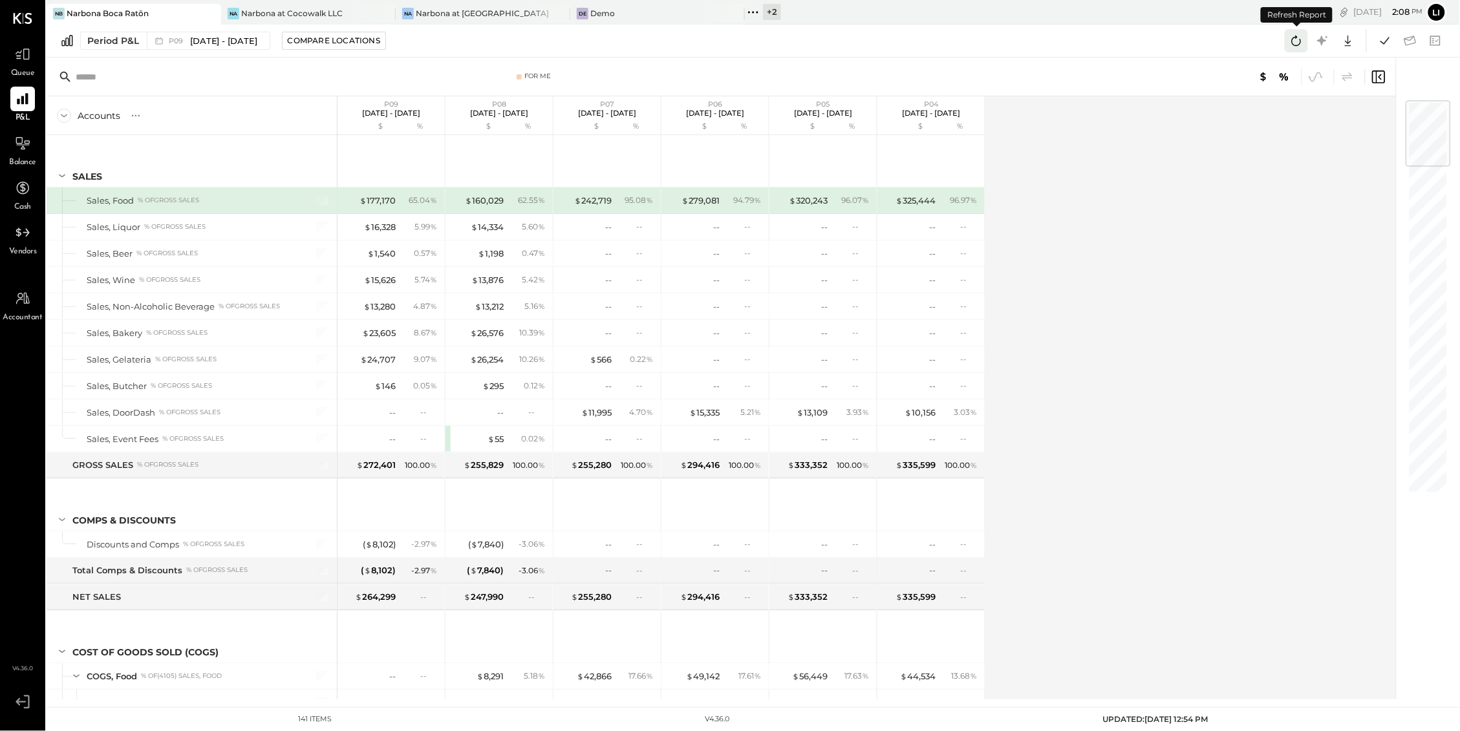
click at [1292, 43] on icon at bounding box center [1297, 41] width 10 height 10
click at [1293, 35] on icon at bounding box center [1296, 40] width 17 height 17
click at [1387, 36] on icon at bounding box center [1384, 40] width 17 height 17
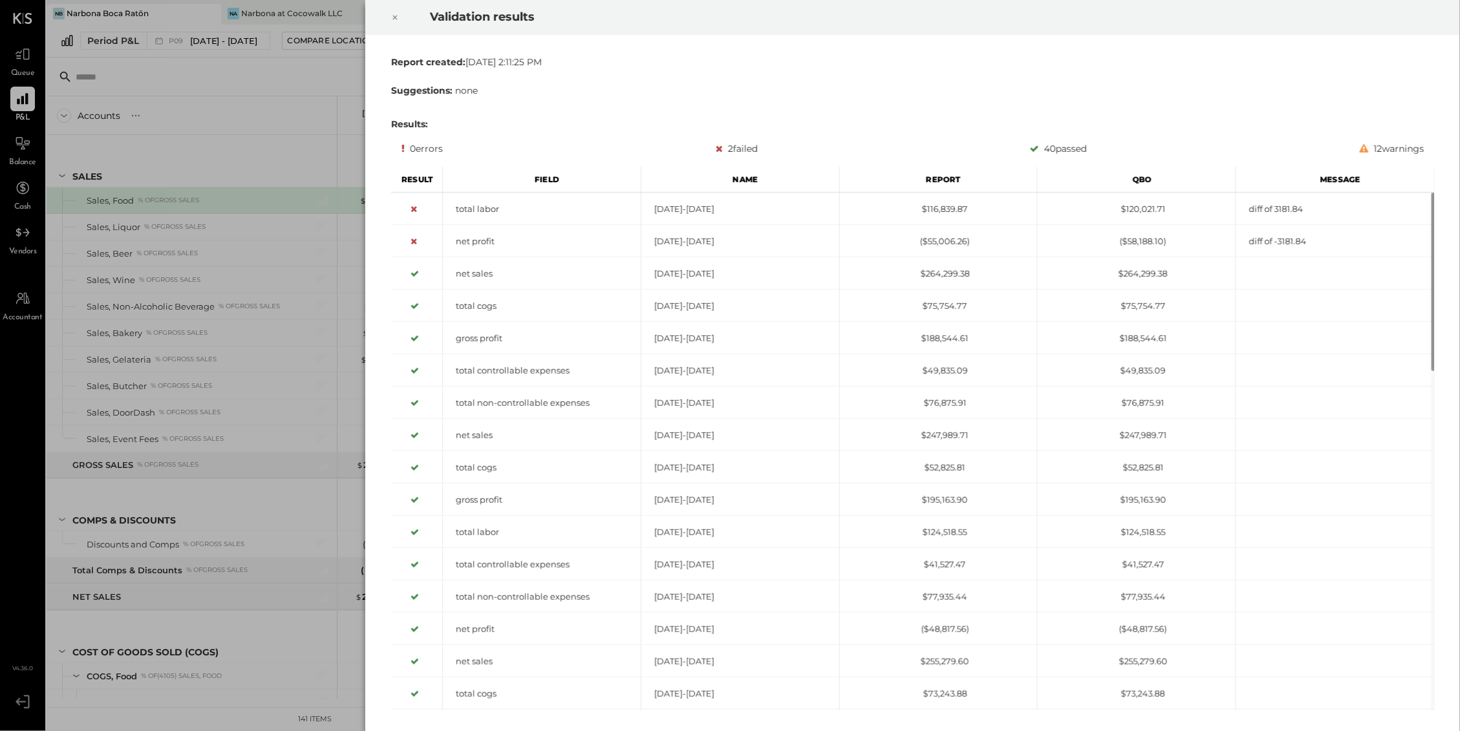
click at [397, 14] on icon at bounding box center [395, 18] width 8 height 16
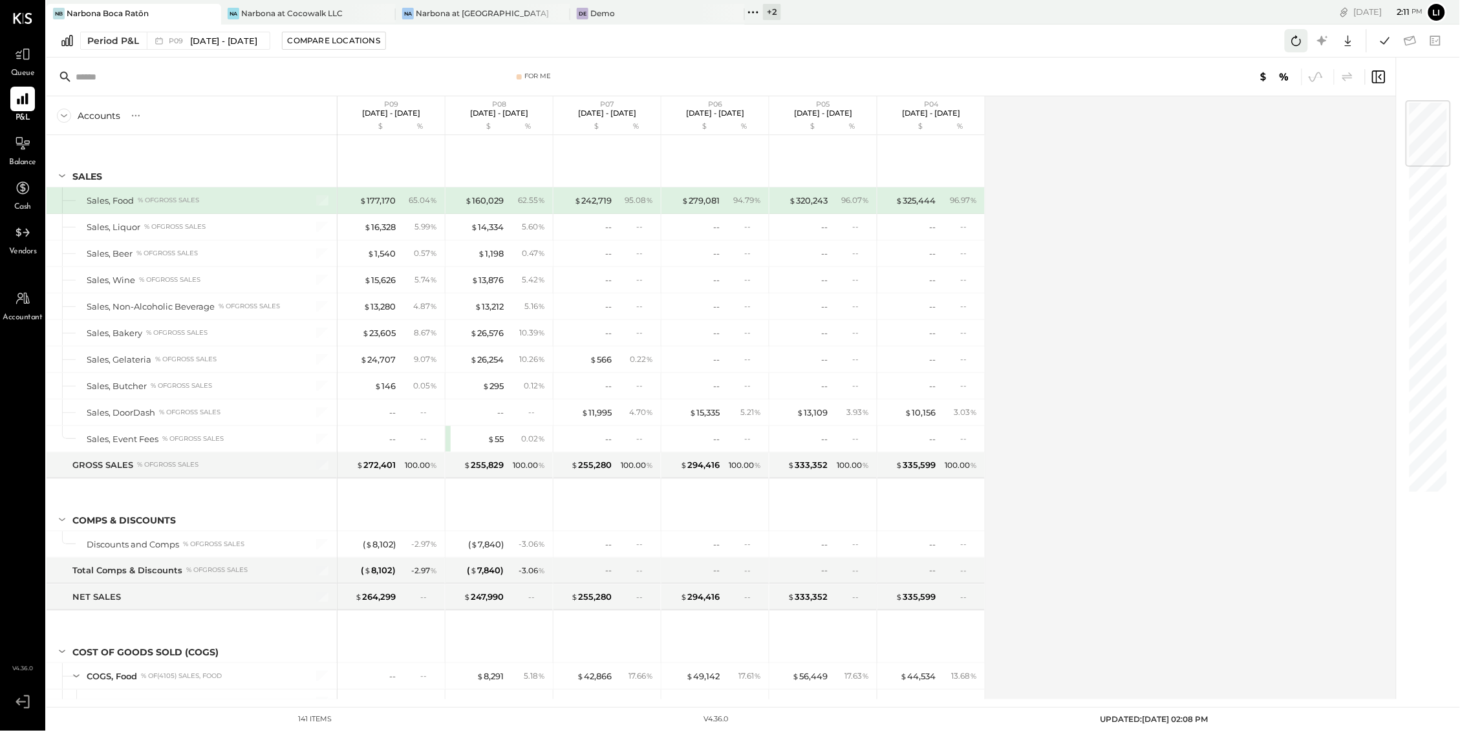
click at [1293, 40] on icon at bounding box center [1296, 40] width 17 height 17
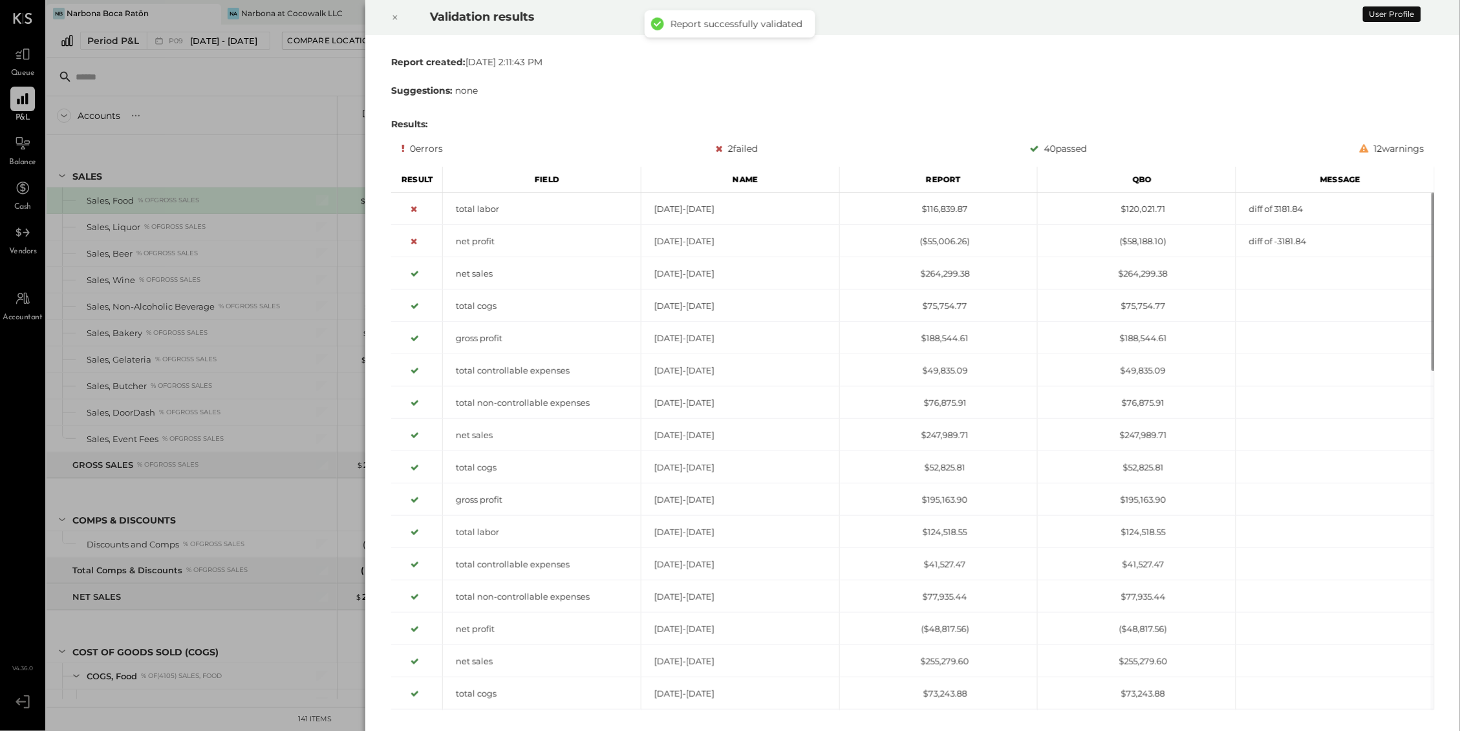
click at [402, 26] on div at bounding box center [395, 17] width 28 height 36
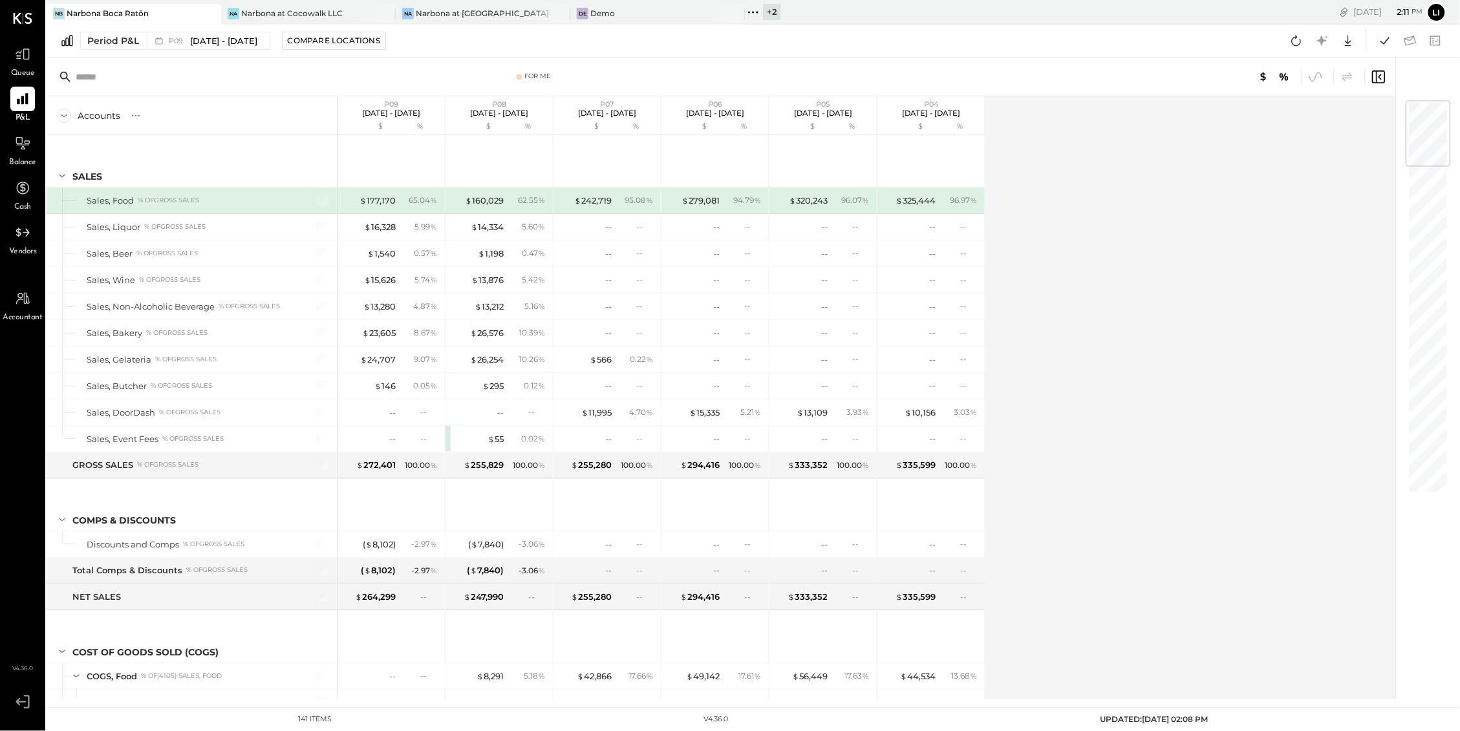
click at [1397, 40] on div at bounding box center [1408, 40] width 78 height 23
click at [1386, 41] on icon at bounding box center [1384, 40] width 9 height 7
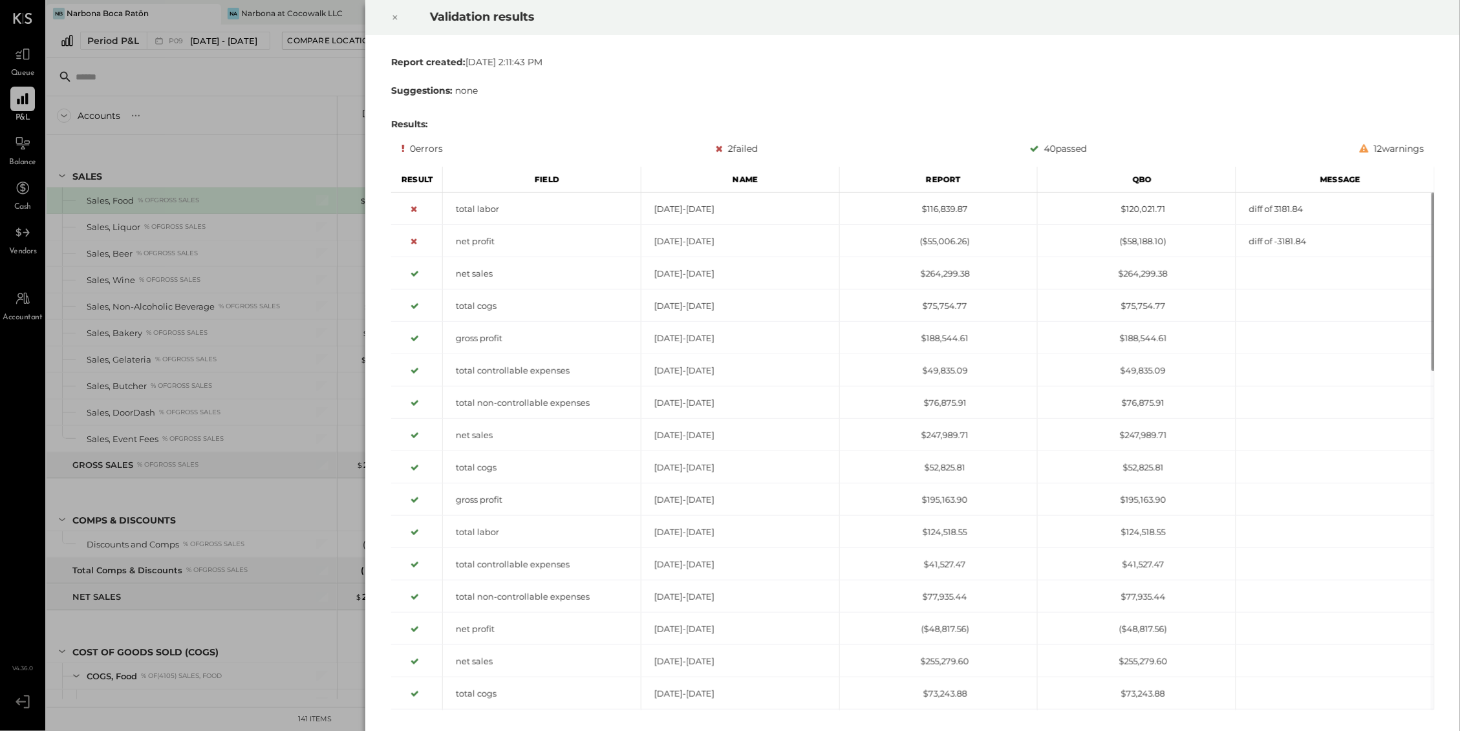
click at [400, 17] on div at bounding box center [395, 17] width 28 height 36
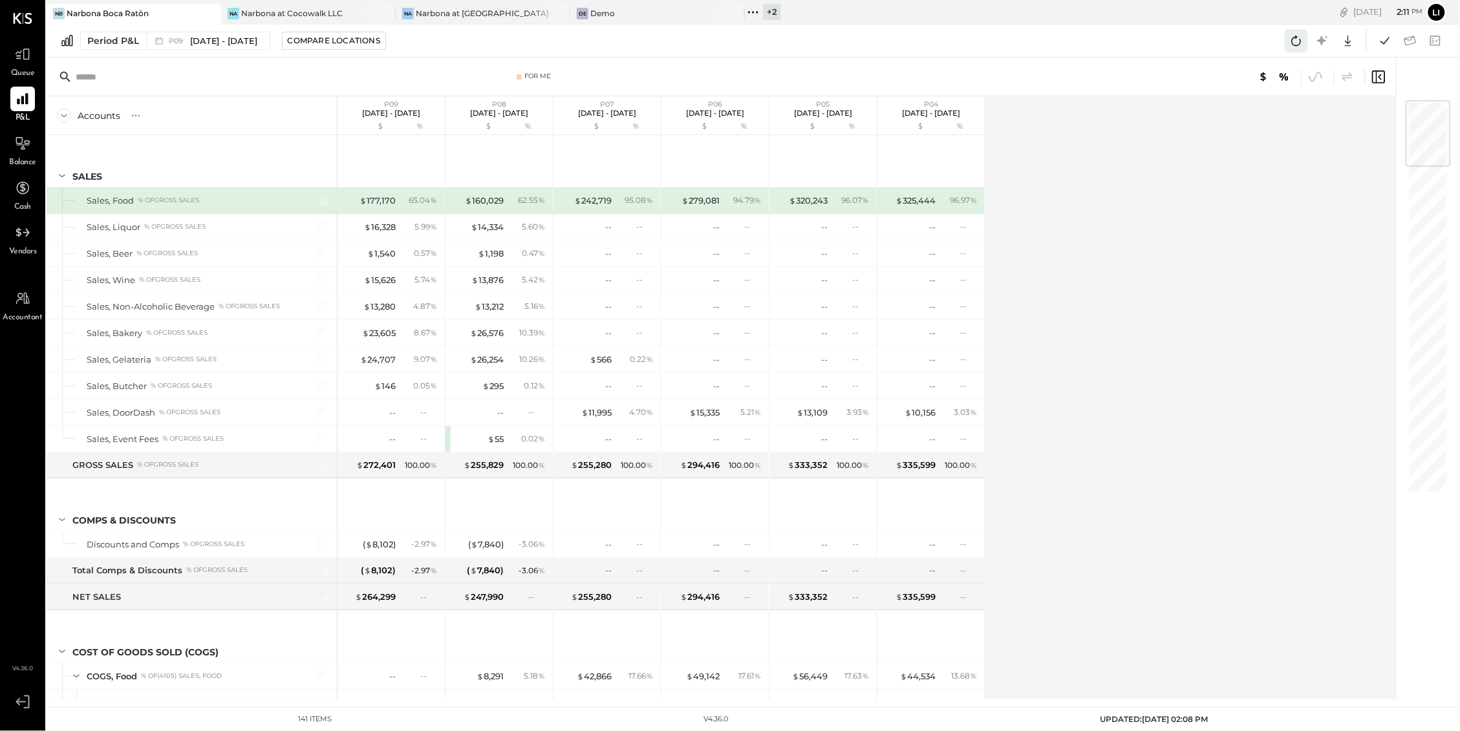
click at [1291, 49] on button at bounding box center [1296, 40] width 23 height 23
click at [1385, 37] on icon at bounding box center [1384, 40] width 17 height 17
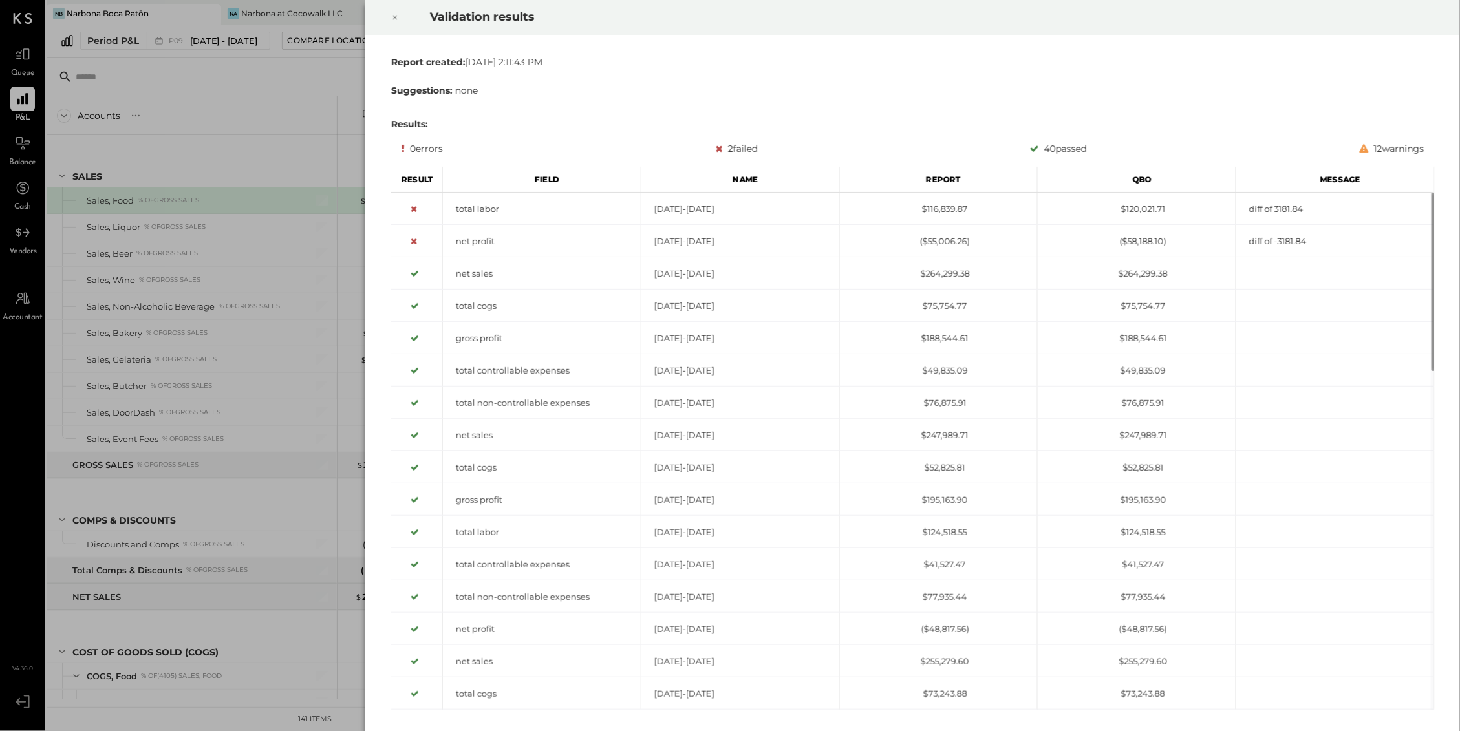
click at [393, 23] on icon at bounding box center [395, 18] width 8 height 16
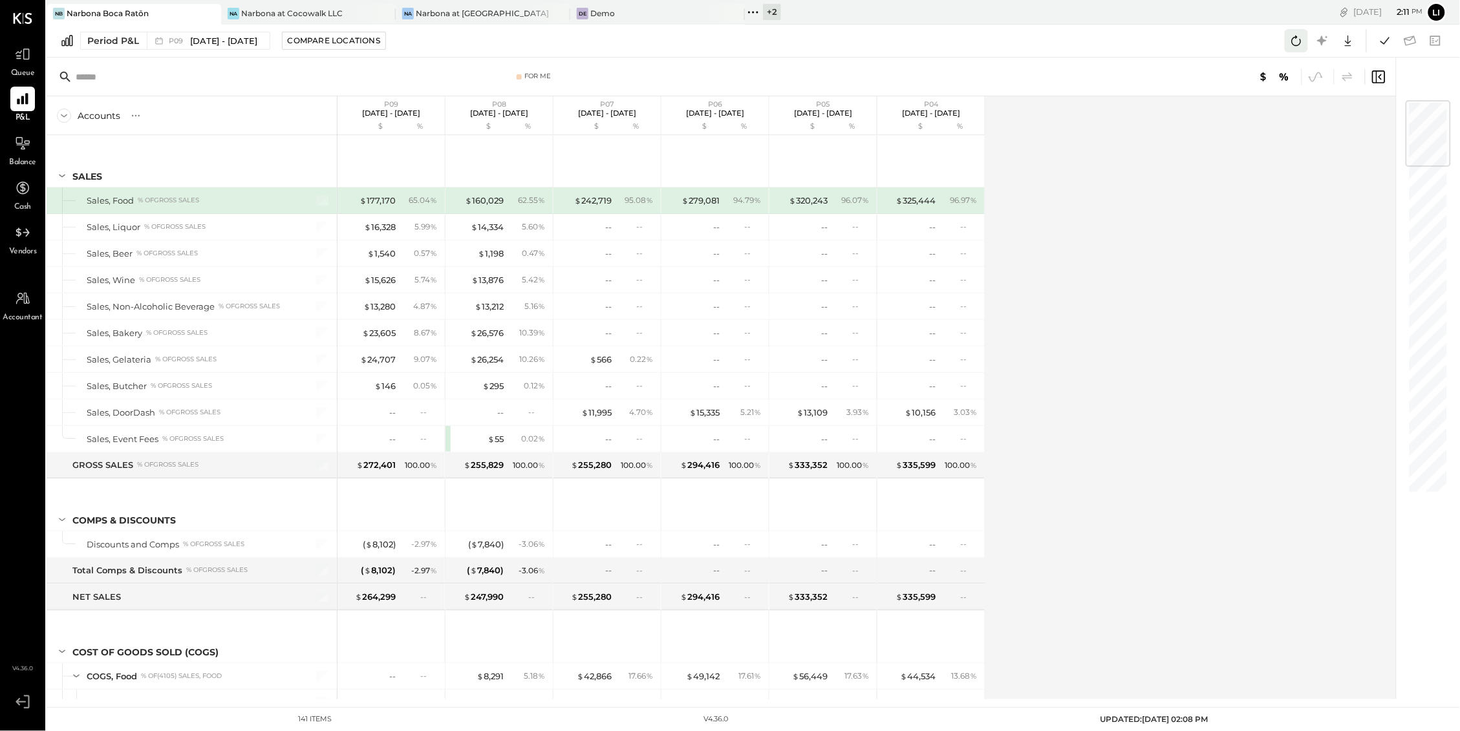
click at [1290, 43] on icon at bounding box center [1296, 40] width 17 height 17
click at [287, 11] on div "Narbona at Cocowalk LLC" at bounding box center [291, 13] width 101 height 11
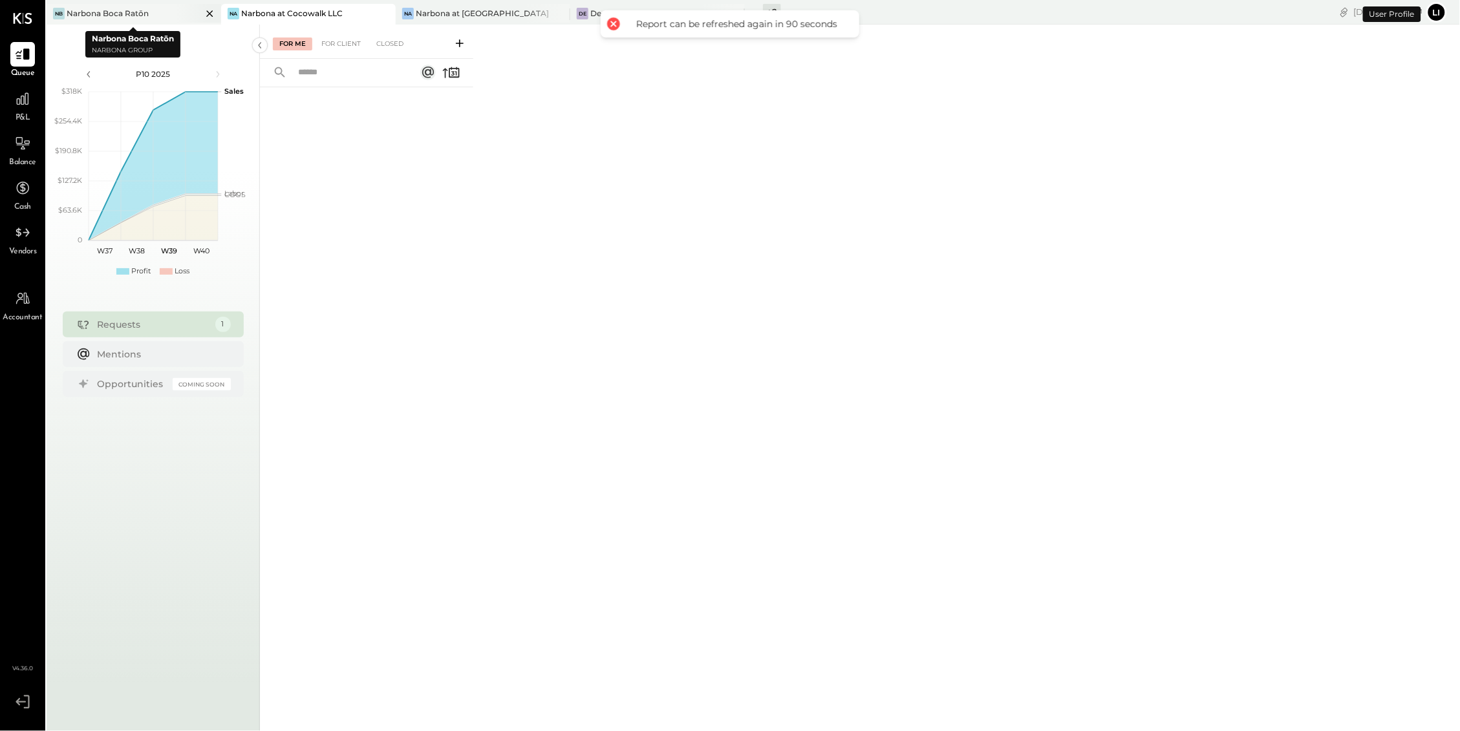
click at [138, 10] on div "Narbona Boca Ratōn" at bounding box center [108, 13] width 82 height 11
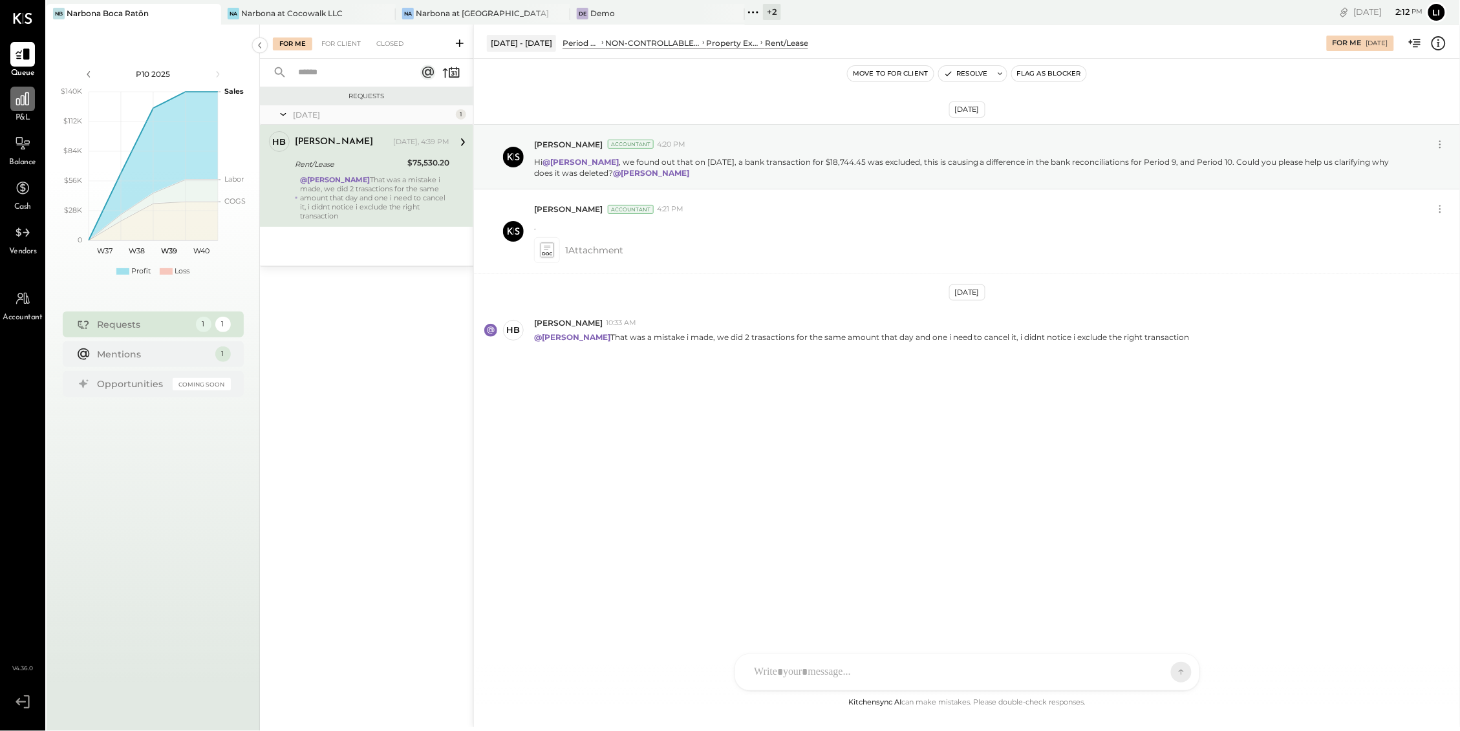
click at [10, 104] on div at bounding box center [22, 99] width 25 height 25
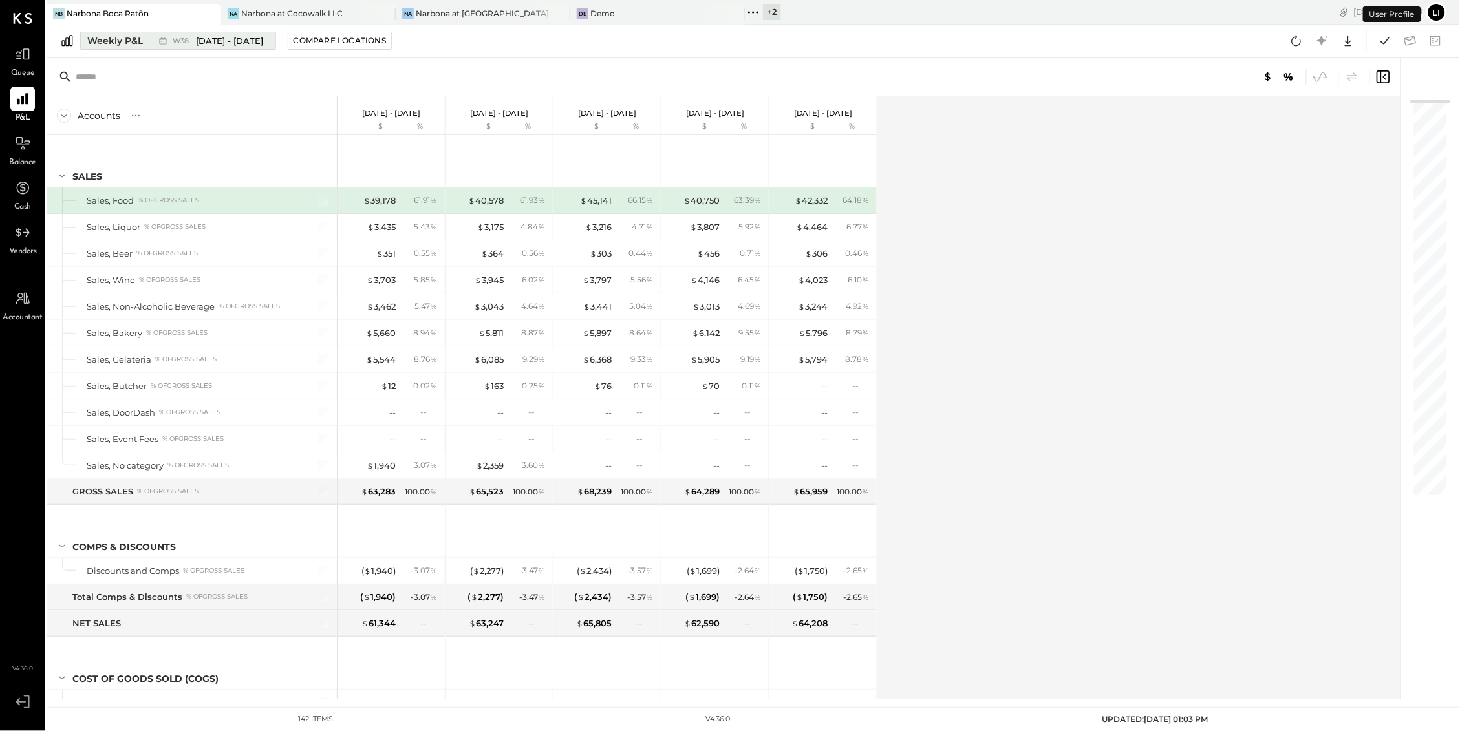
click at [184, 37] on span "W38" at bounding box center [183, 40] width 20 height 7
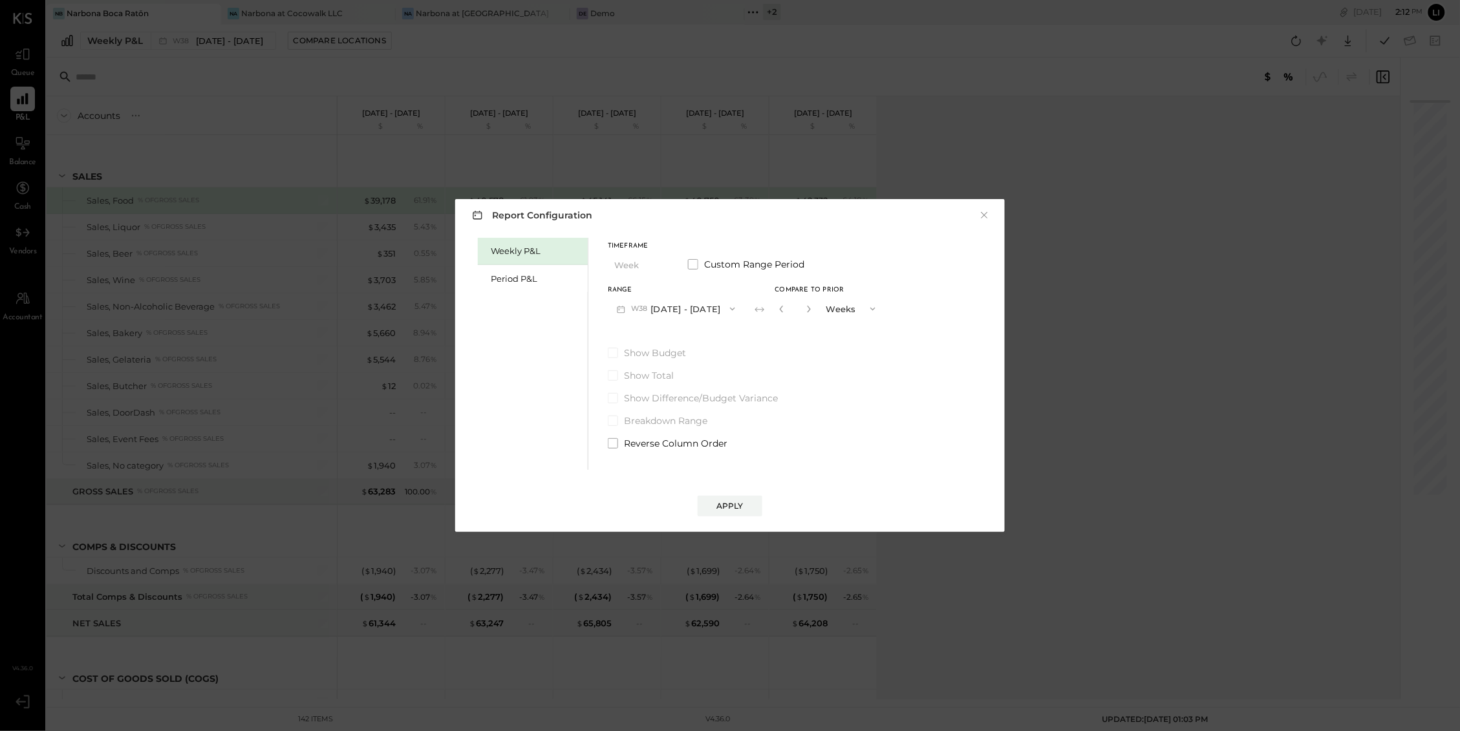
click at [484, 253] on div "Weekly P&L" at bounding box center [533, 251] width 110 height 27
click at [507, 275] on div "Period P&L" at bounding box center [536, 279] width 91 height 12
click at [776, 306] on div "Compare" at bounding box center [781, 311] width 42 height 11
click at [809, 312] on icon "button" at bounding box center [805, 309] width 8 height 8
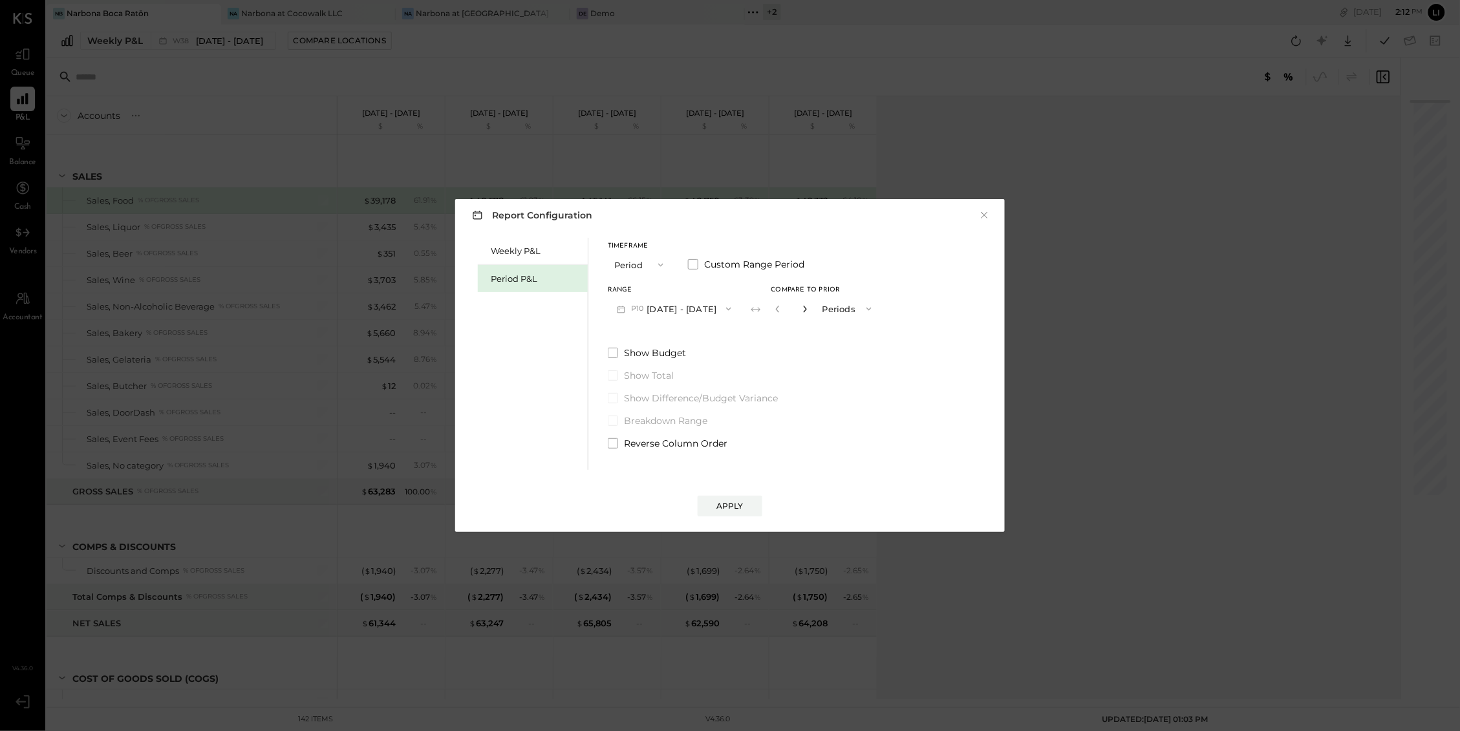
type input "*"
click at [679, 309] on button "P10 Sep 8 - Oct 5, 2025" at bounding box center [674, 309] width 133 height 24
click at [674, 336] on span "[DATE] - [DATE]" at bounding box center [668, 337] width 61 height 11
click at [738, 514] on button "Apply" at bounding box center [730, 506] width 65 height 21
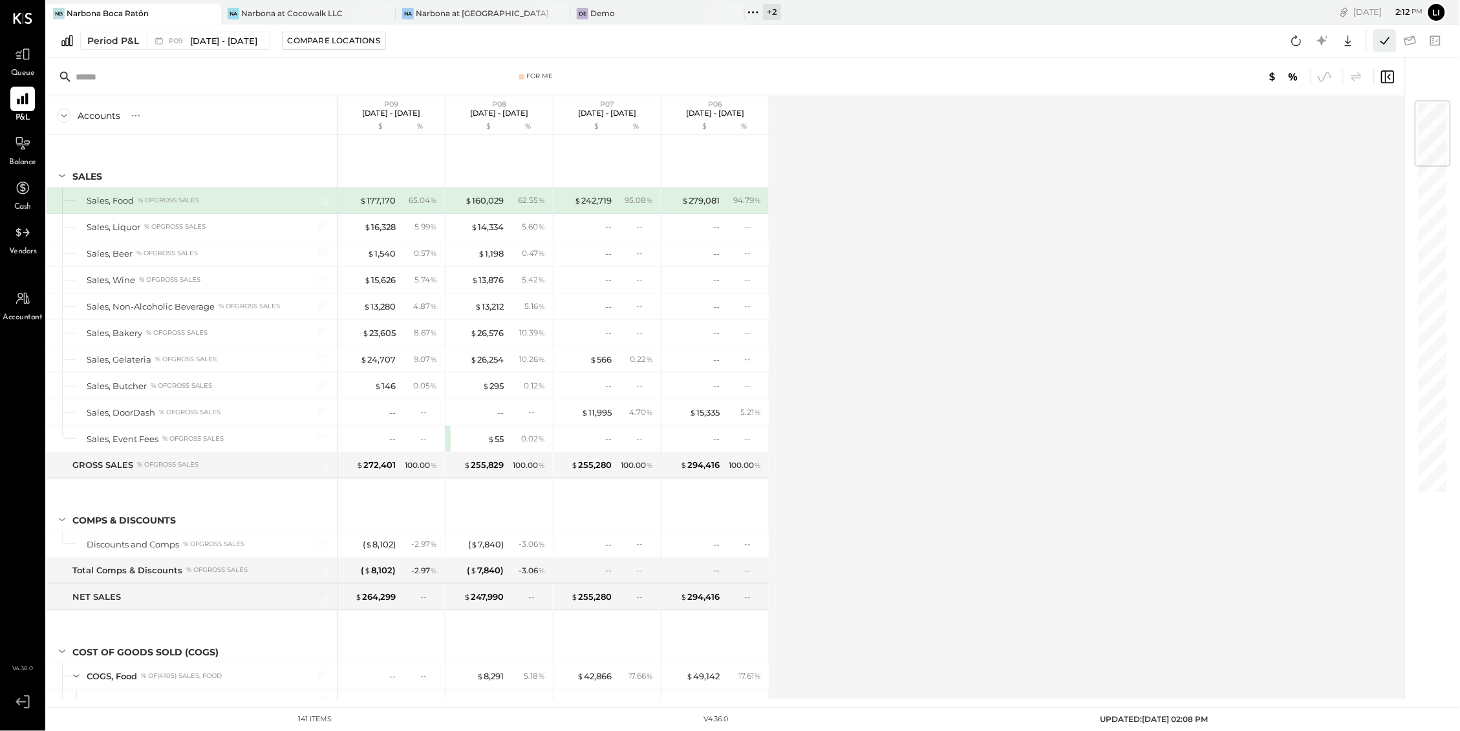
click at [1385, 32] on icon at bounding box center [1384, 40] width 17 height 17
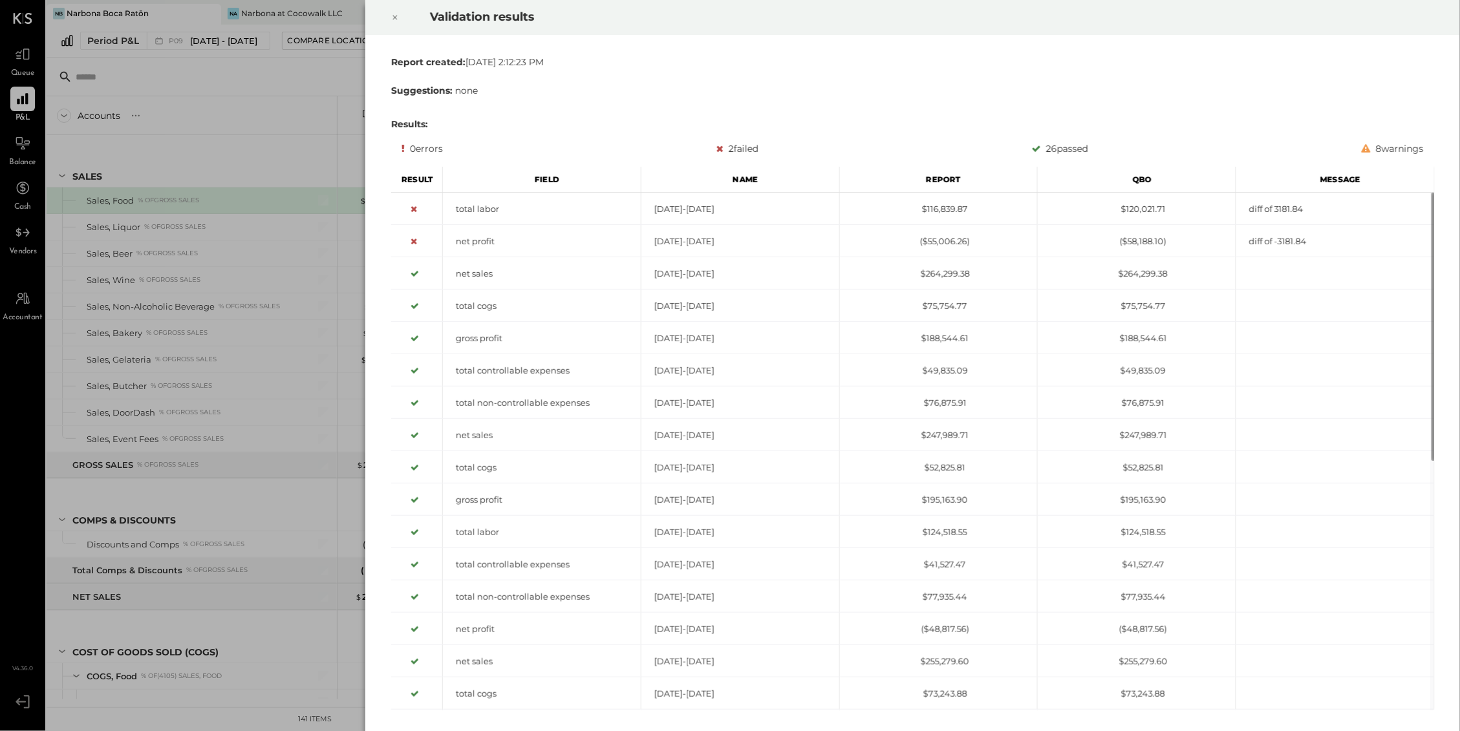
click at [398, 20] on icon at bounding box center [395, 18] width 8 height 16
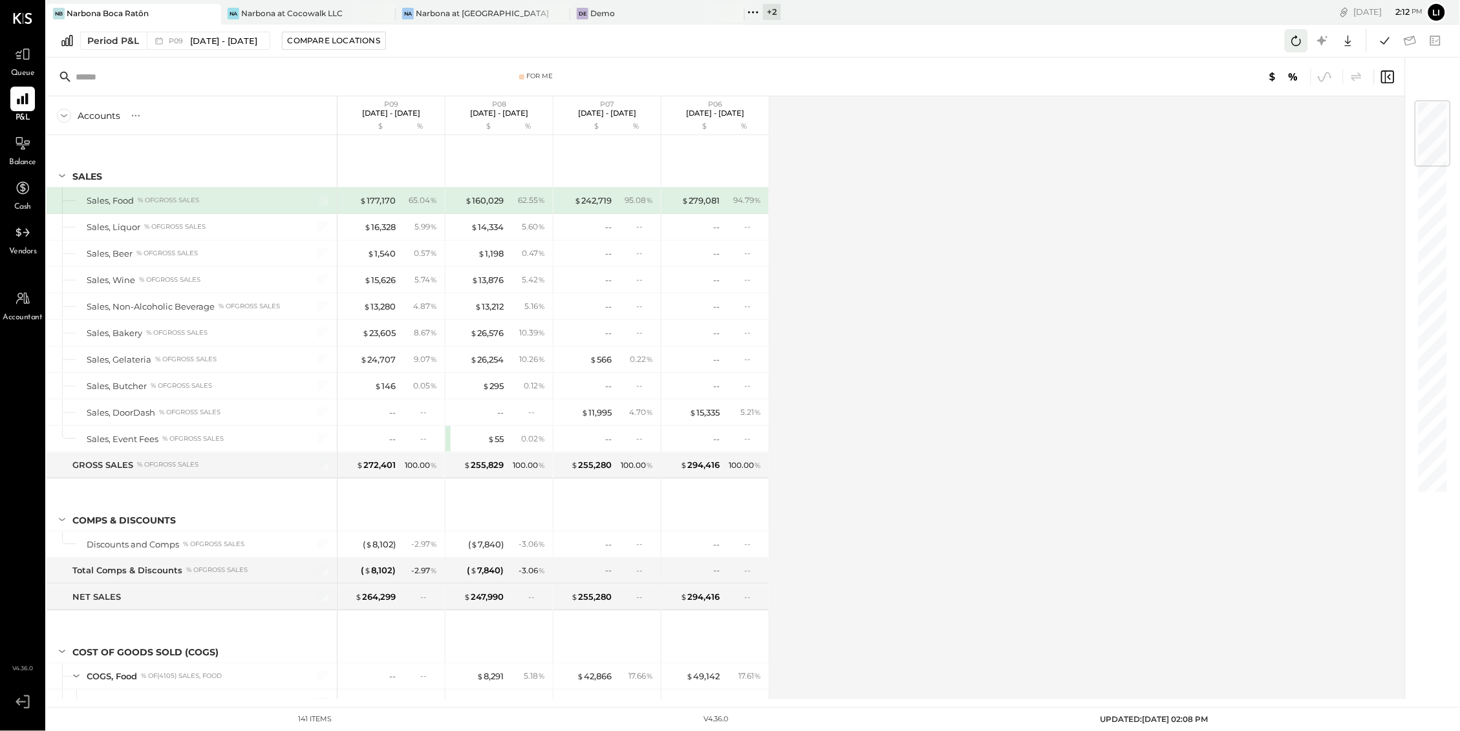
click at [1292, 47] on icon at bounding box center [1296, 40] width 17 height 17
click at [378, 465] on div "$ 272,401" at bounding box center [375, 465] width 39 height 12
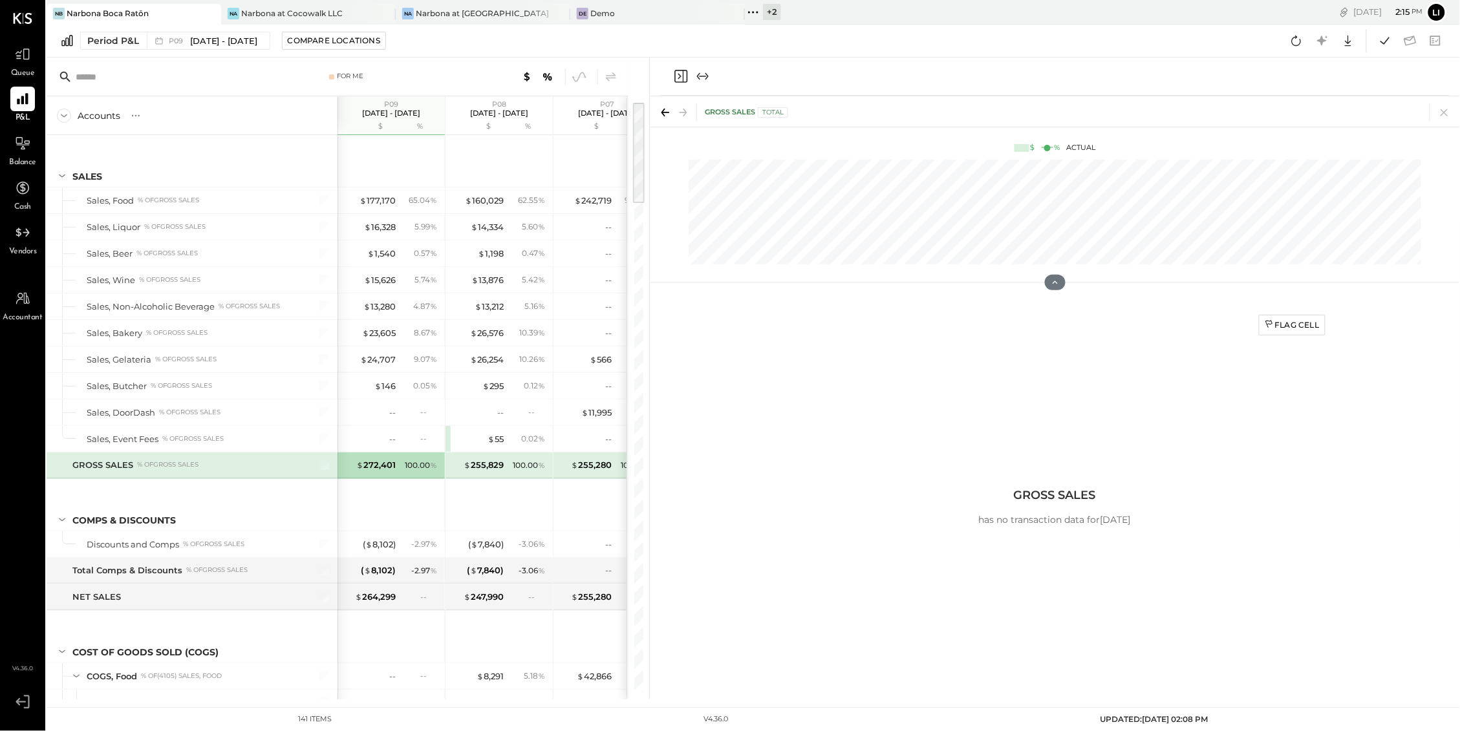
click at [683, 69] on icon "Close panel" at bounding box center [681, 77] width 16 height 16
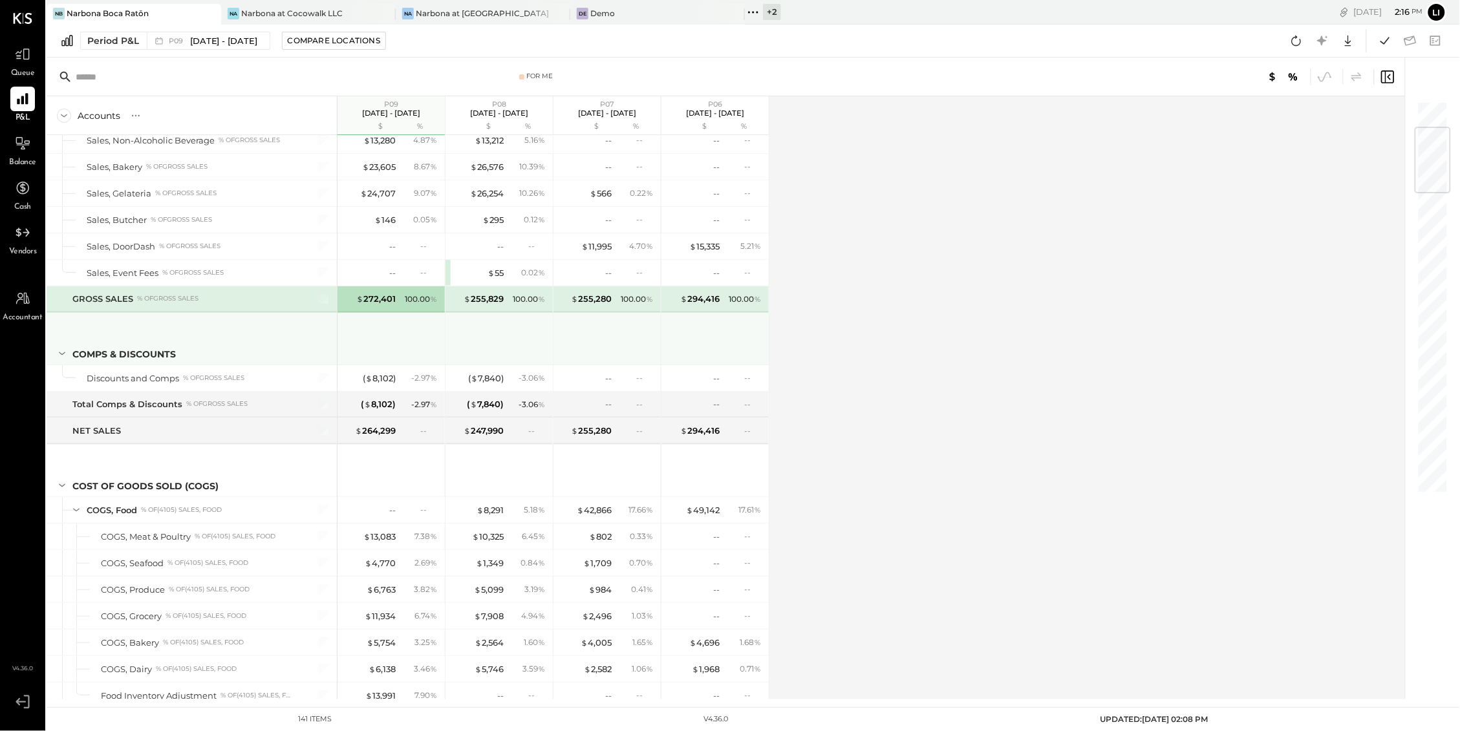
scroll to position [250, 0]
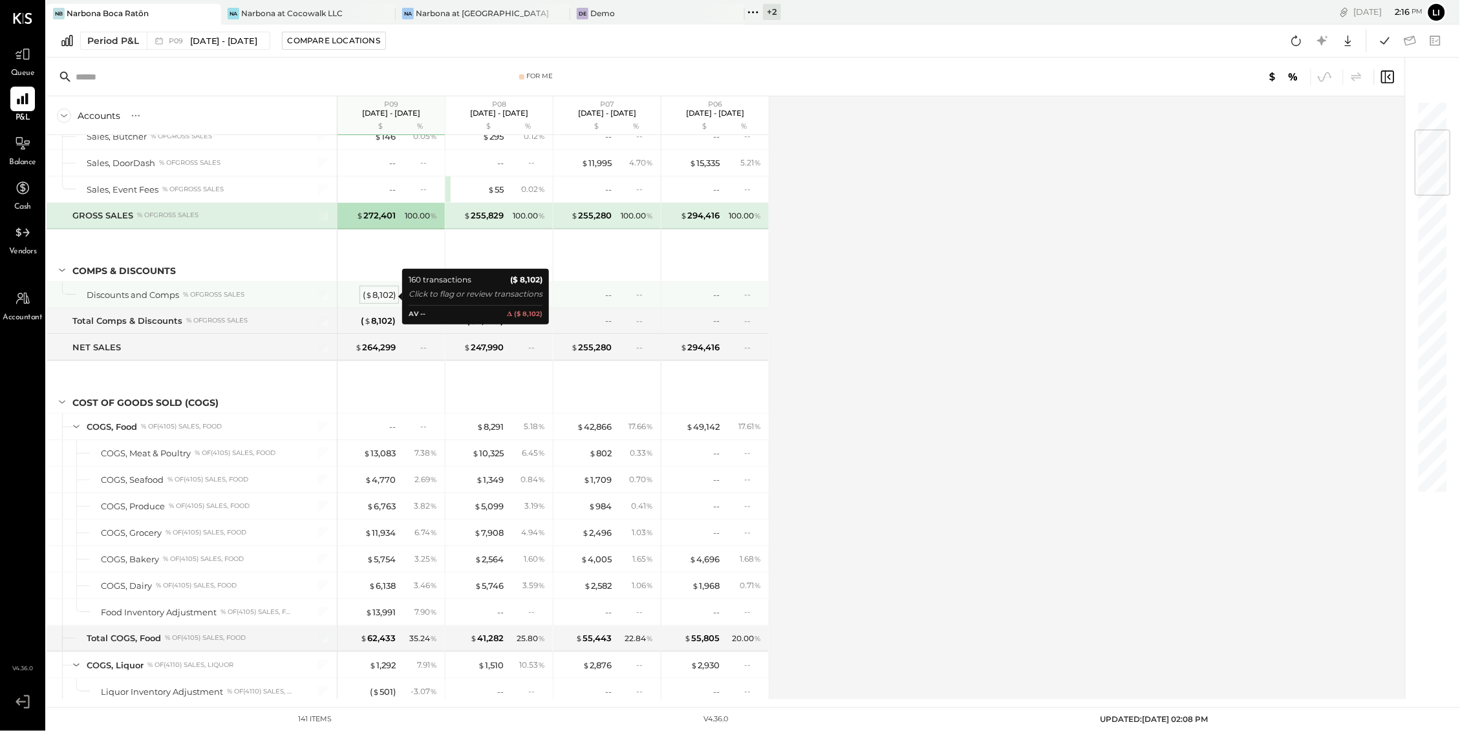
click at [379, 295] on div "( $ 8,102 )" at bounding box center [379, 295] width 33 height 12
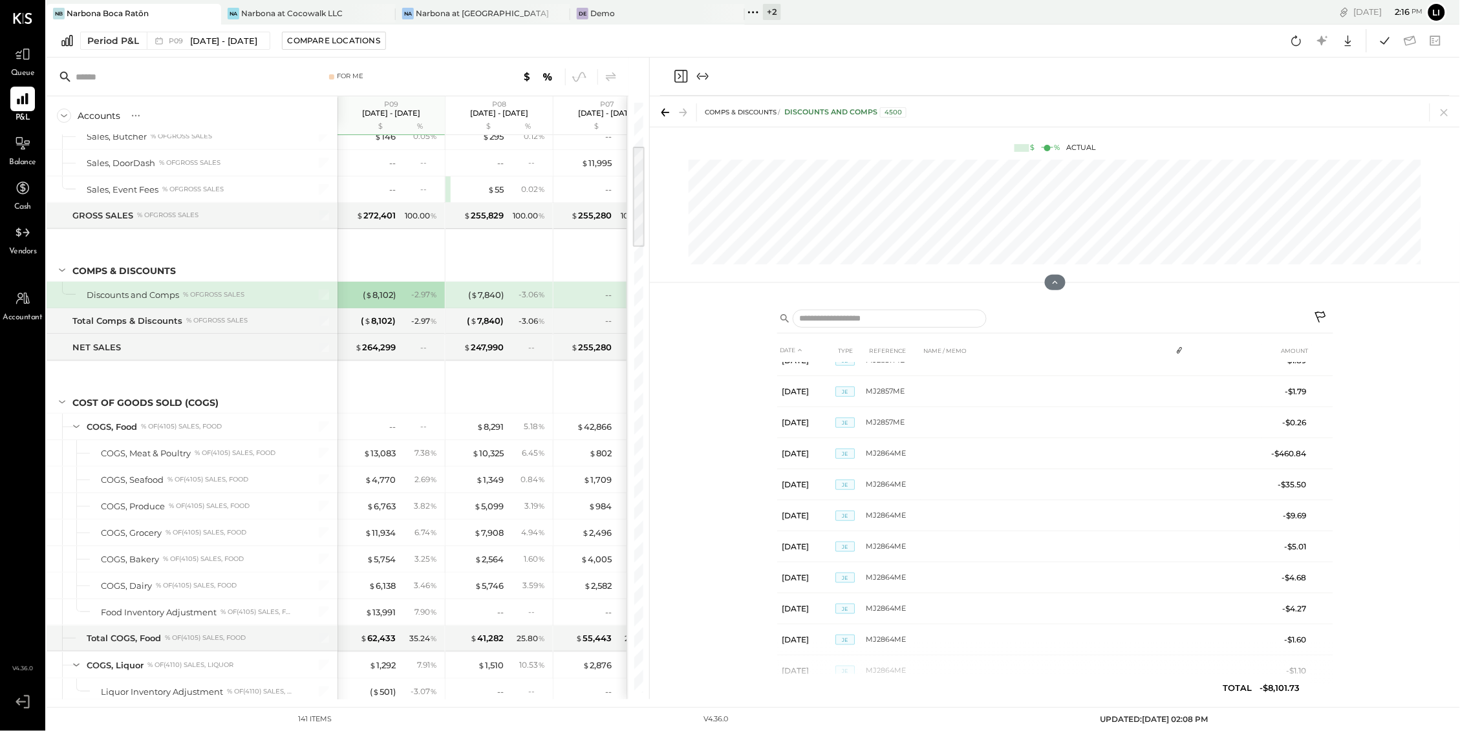
scroll to position [4697, 0]
click at [681, 79] on icon "Close panel" at bounding box center [681, 77] width 16 height 16
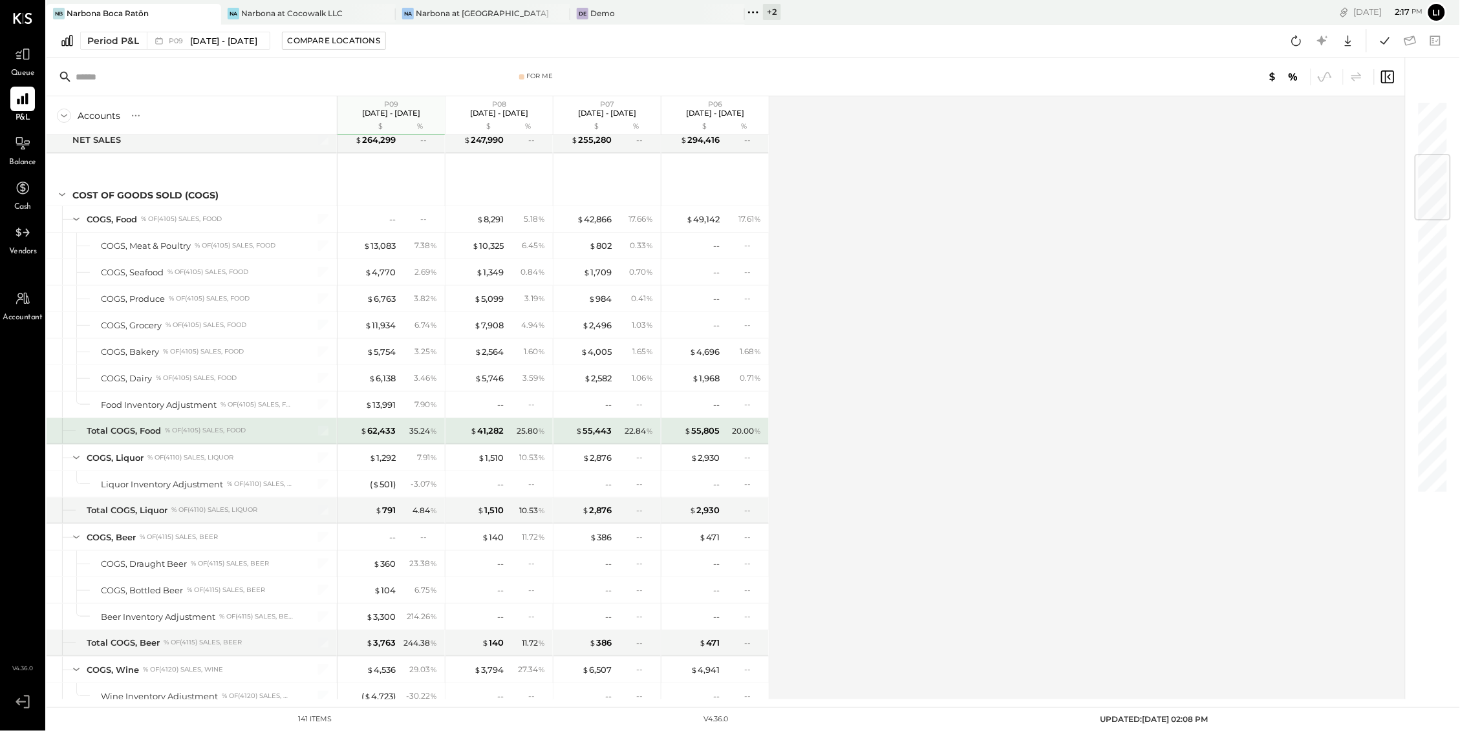
scroll to position [459, 0]
click at [376, 246] on div "$ 13,083" at bounding box center [379, 244] width 32 height 12
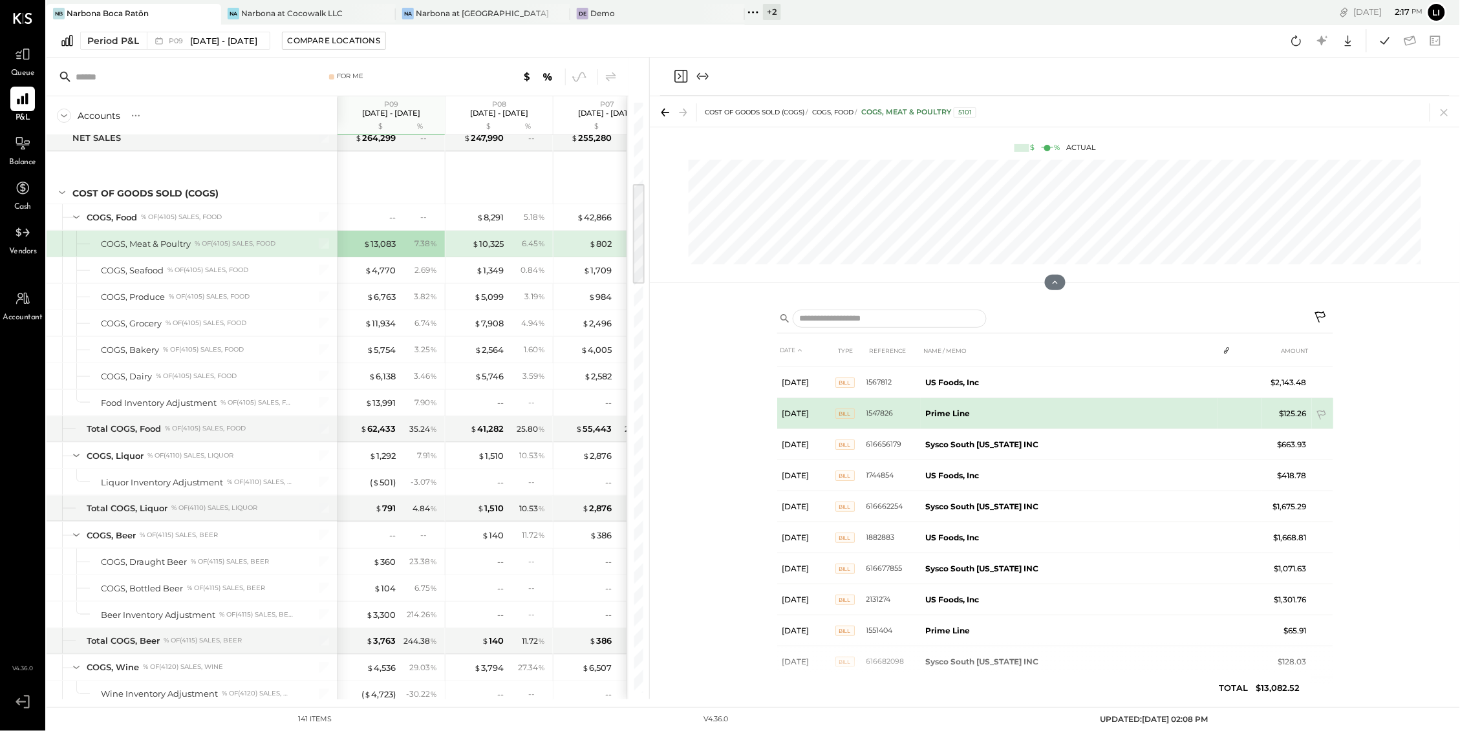
scroll to position [114, 0]
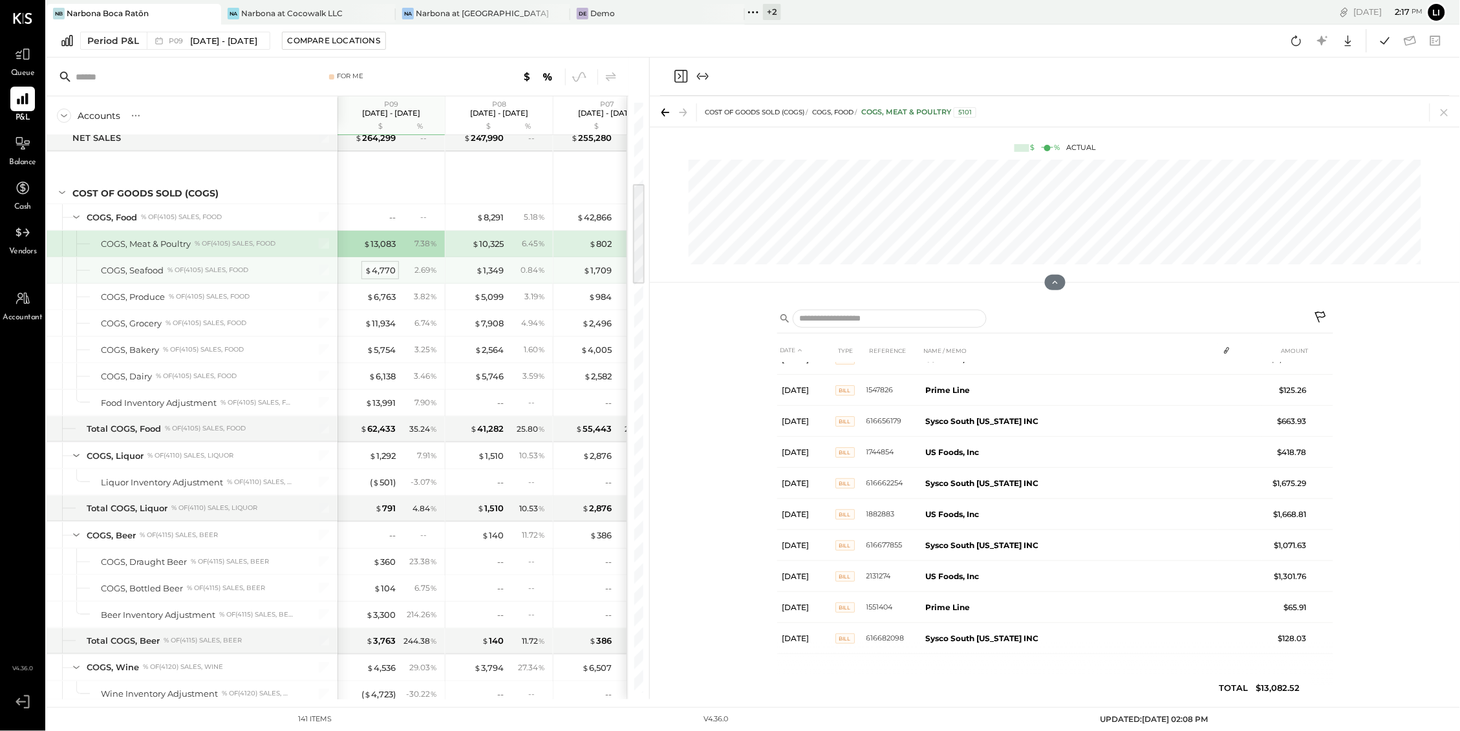
click at [377, 268] on div "$ 4,770" at bounding box center [380, 270] width 31 height 12
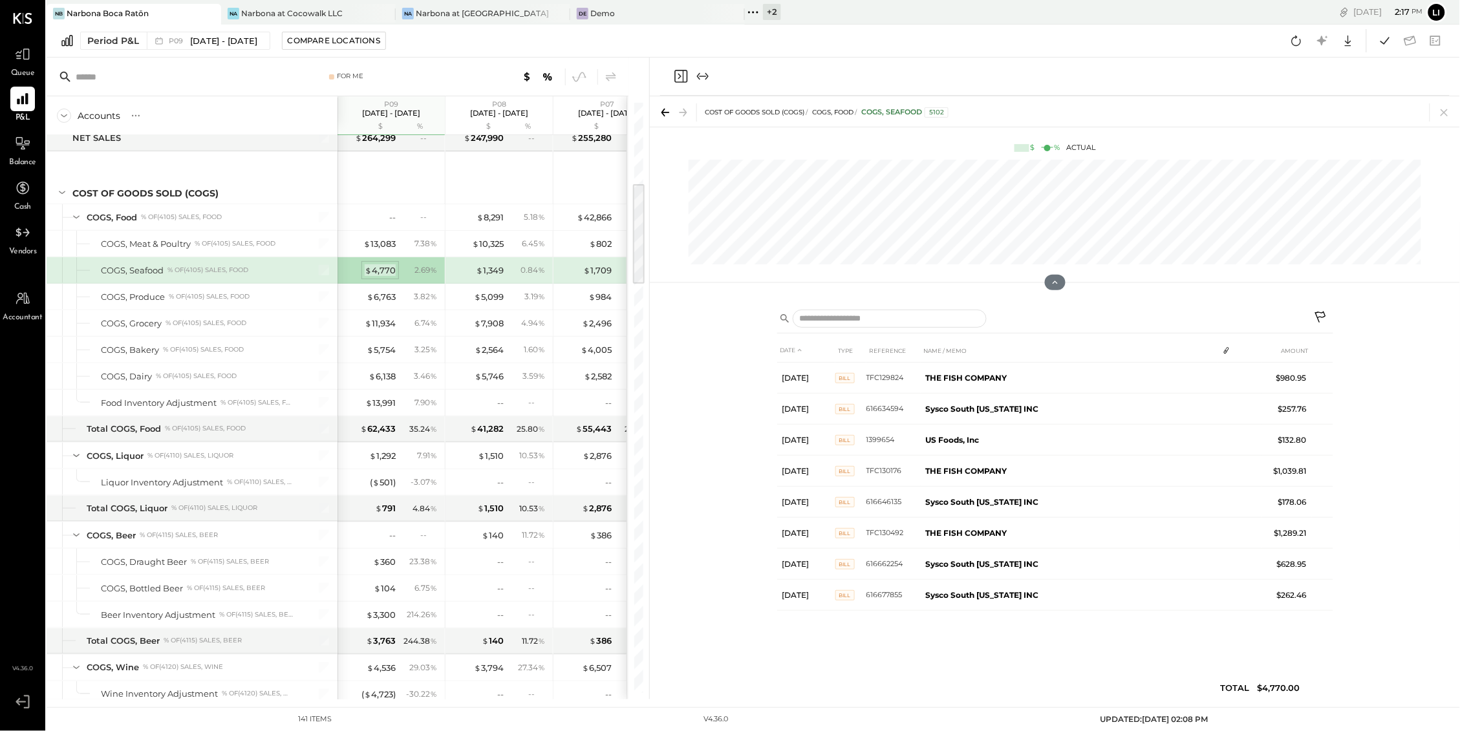
scroll to position [0, 0]
click at [383, 302] on div "$ 6,763" at bounding box center [381, 297] width 29 height 12
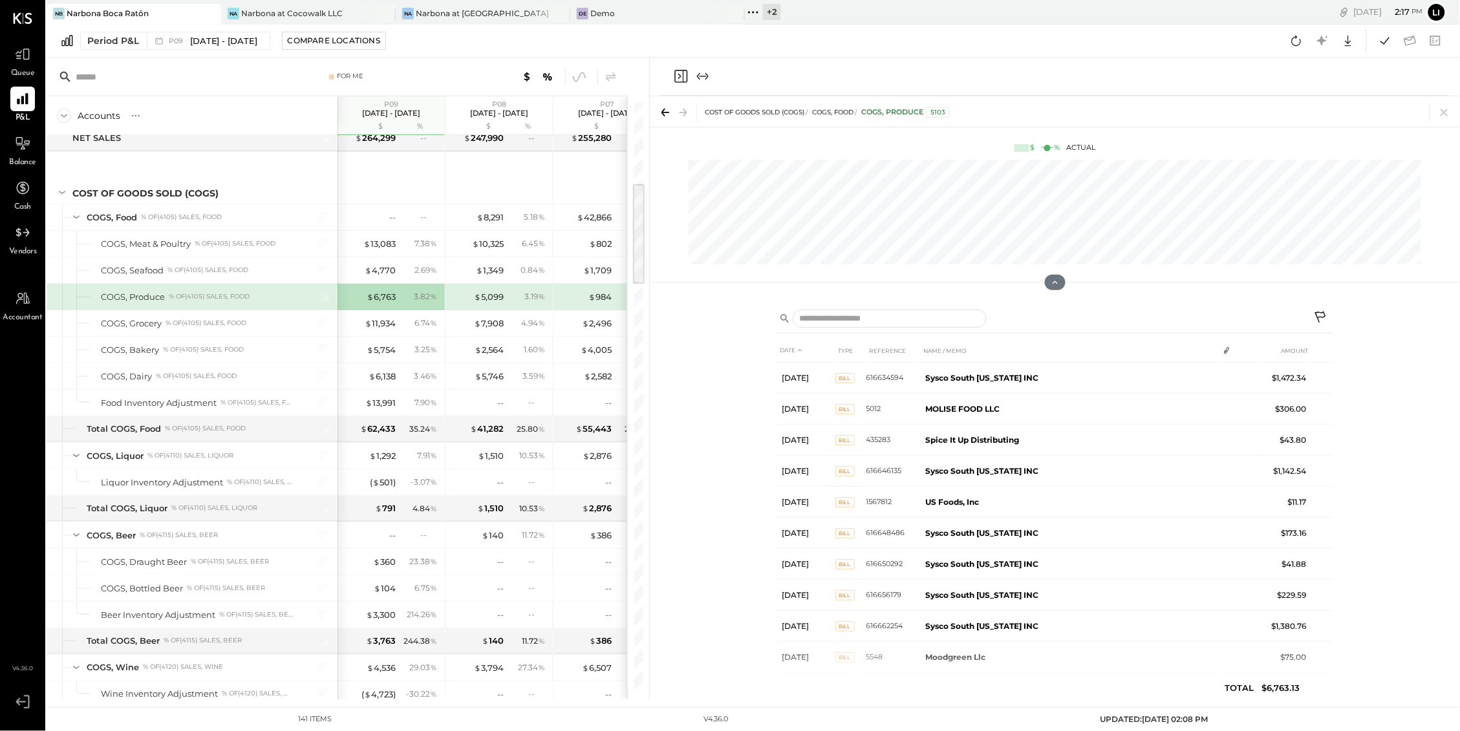
click at [381, 308] on div "$ 6,763 3.82 %" at bounding box center [392, 297] width 97 height 26
click at [382, 325] on div "$ 11,934" at bounding box center [380, 323] width 31 height 12
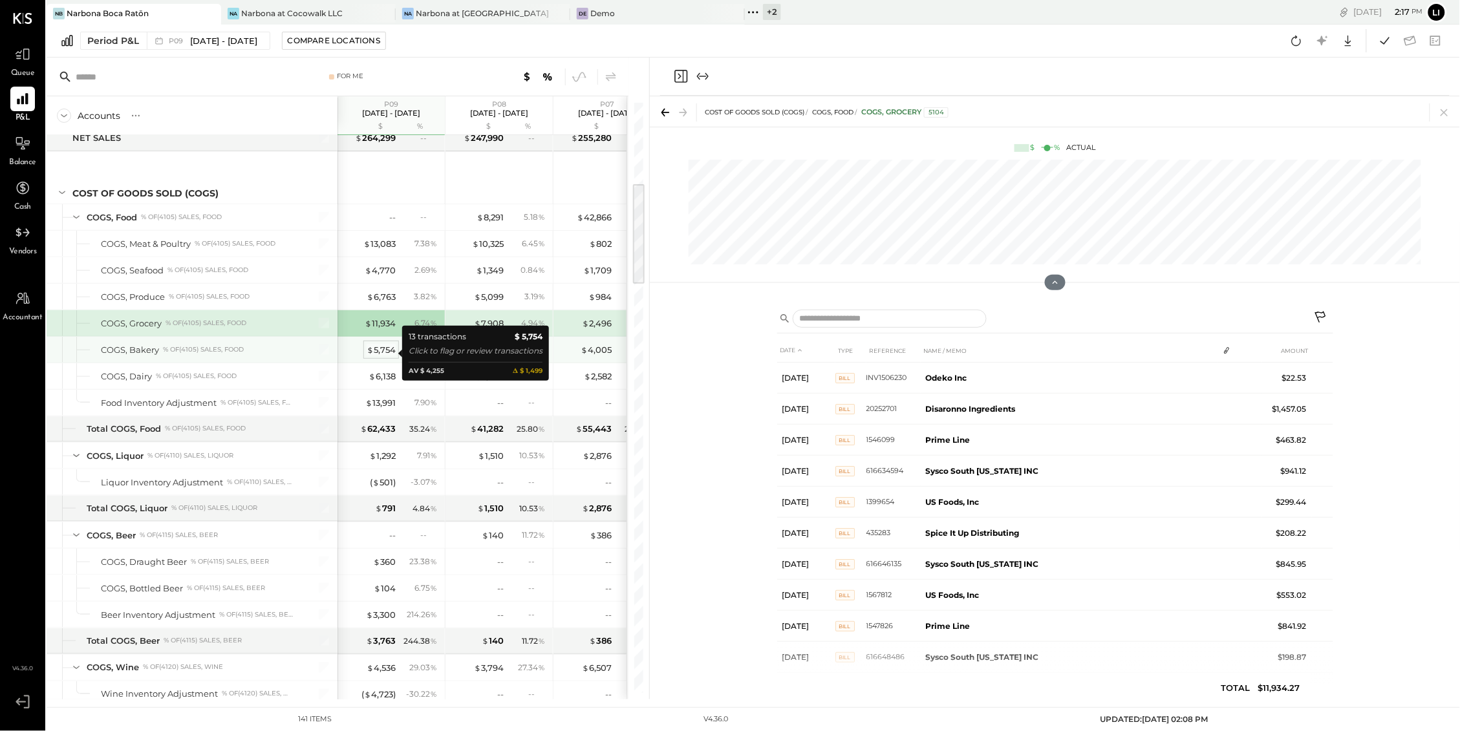
click at [386, 352] on div "$ 5,754" at bounding box center [381, 350] width 29 height 12
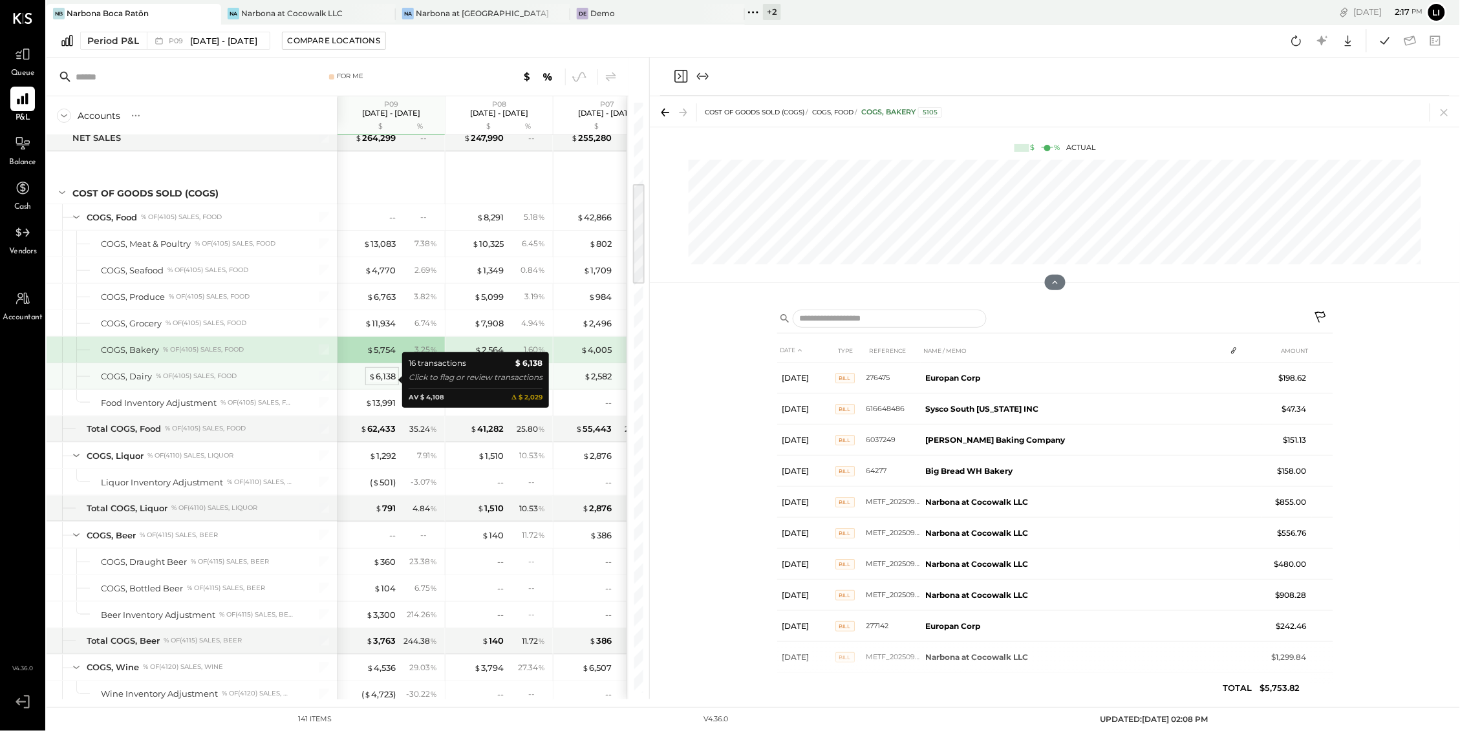
click at [386, 379] on div "$ 6,138" at bounding box center [381, 376] width 27 height 12
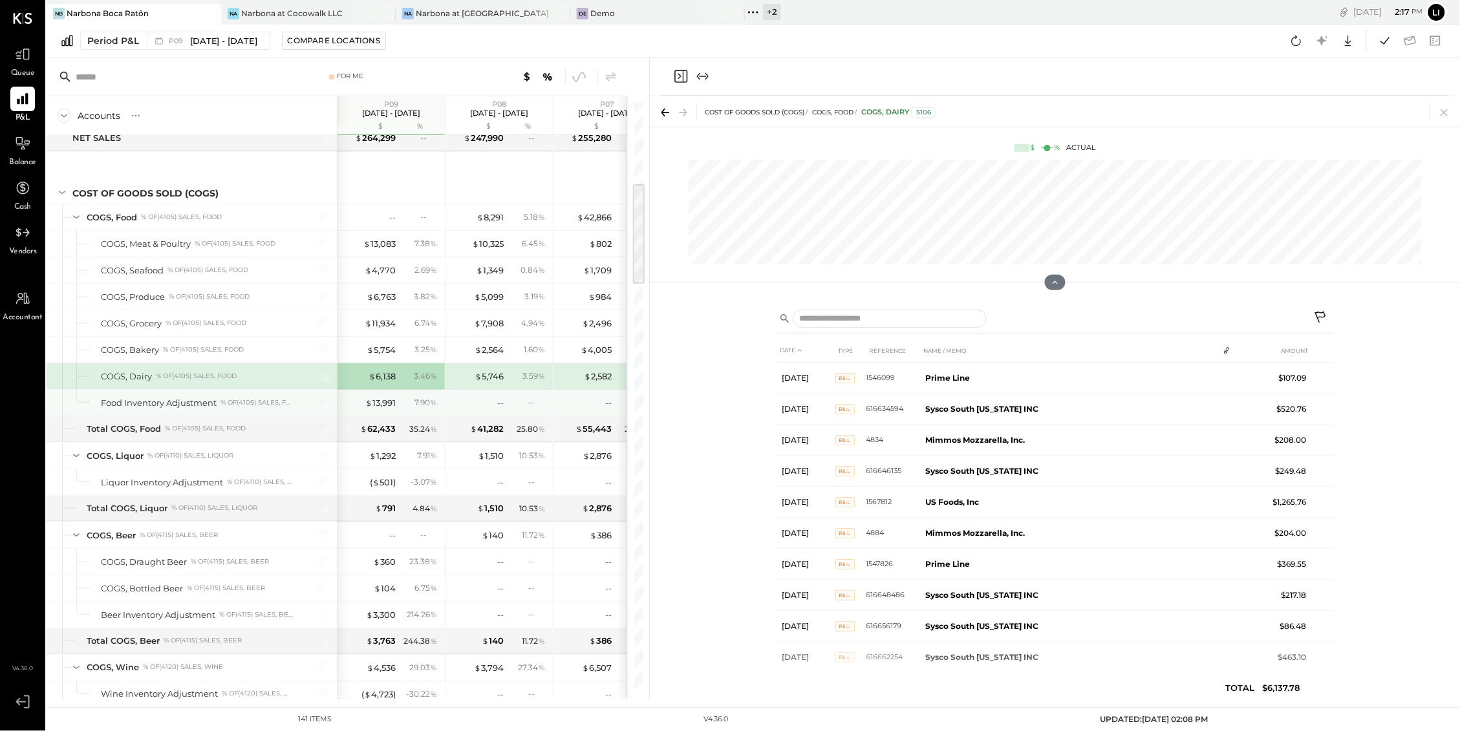
click at [386, 398] on div "$ 13,991 7.90 %" at bounding box center [392, 403] width 97 height 26
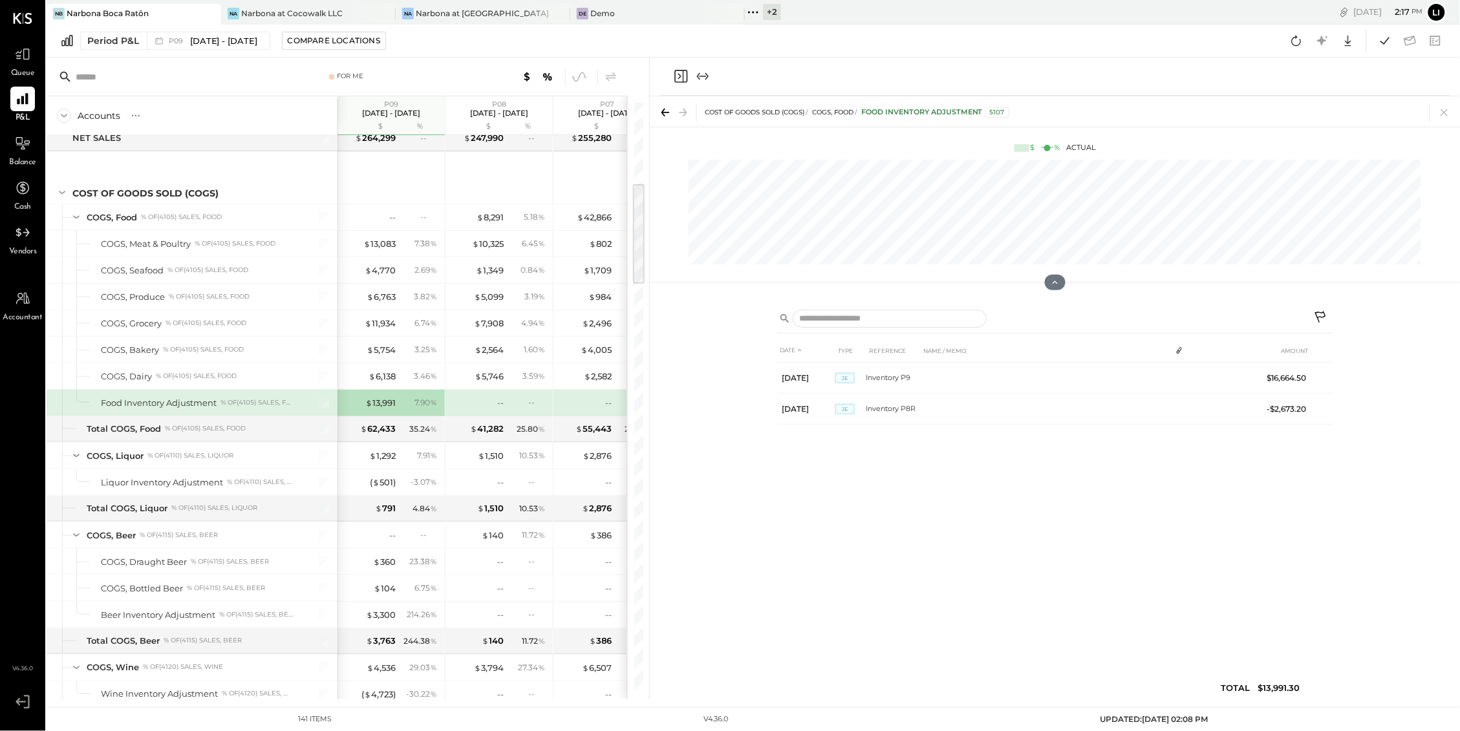
click at [673, 76] on icon "Close panel" at bounding box center [681, 77] width 16 height 16
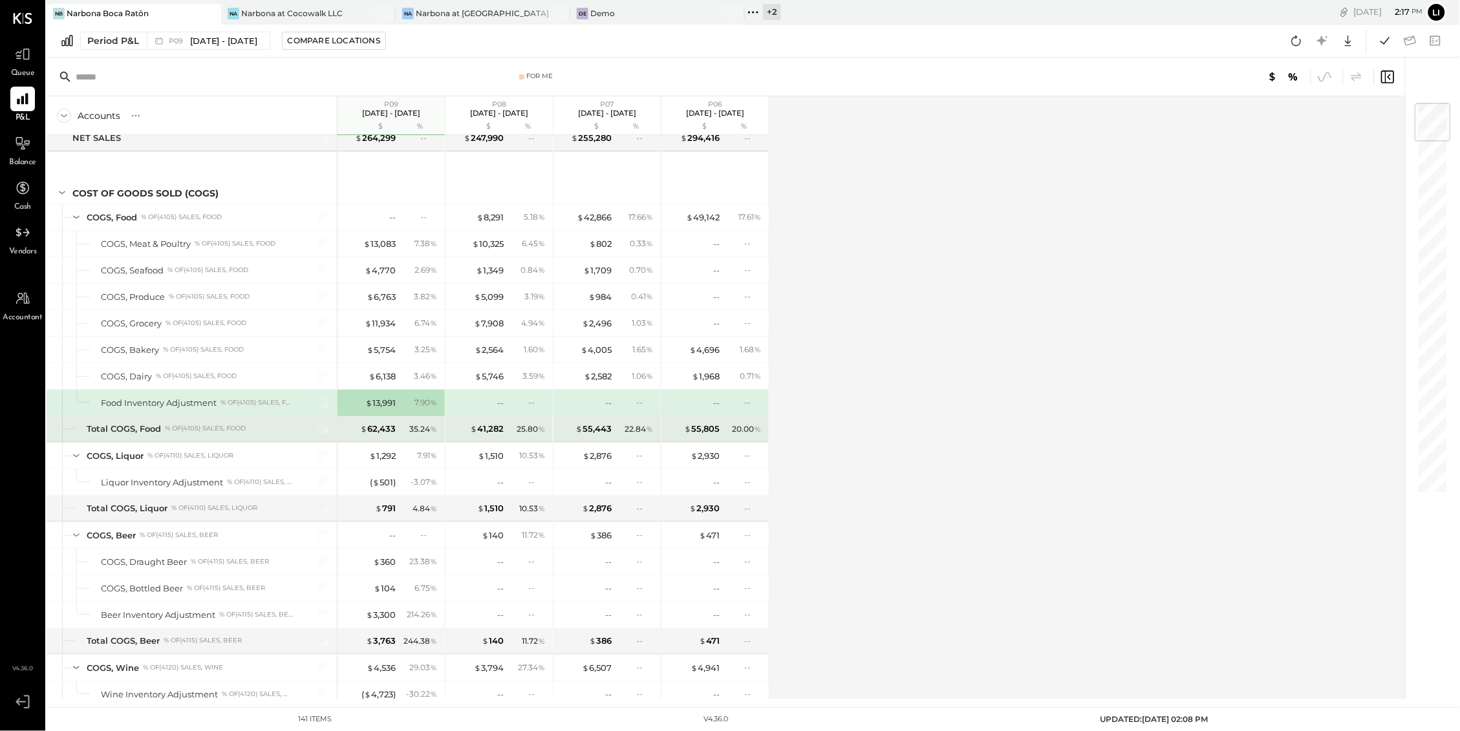
click at [512, 430] on div "25.80 %" at bounding box center [528, 429] width 42 height 12
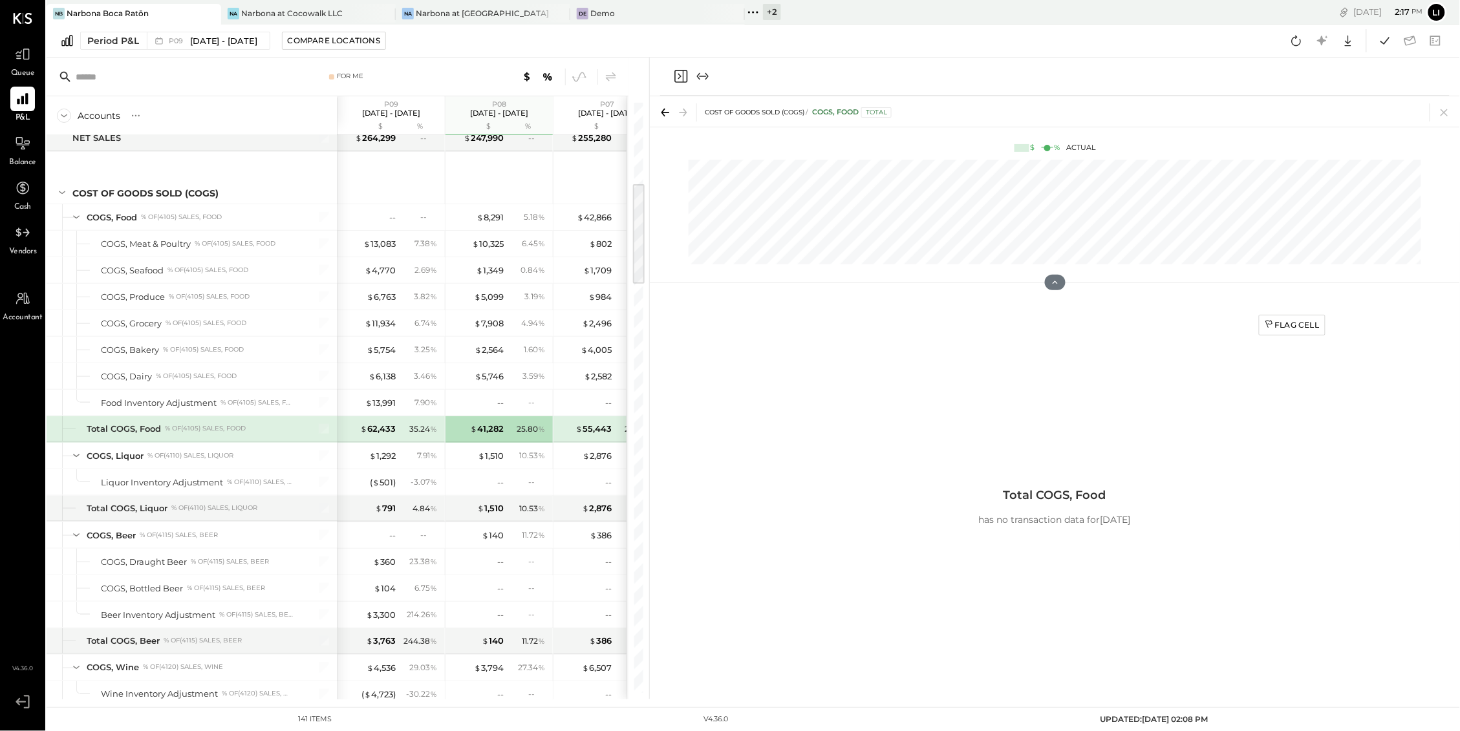
click at [681, 78] on icon "Close panel" at bounding box center [681, 77] width 16 height 16
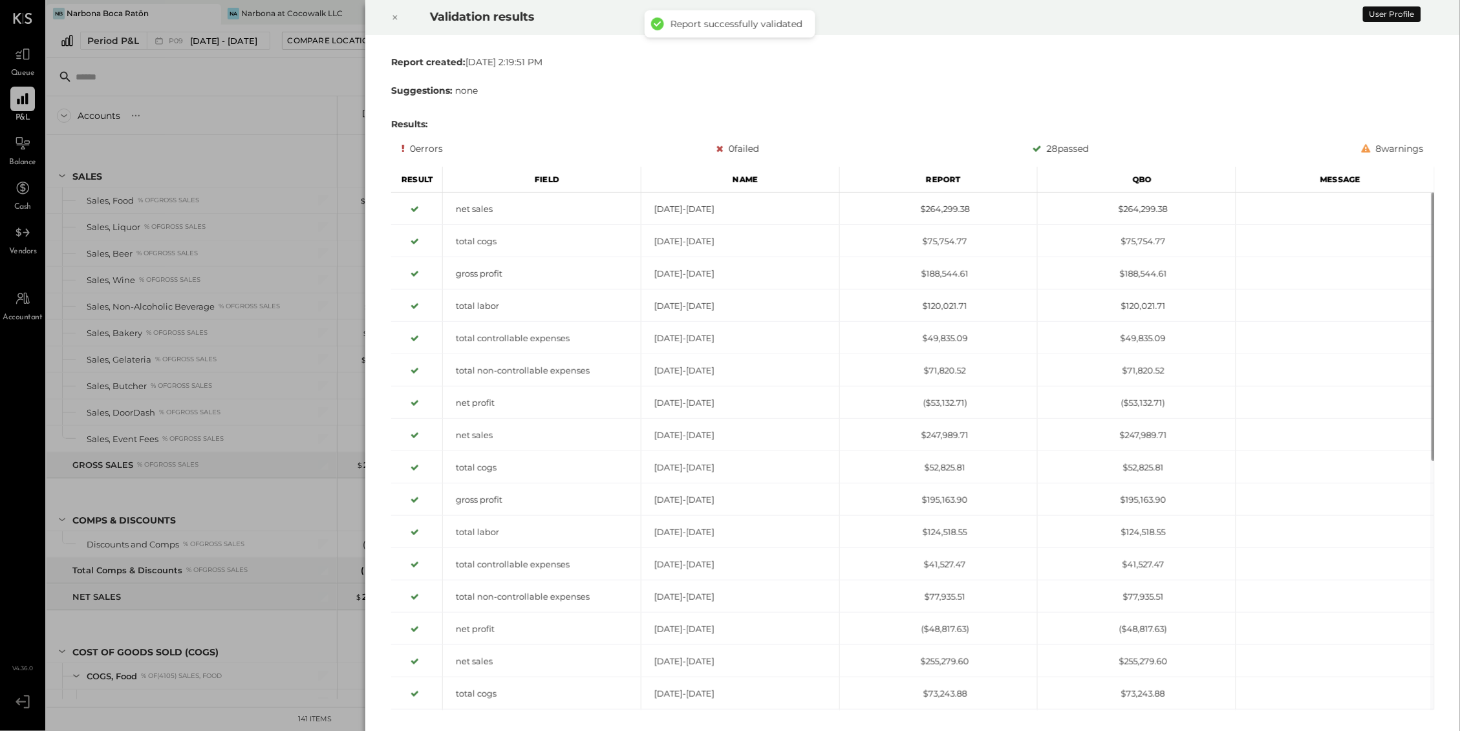
scroll to position [462, 0]
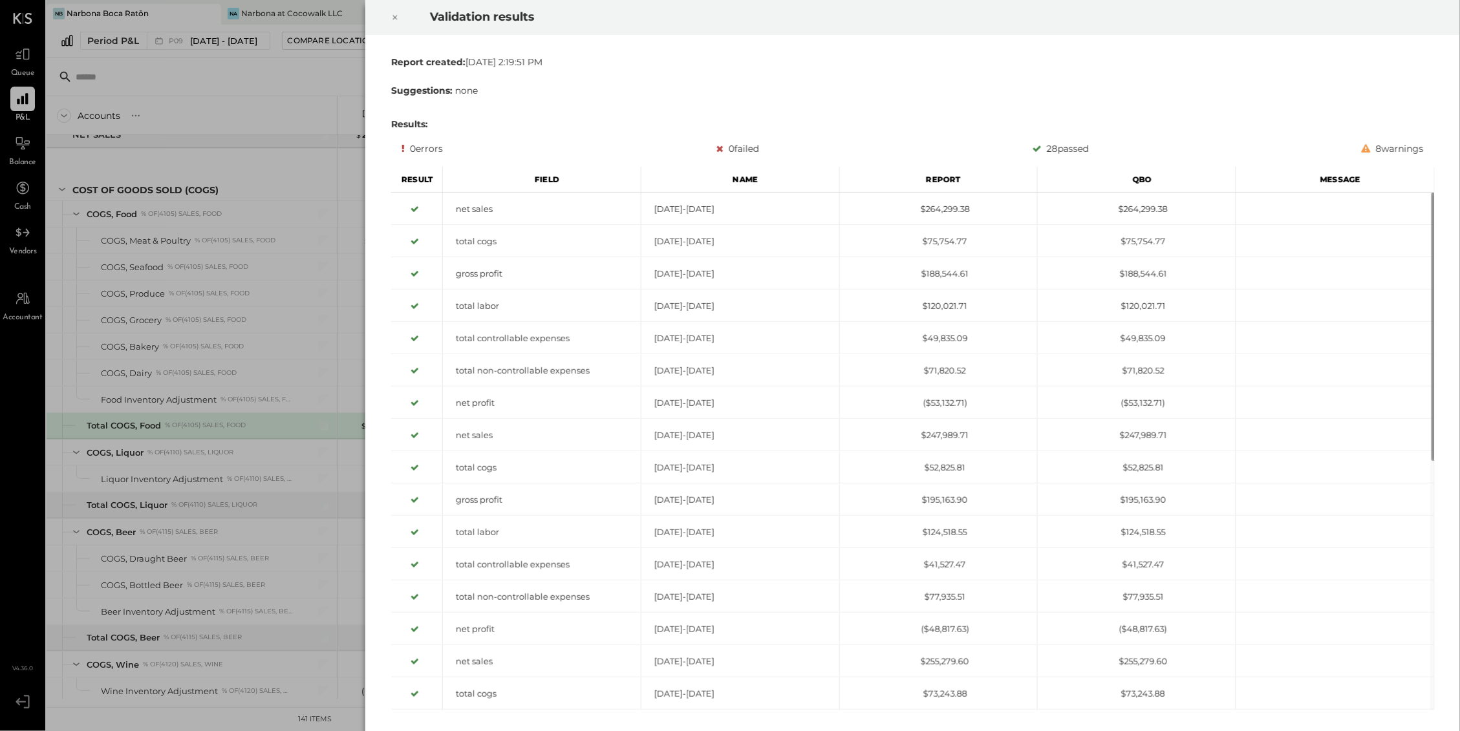
click at [400, 17] on div at bounding box center [395, 17] width 28 height 36
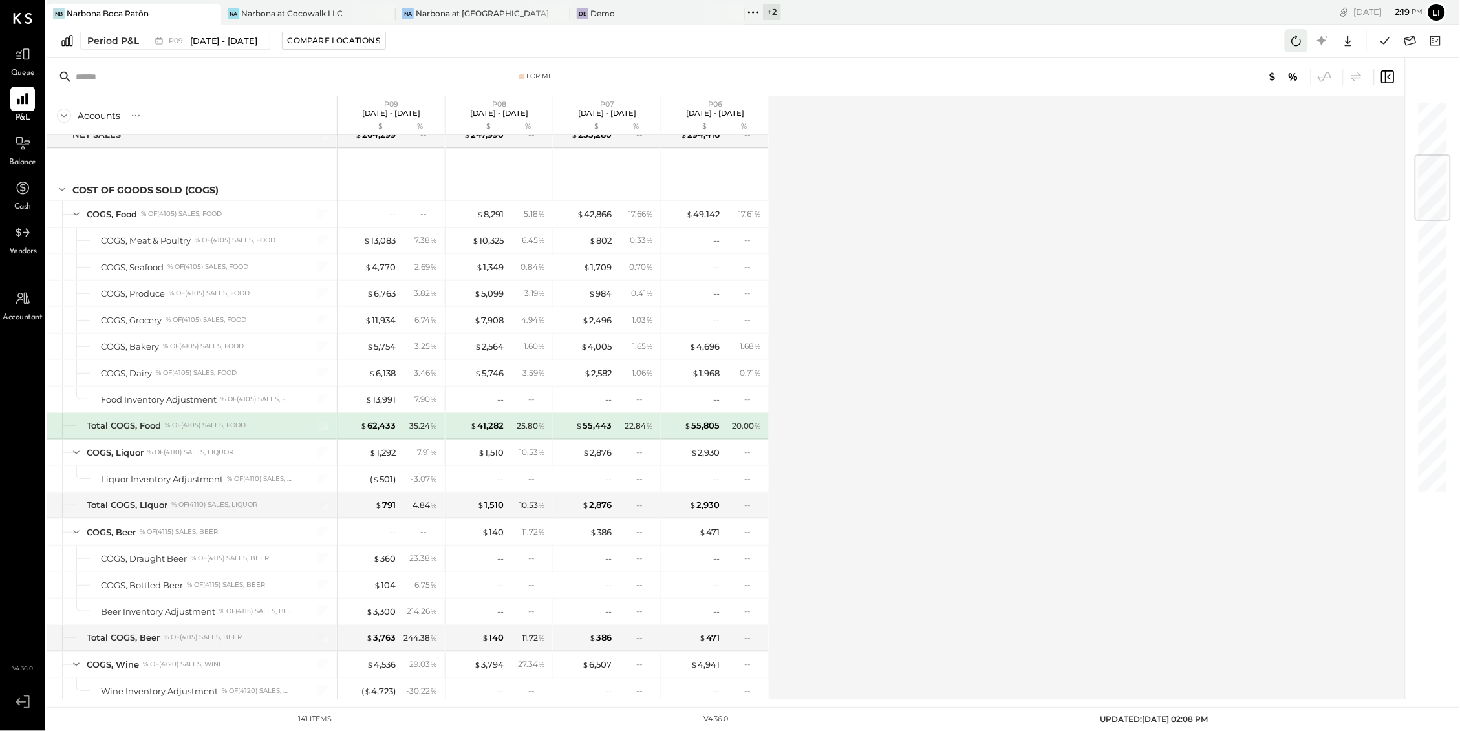
click at [1297, 37] on icon at bounding box center [1297, 41] width 10 height 10
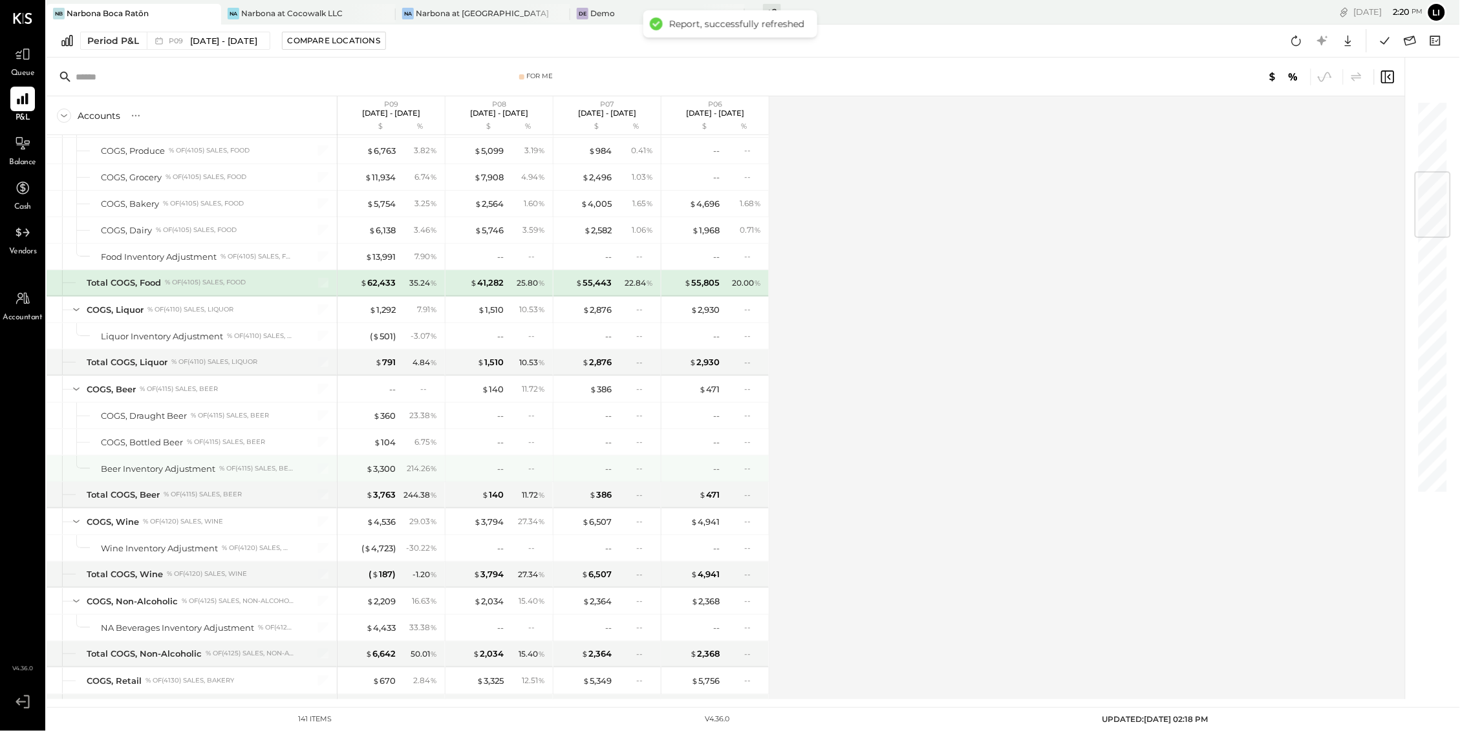
scroll to position [648, 0]
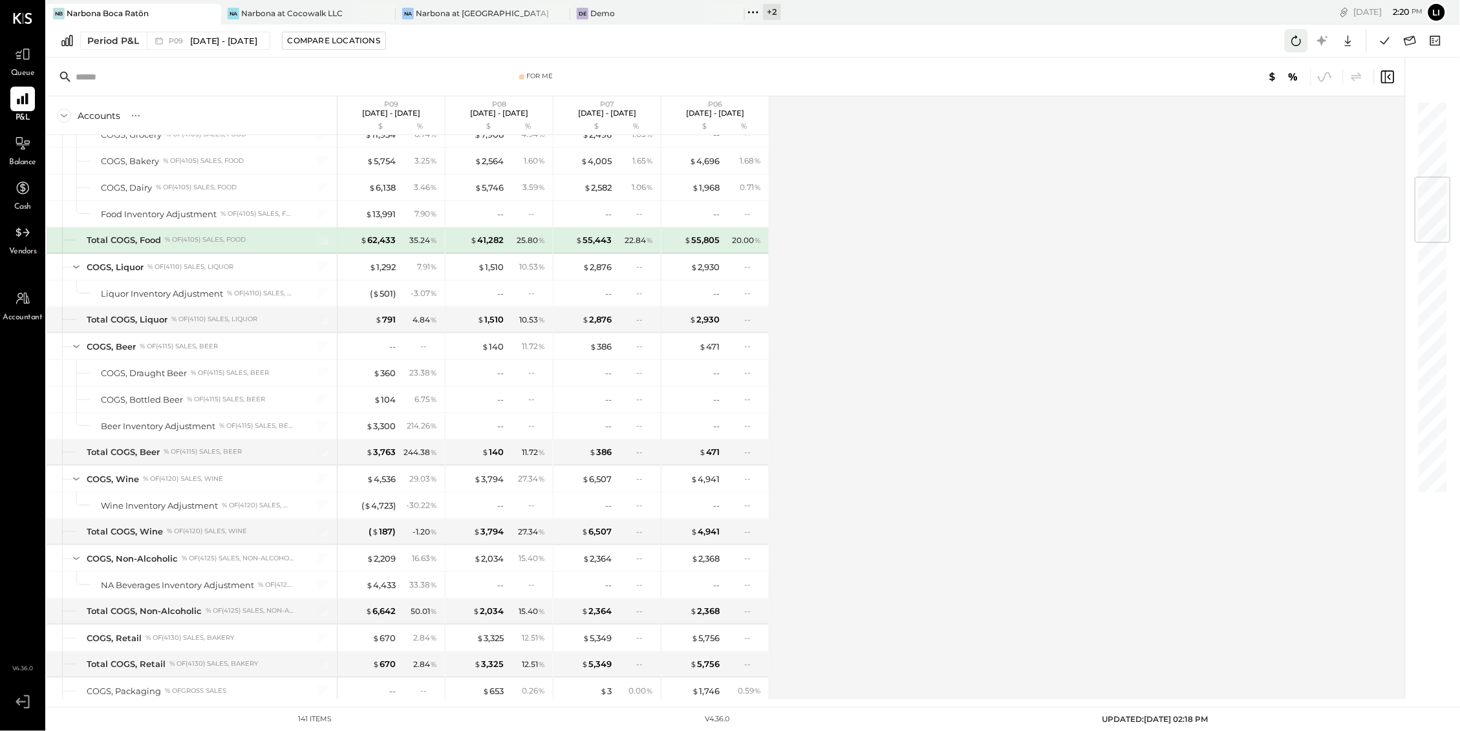
click at [1293, 39] on icon at bounding box center [1296, 40] width 17 height 17
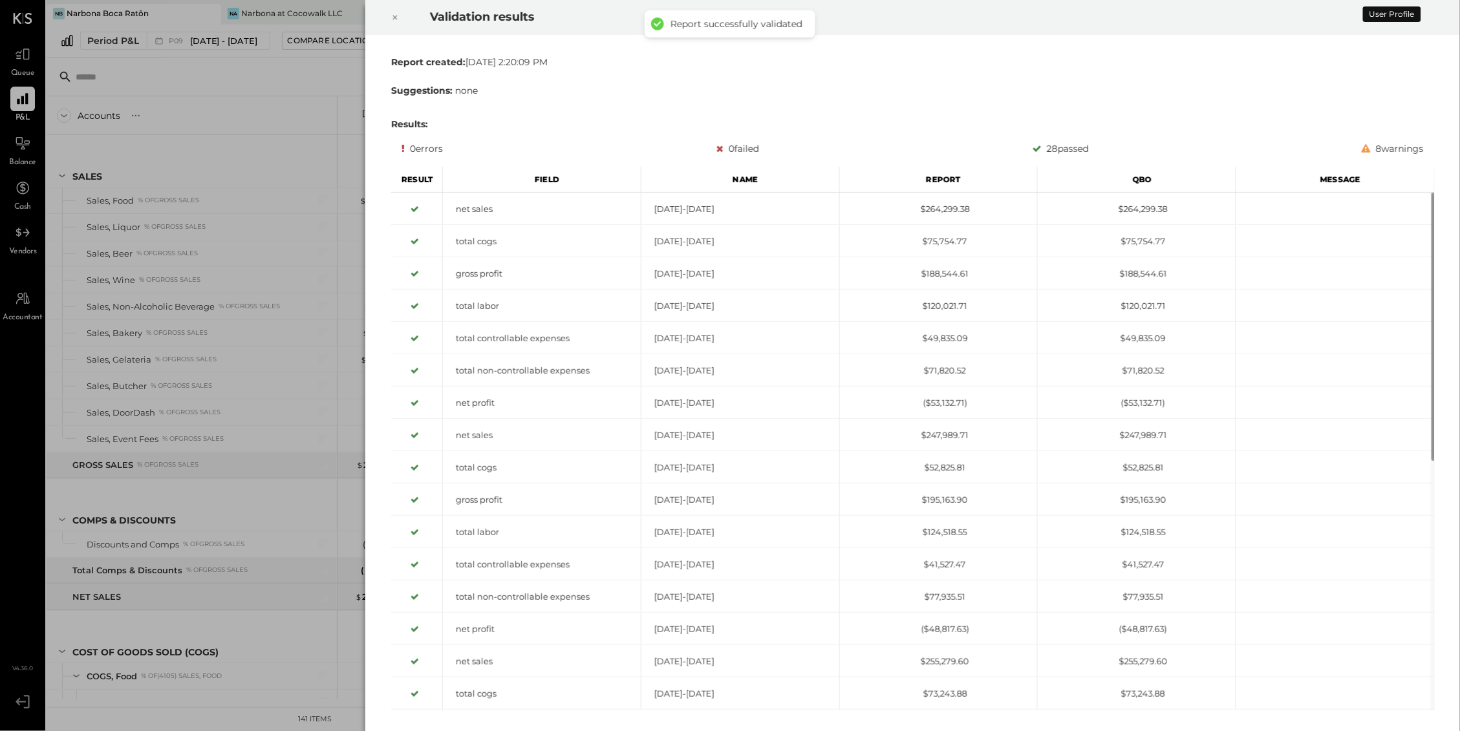
scroll to position [462, 0]
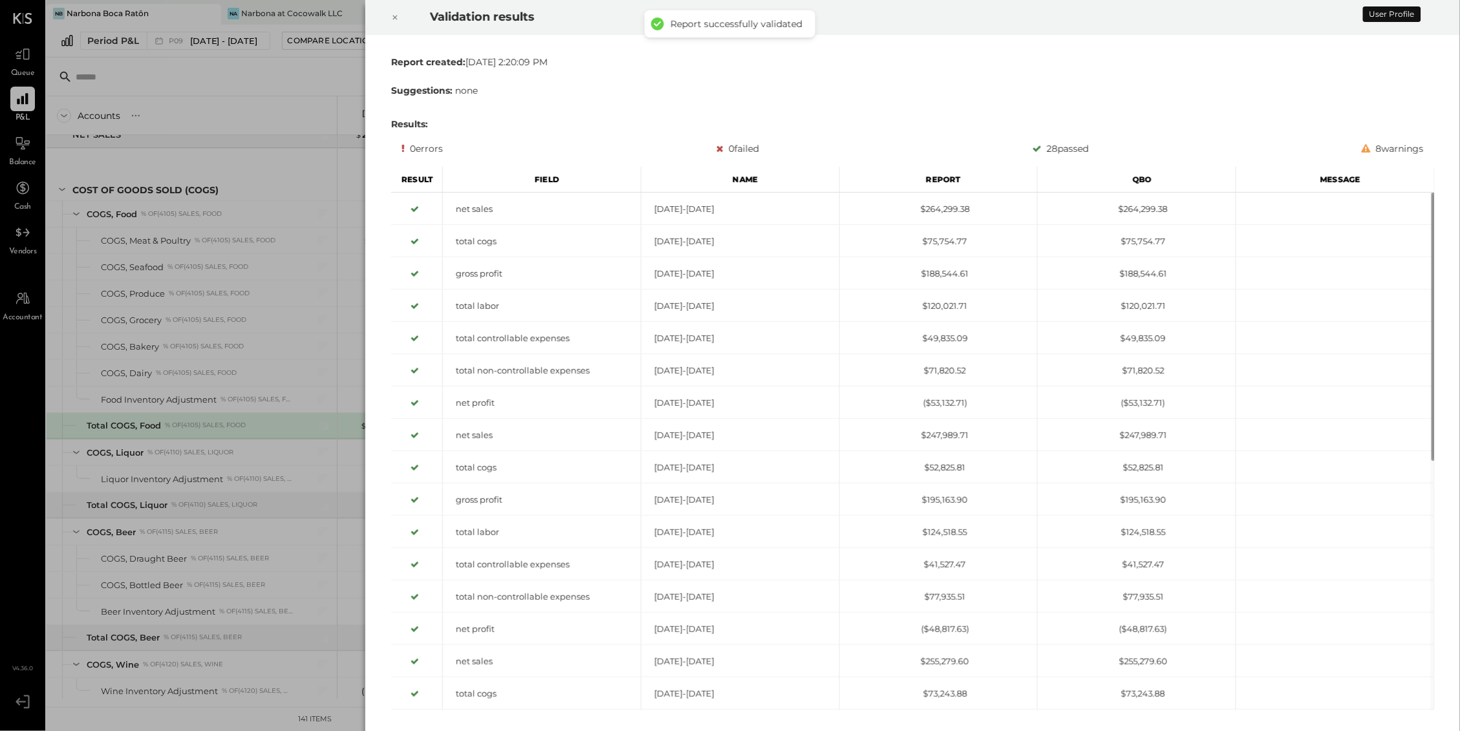
click at [401, 8] on div at bounding box center [395, 17] width 28 height 36
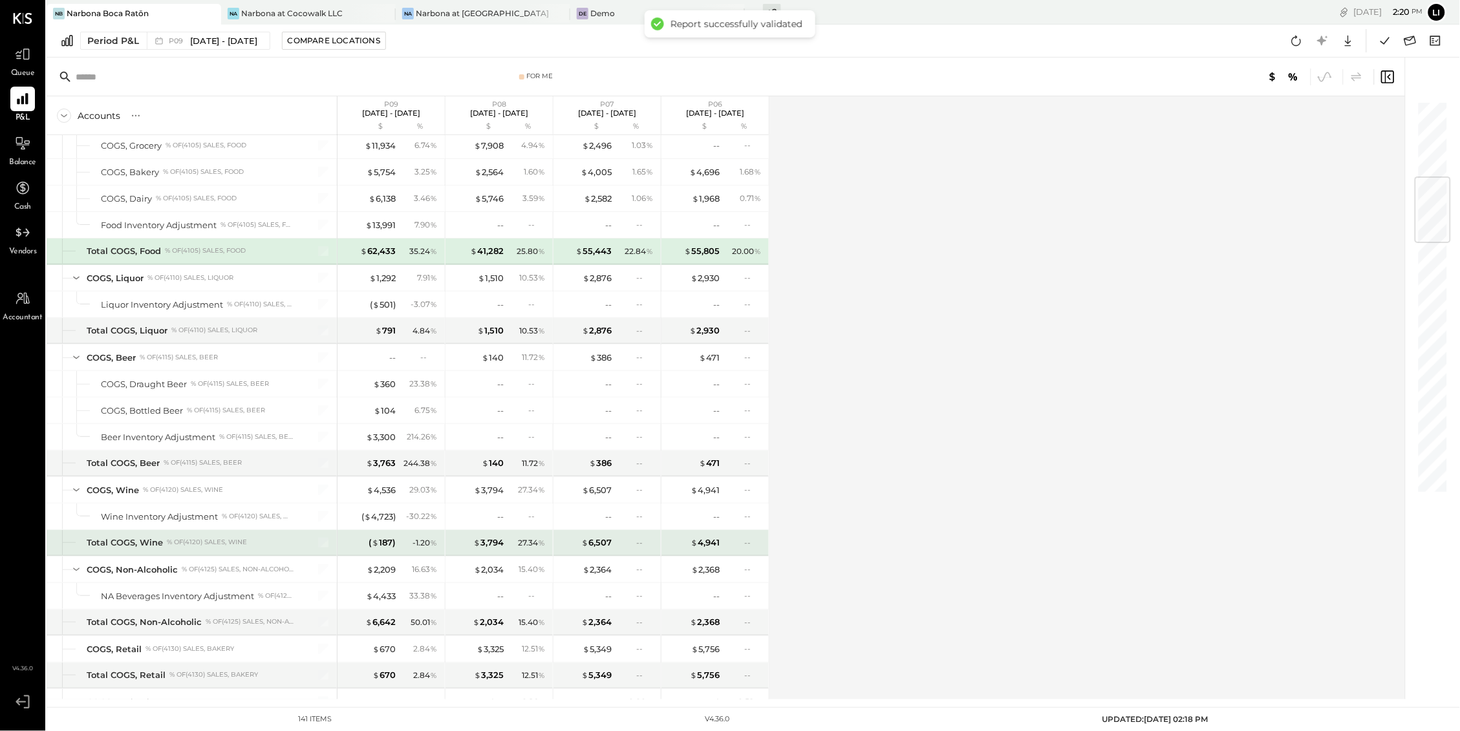
scroll to position [650, 0]
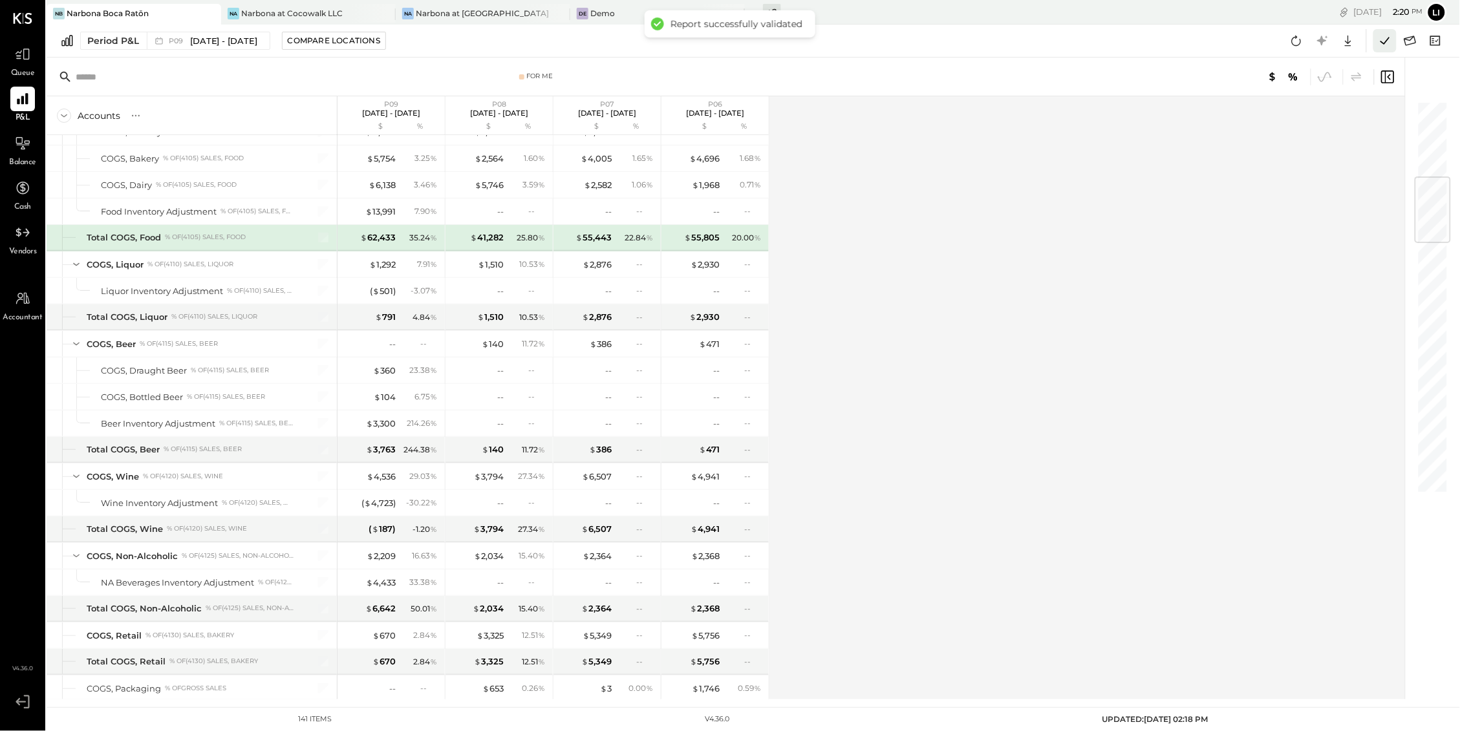
click at [1387, 43] on icon at bounding box center [1384, 40] width 17 height 17
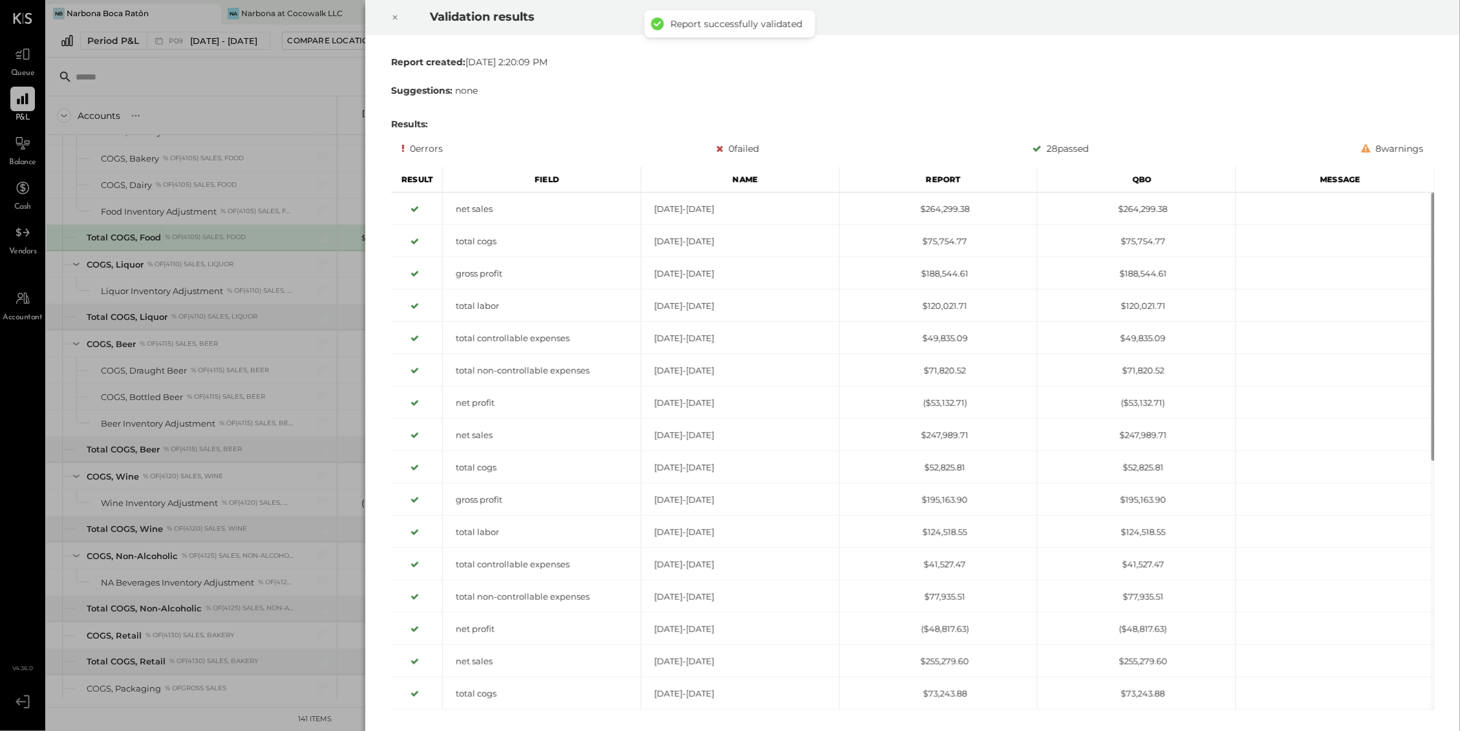
click at [392, 23] on icon at bounding box center [395, 18] width 8 height 16
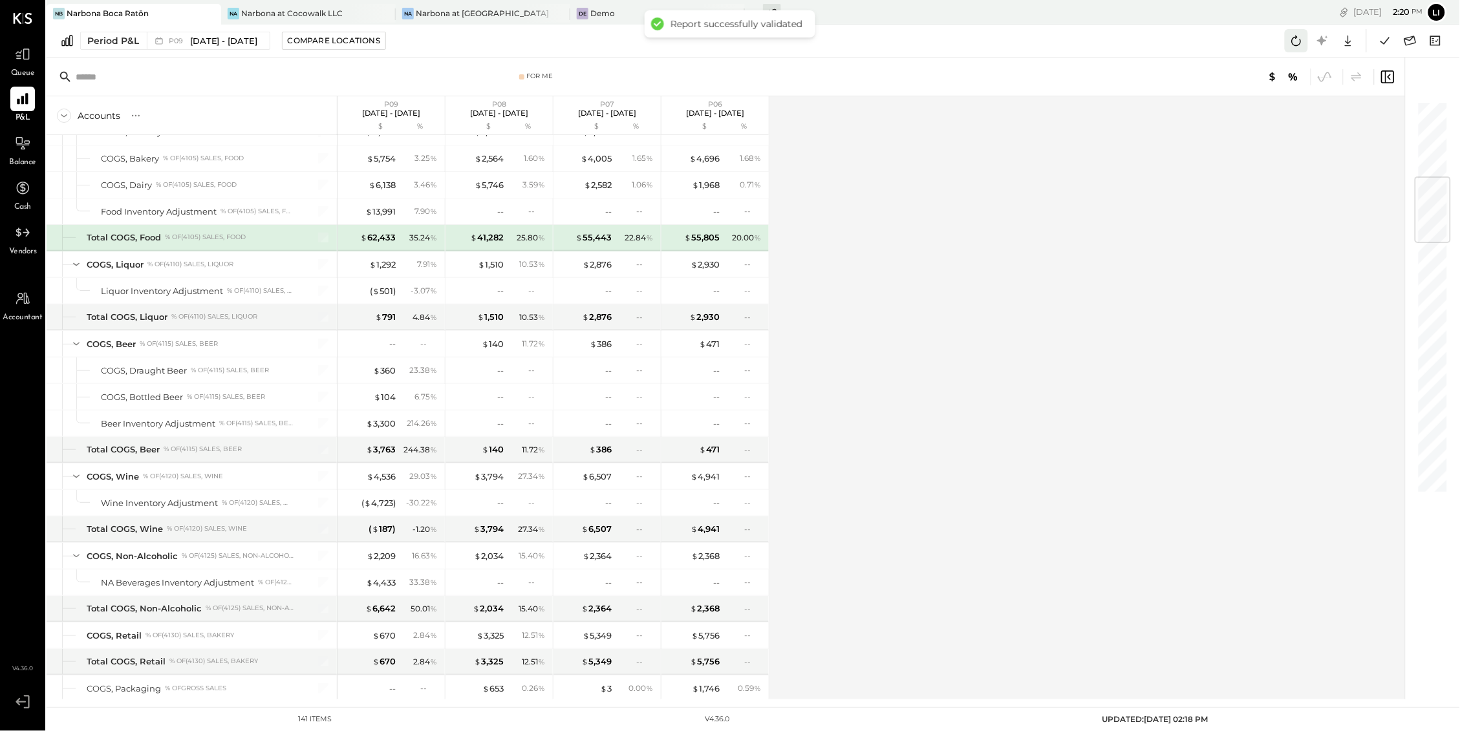
click at [1300, 47] on icon at bounding box center [1296, 40] width 17 height 17
click at [1392, 49] on button at bounding box center [1384, 40] width 23 height 23
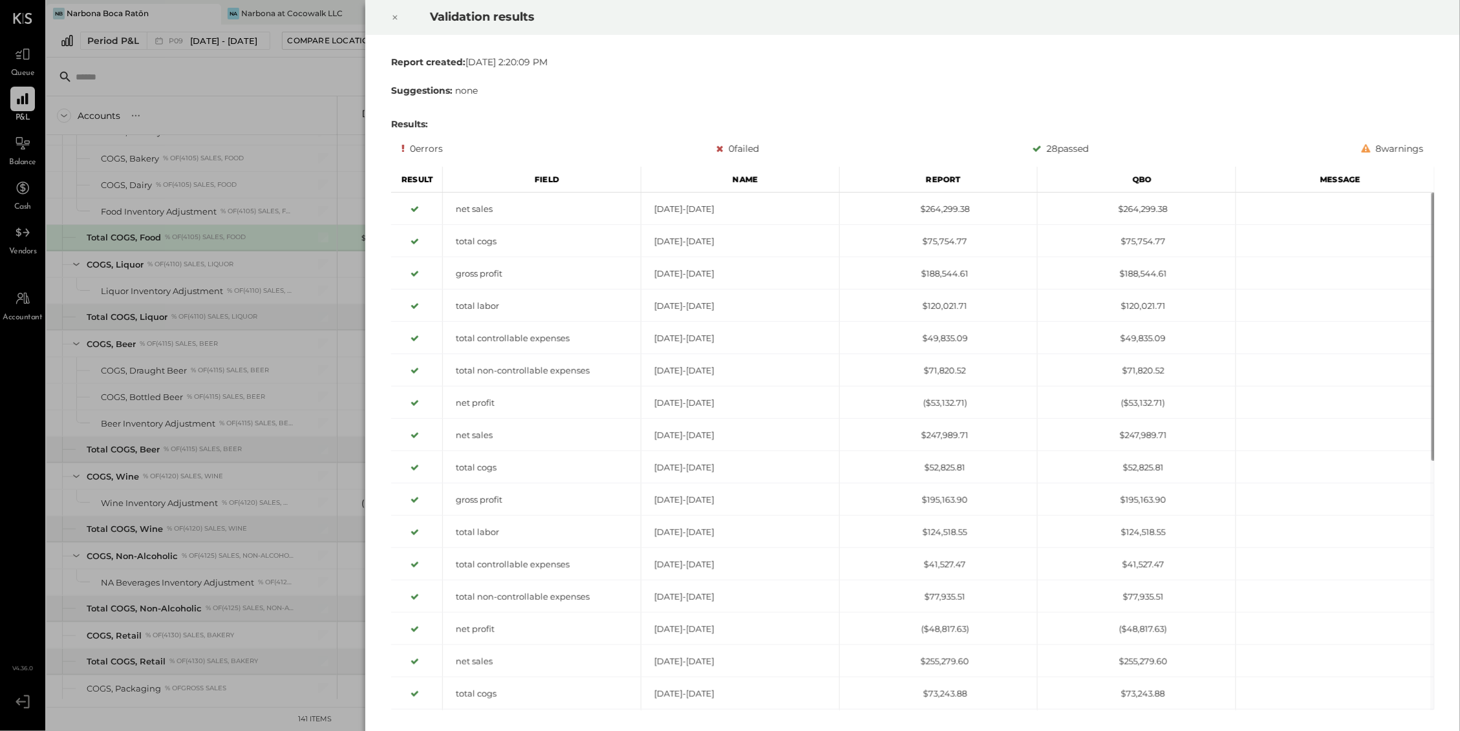
click at [394, 12] on icon at bounding box center [395, 18] width 8 height 16
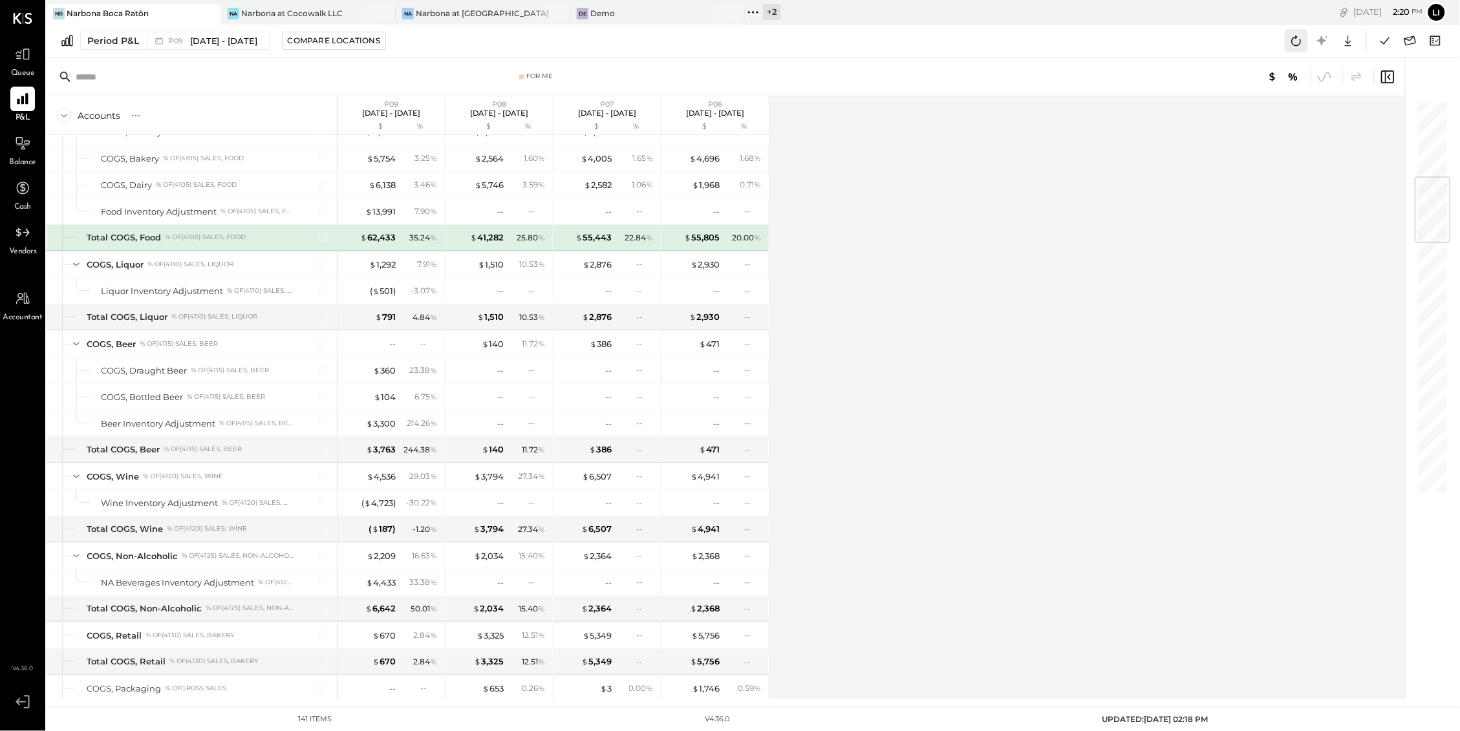
click at [1285, 48] on button at bounding box center [1296, 40] width 23 height 23
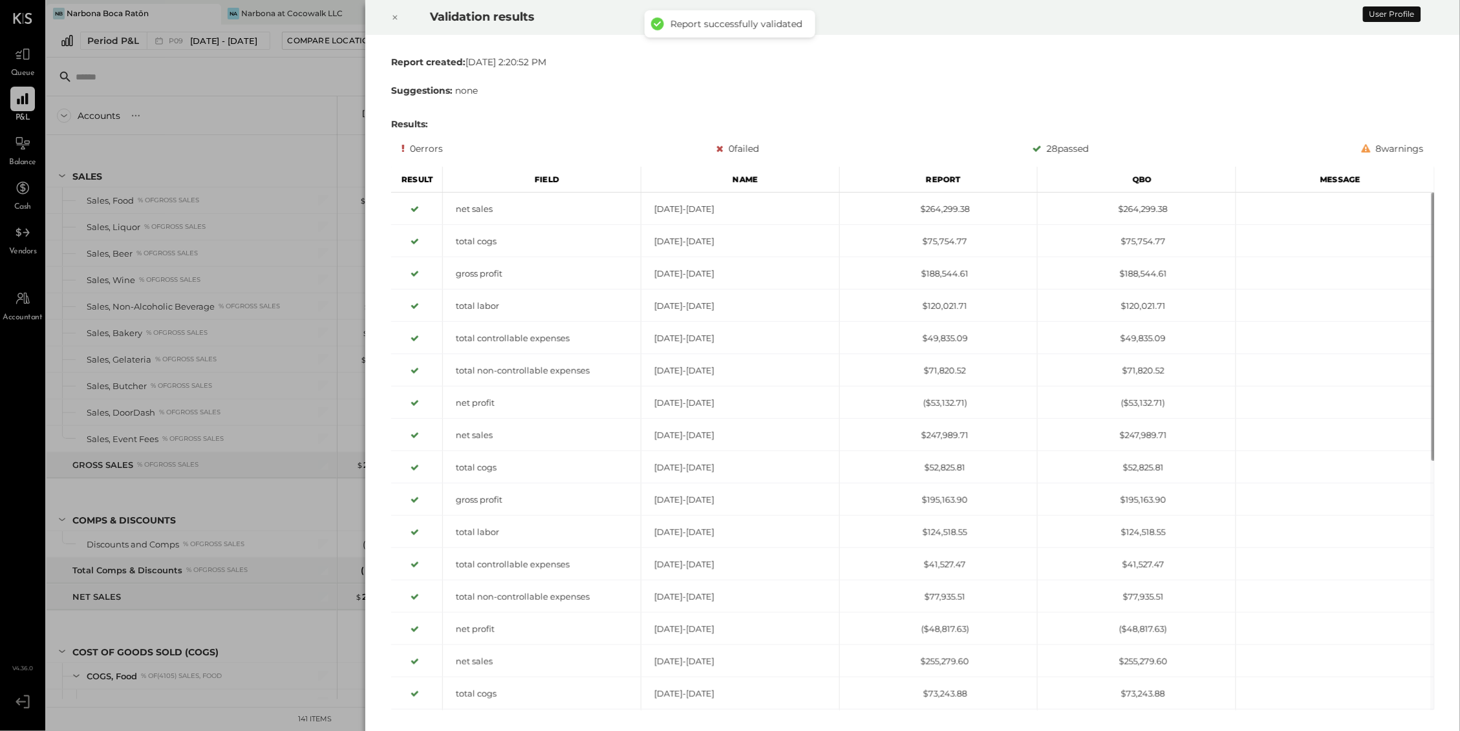
scroll to position [462, 0]
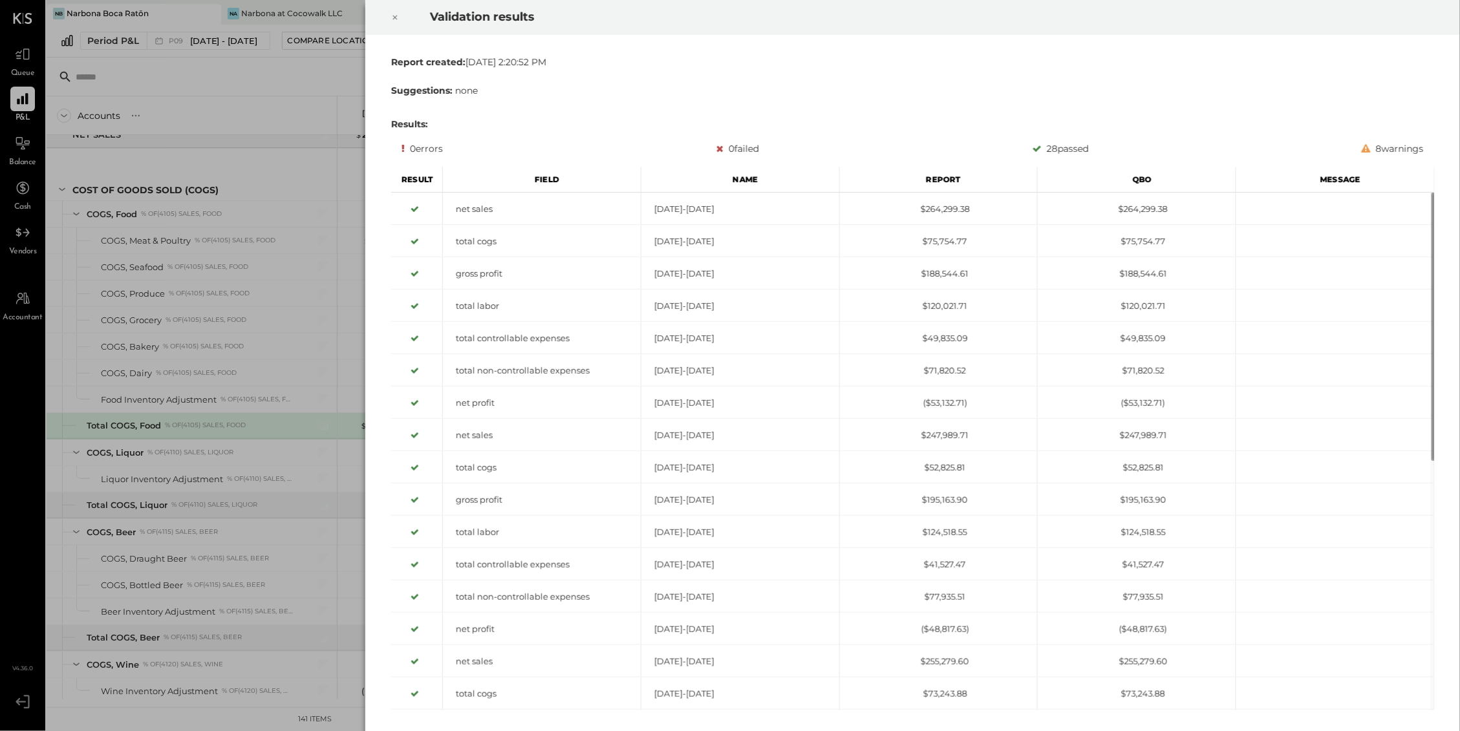
click at [391, 20] on icon at bounding box center [395, 18] width 8 height 16
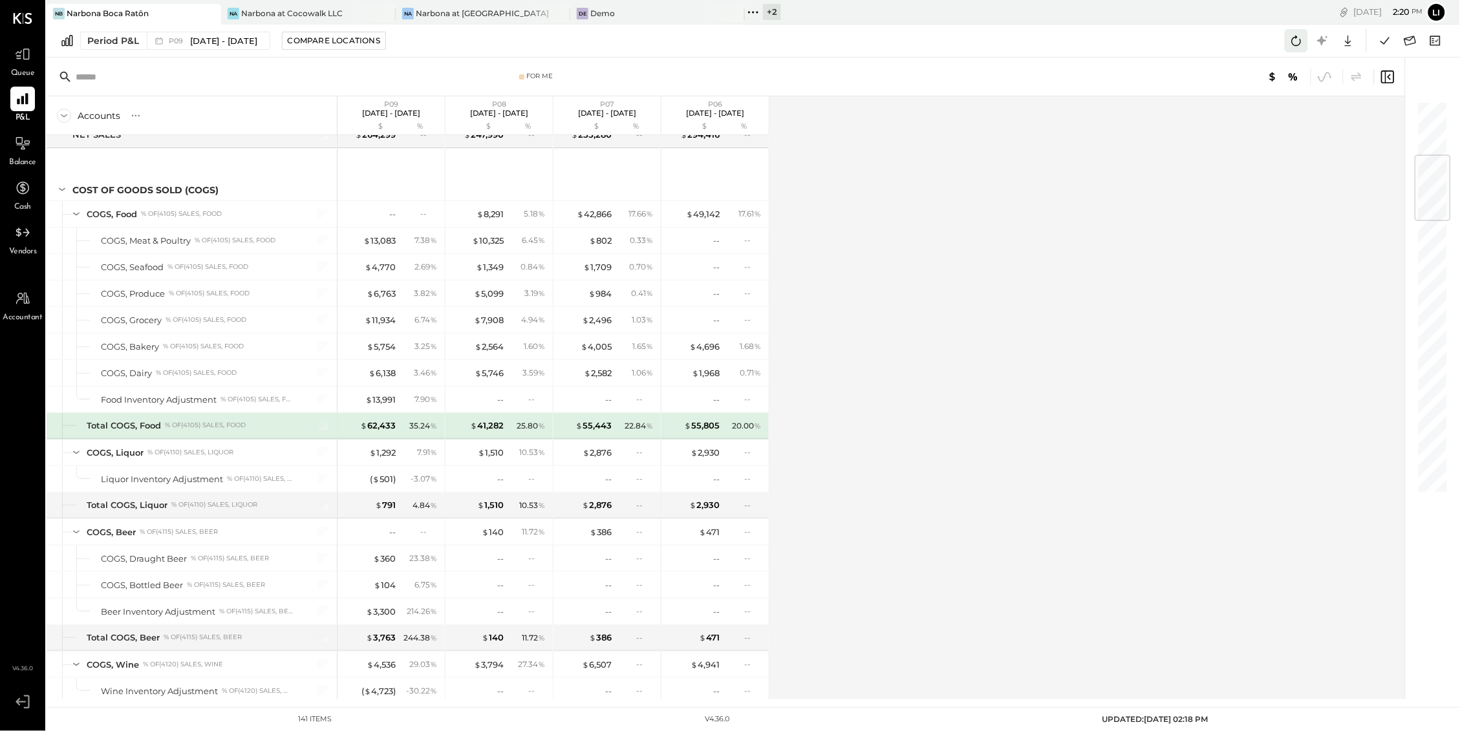
click at [1287, 49] on button at bounding box center [1296, 40] width 23 height 23
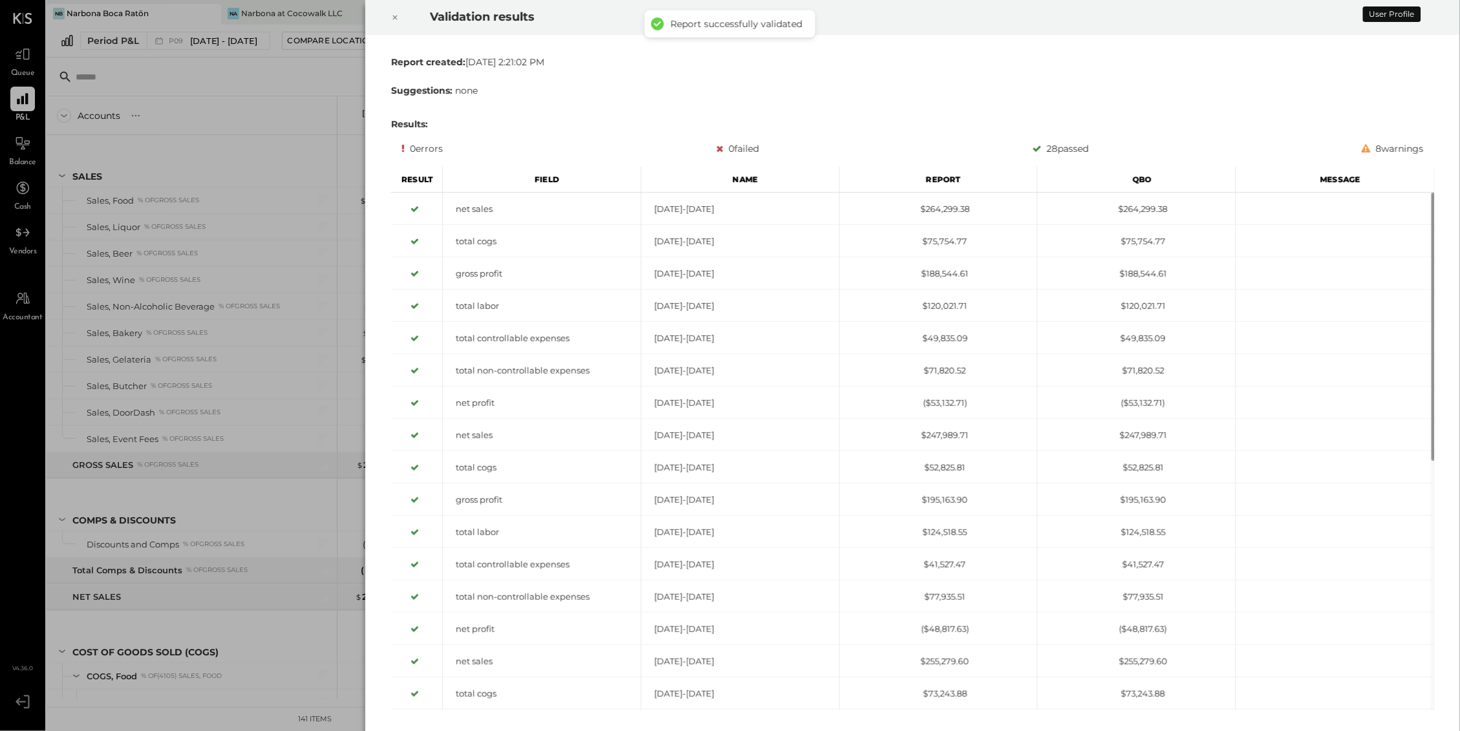
scroll to position [462, 0]
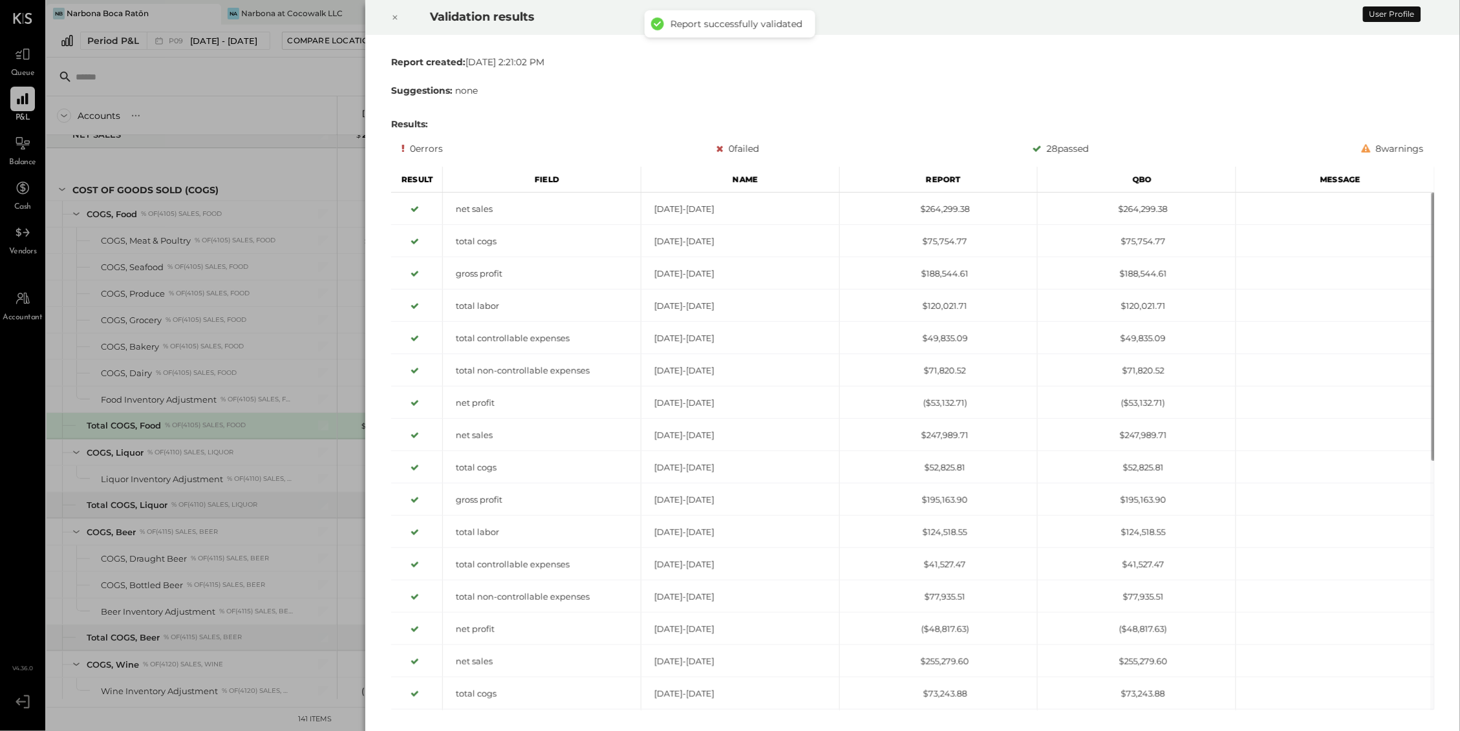
click at [393, 13] on icon at bounding box center [395, 18] width 8 height 16
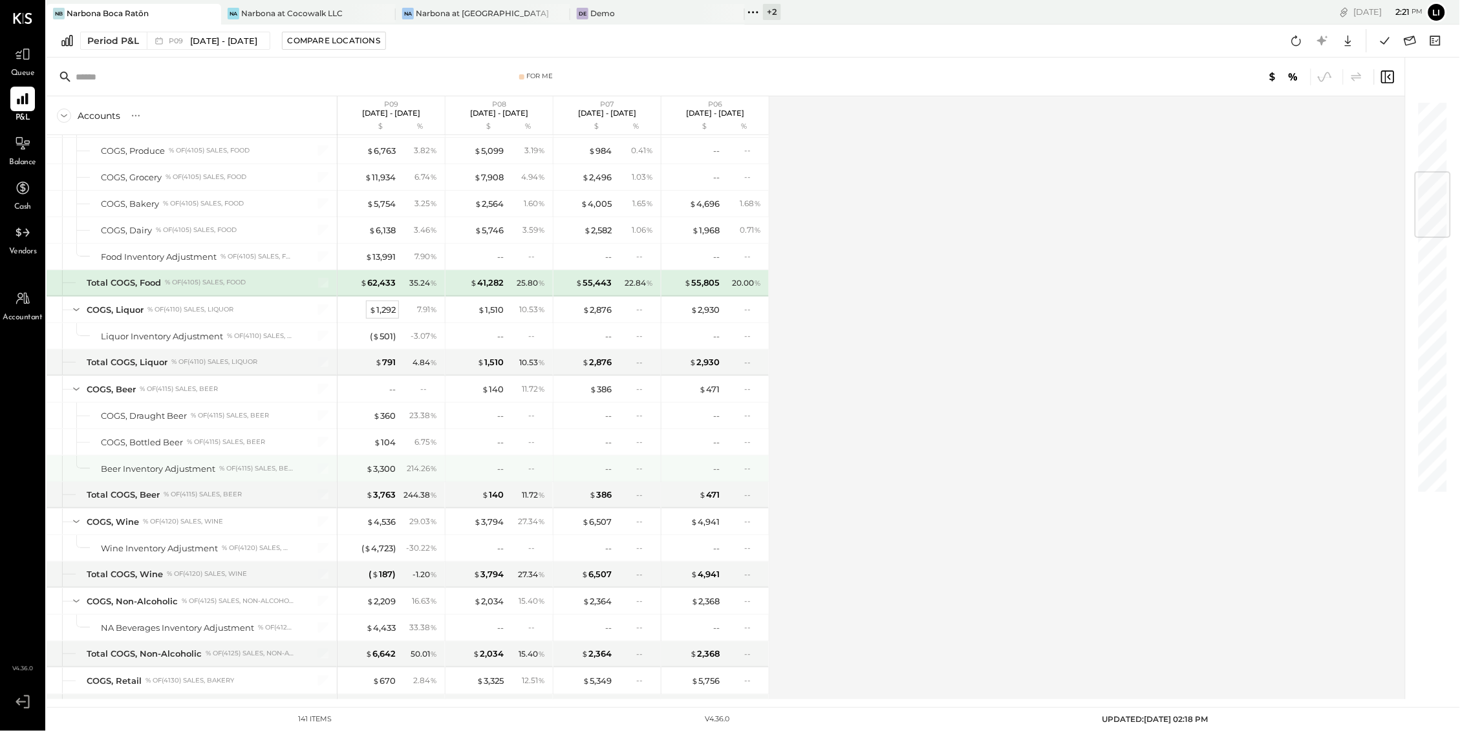
scroll to position [606, 0]
click at [493, 339] on div "--" at bounding box center [478, 336] width 52 height 12
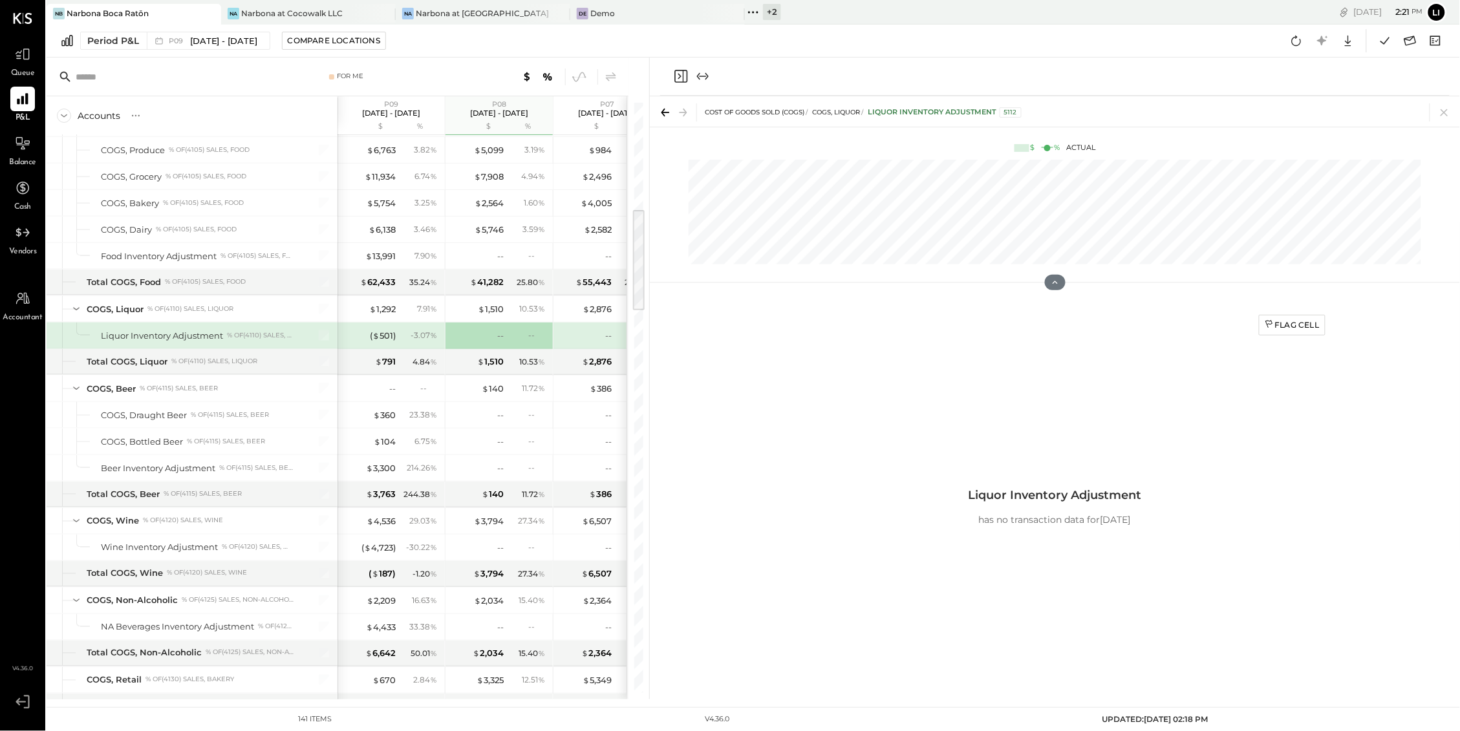
click at [672, 79] on div at bounding box center [1054, 77] width 789 height 38
click at [685, 73] on icon "Close panel" at bounding box center [681, 77] width 16 height 16
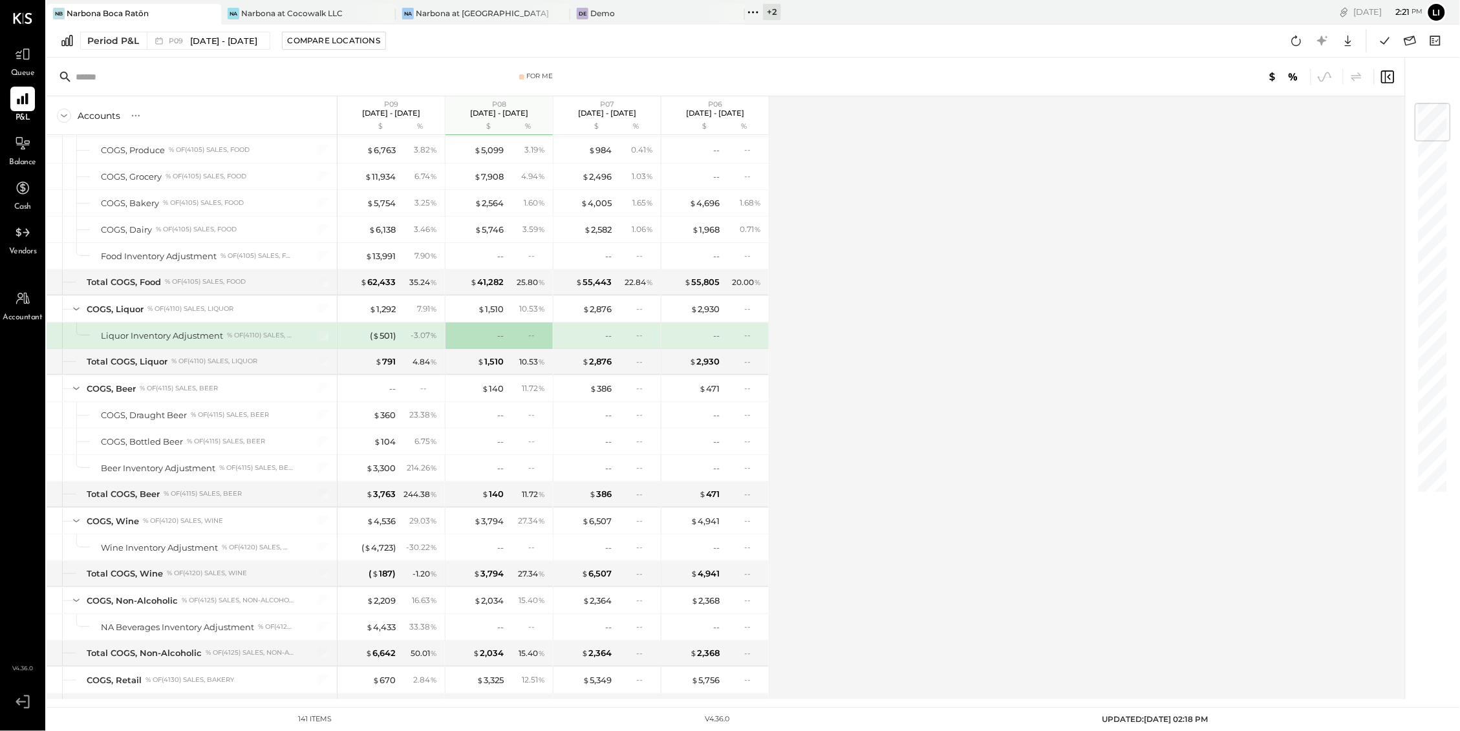
click at [864, 264] on div "Accounts S % GL P09 [DATE] - [DATE] $ % P08 [DATE] - [DATE] $ % P07 [DATE] - [D…" at bounding box center [727, 397] width 1360 height 603
click at [1301, 30] on button at bounding box center [1296, 40] width 23 height 23
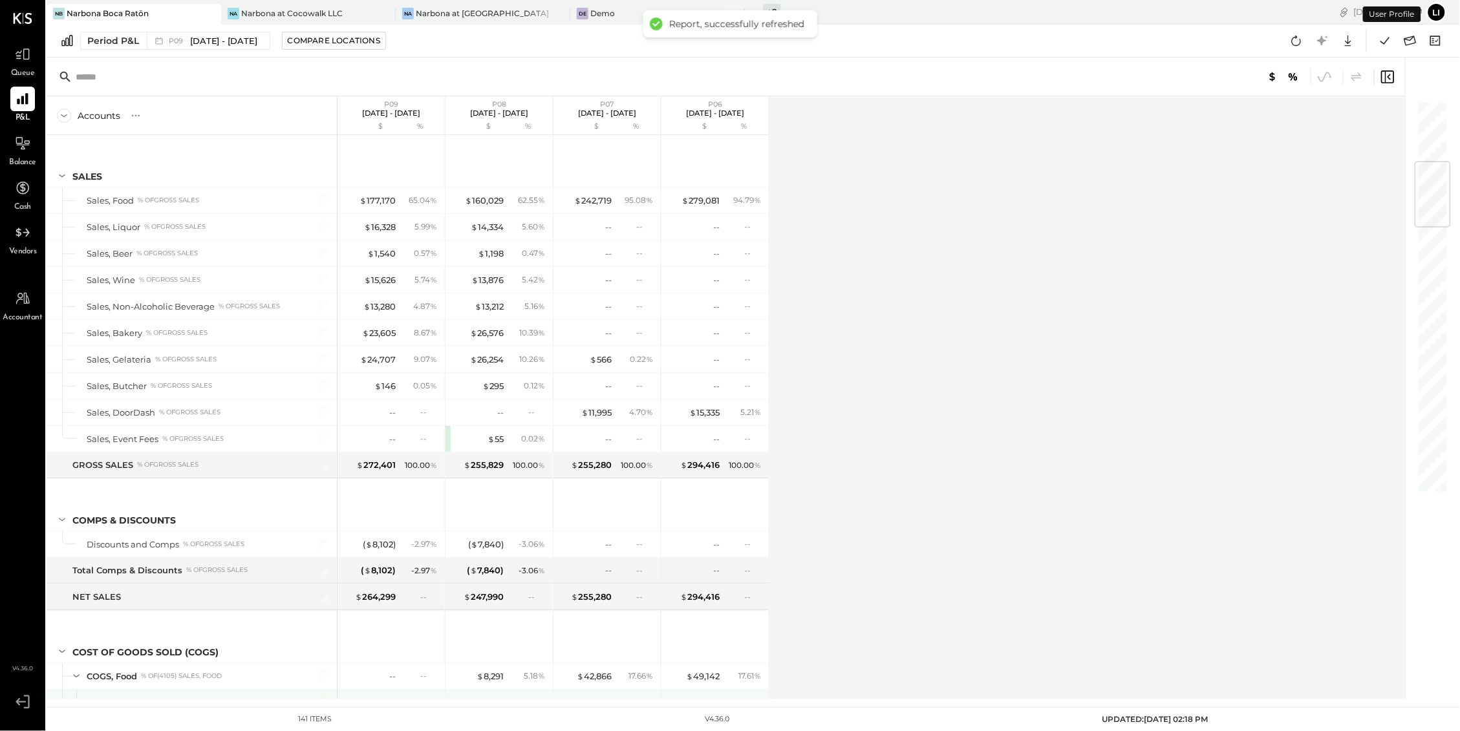
scroll to position [515, 0]
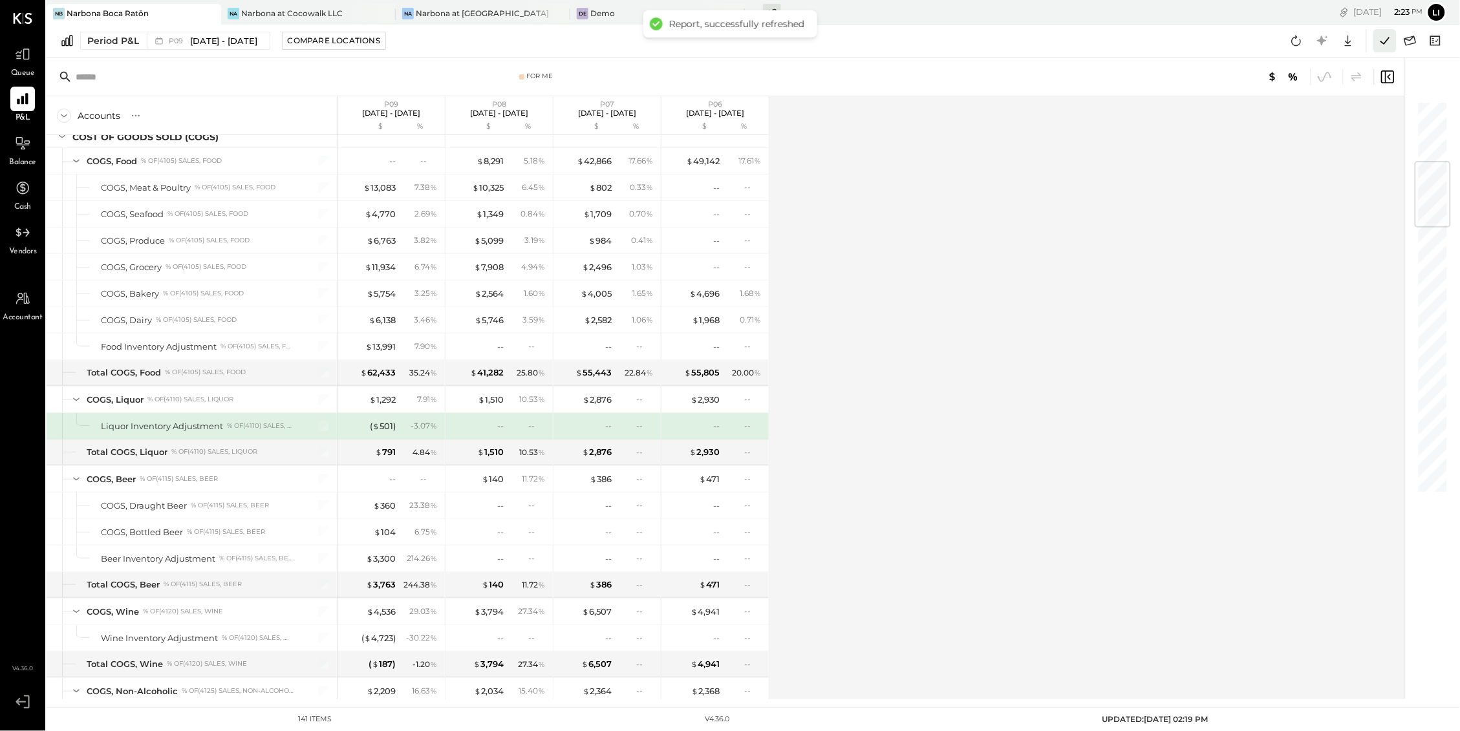
click at [1380, 48] on icon at bounding box center [1384, 40] width 17 height 17
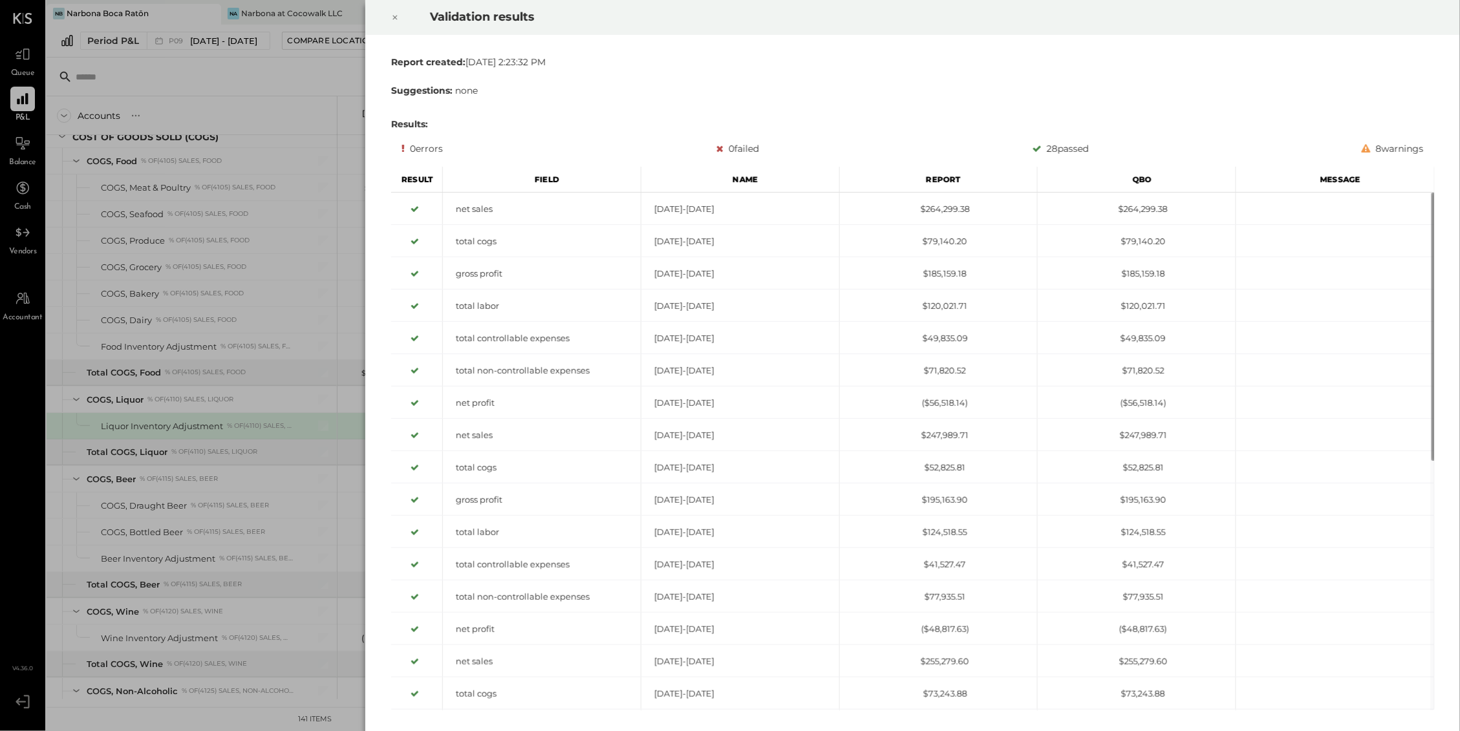
click at [400, 17] on div at bounding box center [395, 17] width 28 height 36
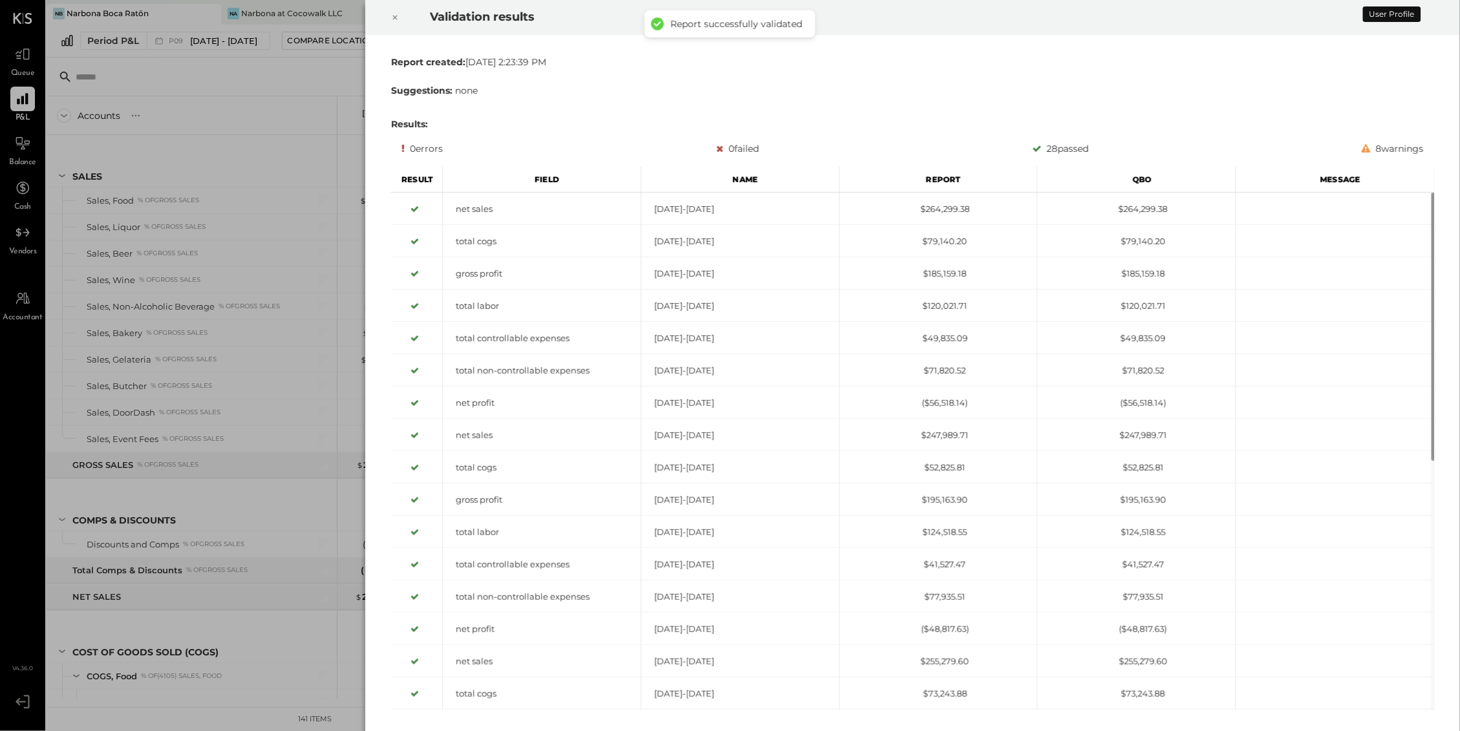
scroll to position [515, 0]
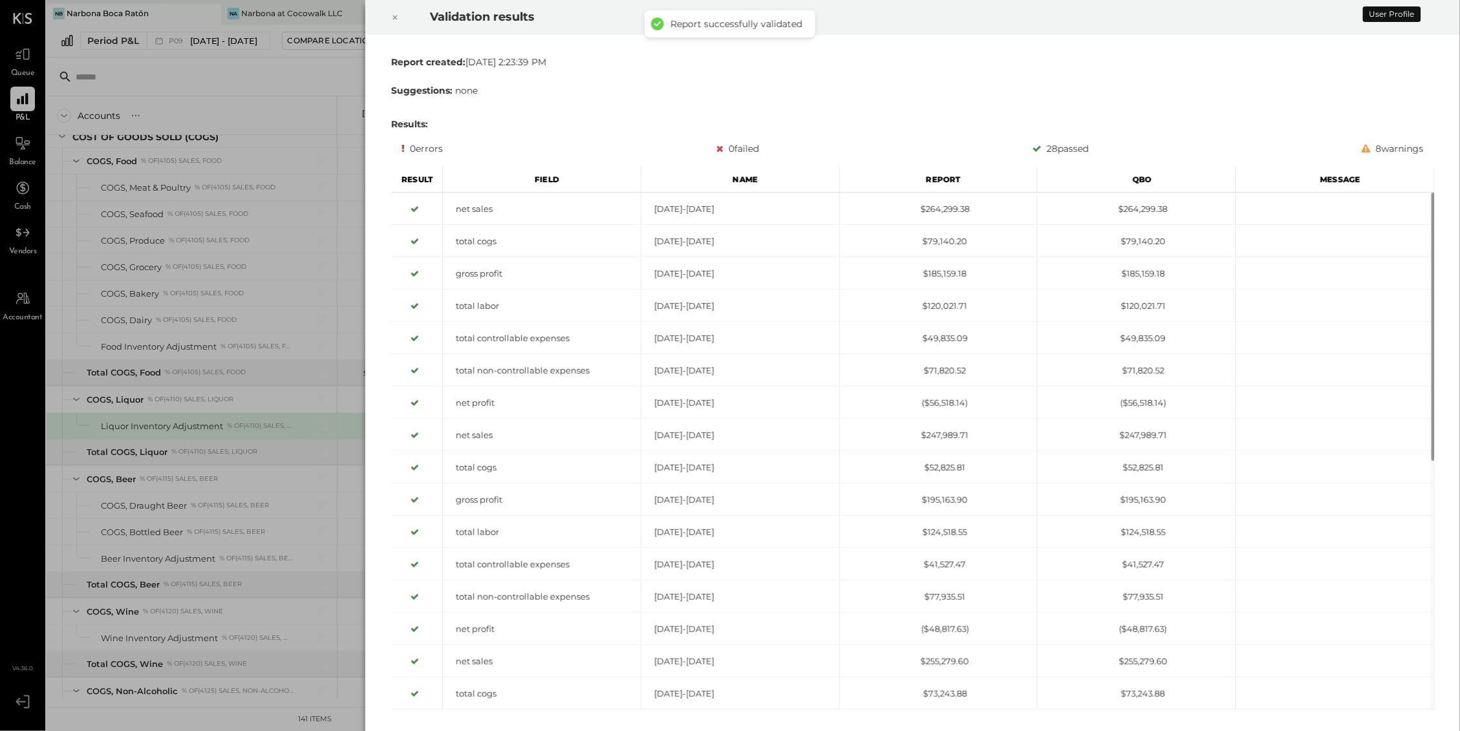
click at [401, 16] on div at bounding box center [395, 17] width 28 height 36
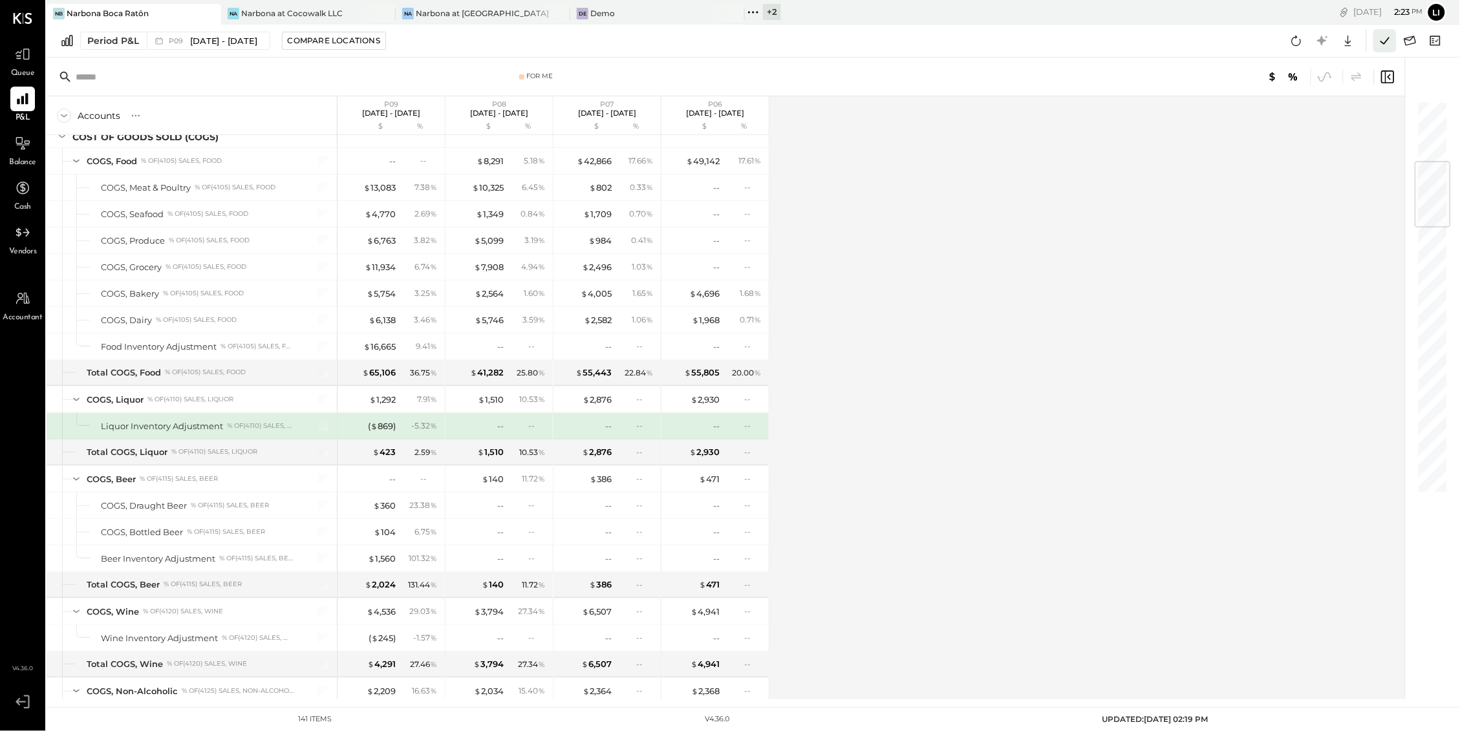
click at [1385, 40] on icon at bounding box center [1384, 40] width 17 height 17
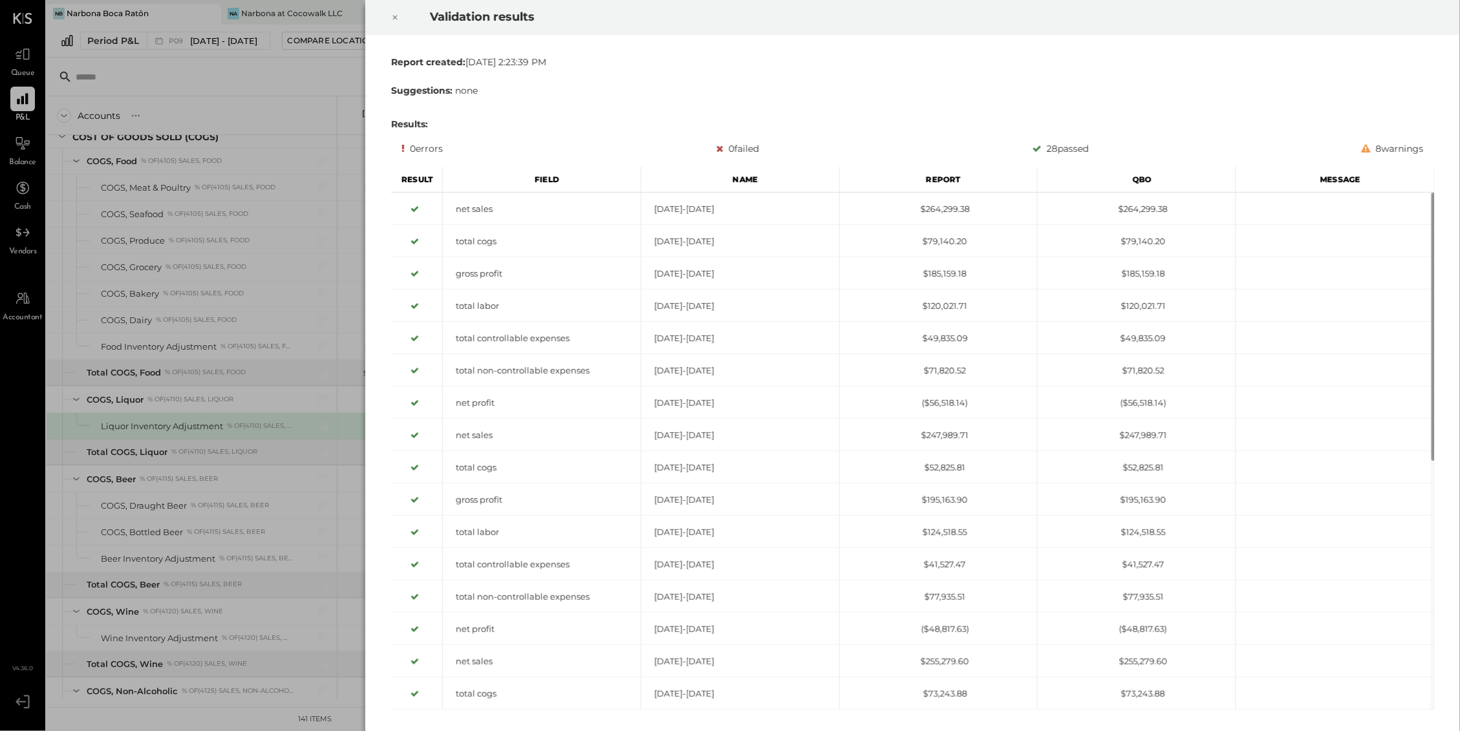
click at [400, 24] on div at bounding box center [395, 17] width 28 height 36
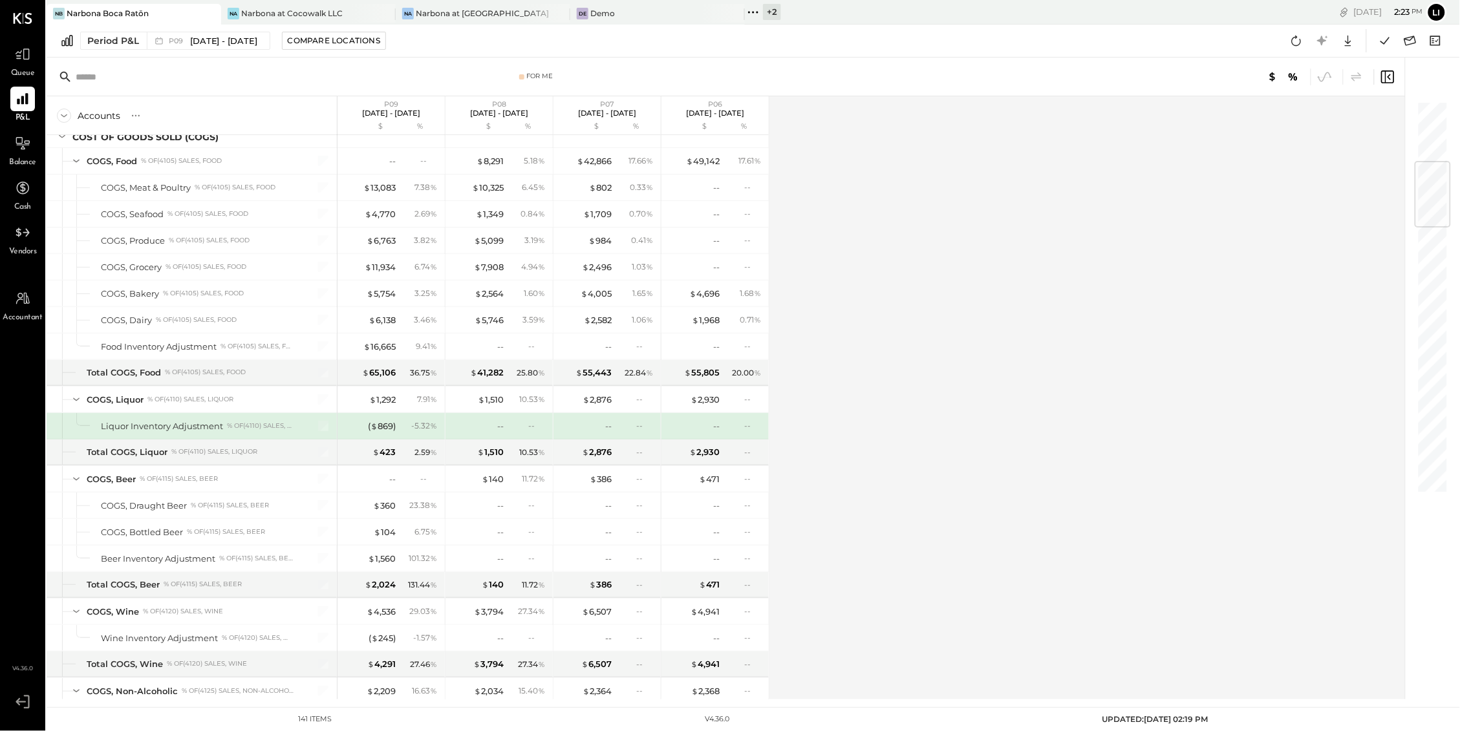
click at [1281, 41] on div "Period P&L P09 Aug 11 - Sep 7, 2025 Compare Locations Google Sheets Excel" at bounding box center [753, 41] width 1413 height 33
click at [1293, 41] on icon at bounding box center [1296, 40] width 17 height 17
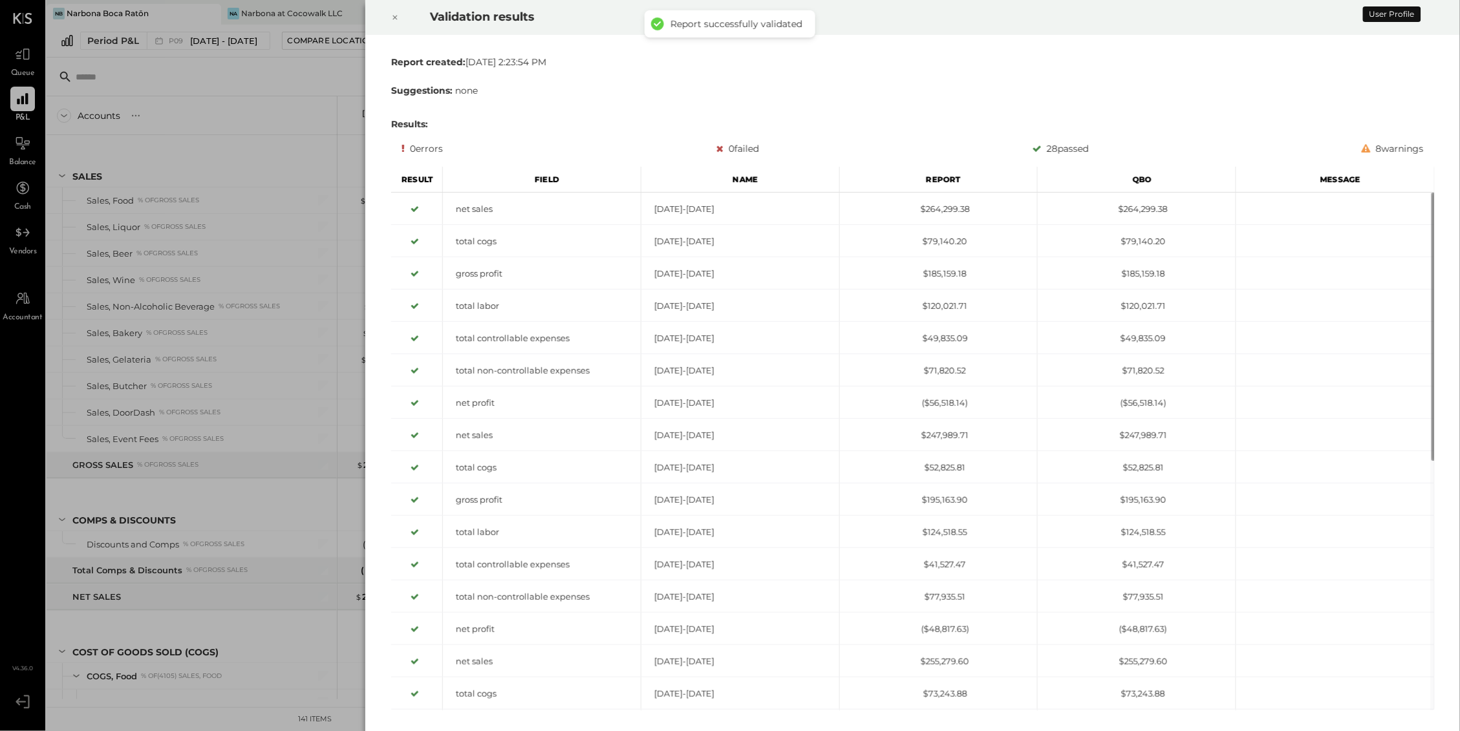
scroll to position [515, 0]
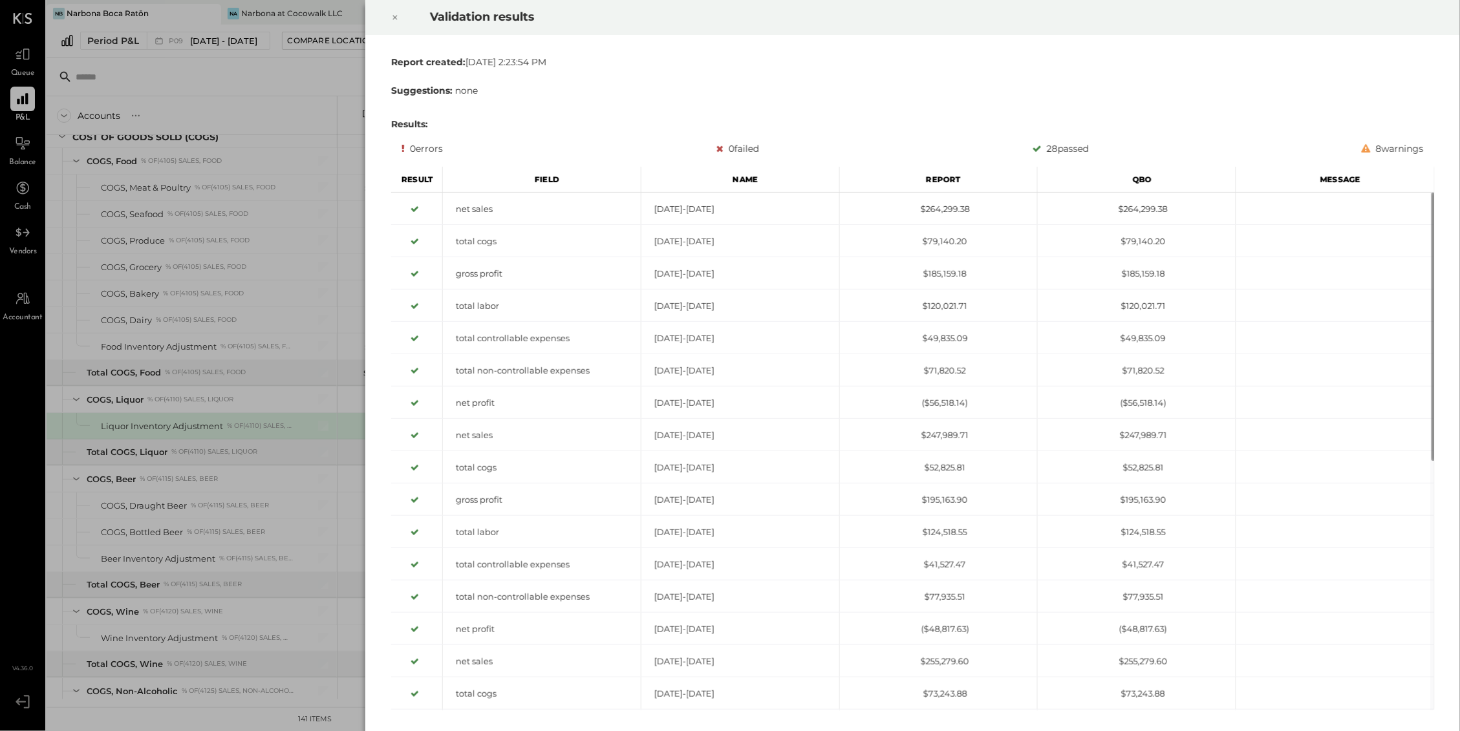
click at [400, 23] on div at bounding box center [395, 17] width 28 height 36
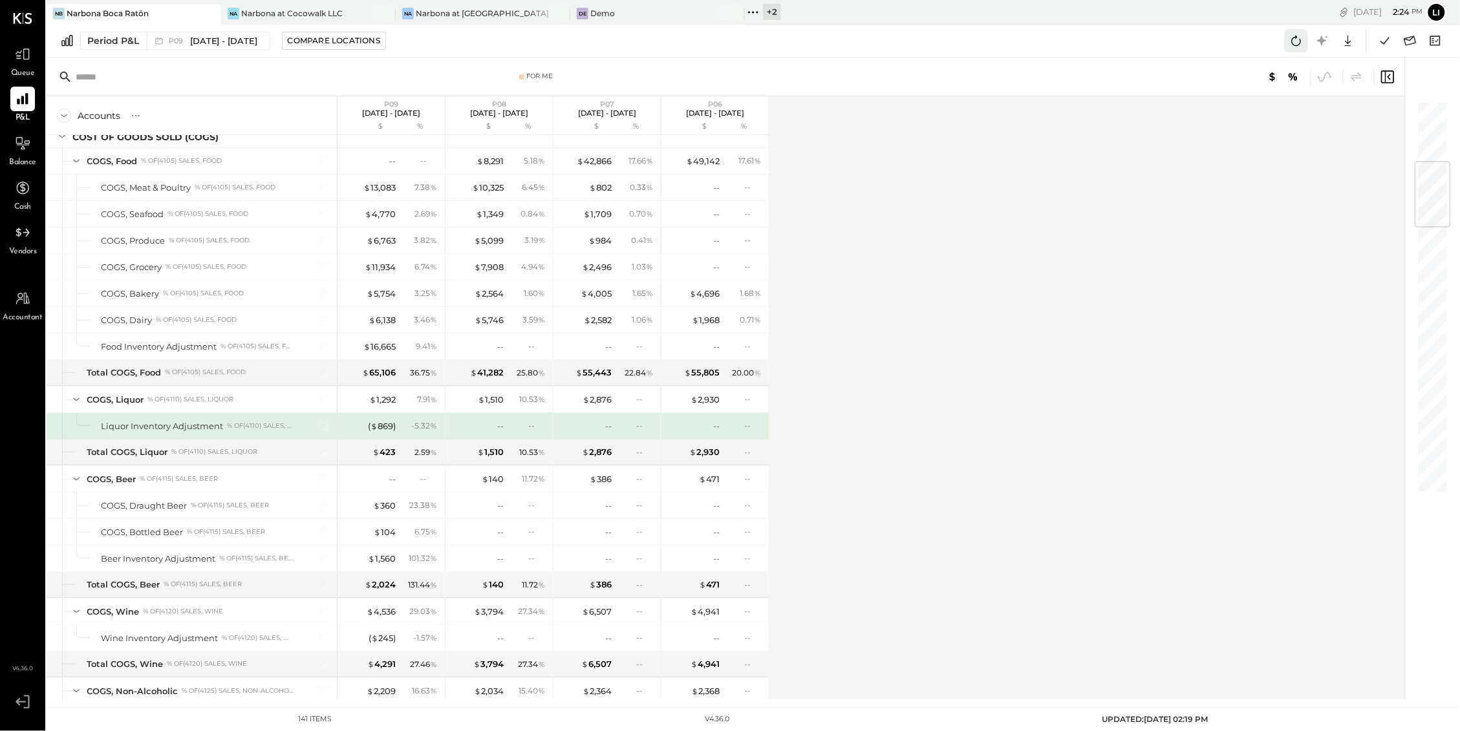
click at [1297, 48] on icon at bounding box center [1296, 40] width 17 height 17
click at [1298, 50] on button at bounding box center [1296, 40] width 23 height 23
click at [1385, 37] on icon at bounding box center [1384, 40] width 17 height 17
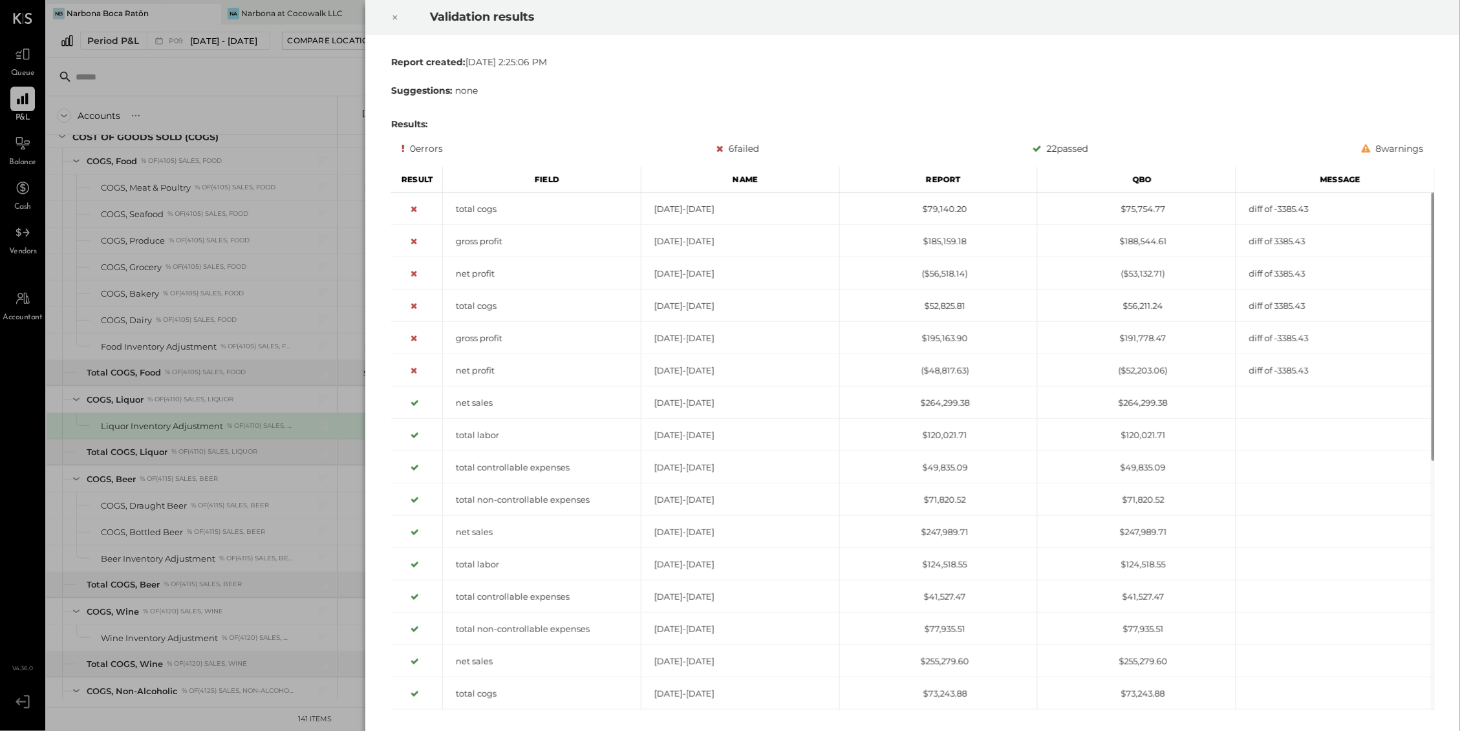
click at [396, 17] on icon at bounding box center [395, 18] width 8 height 16
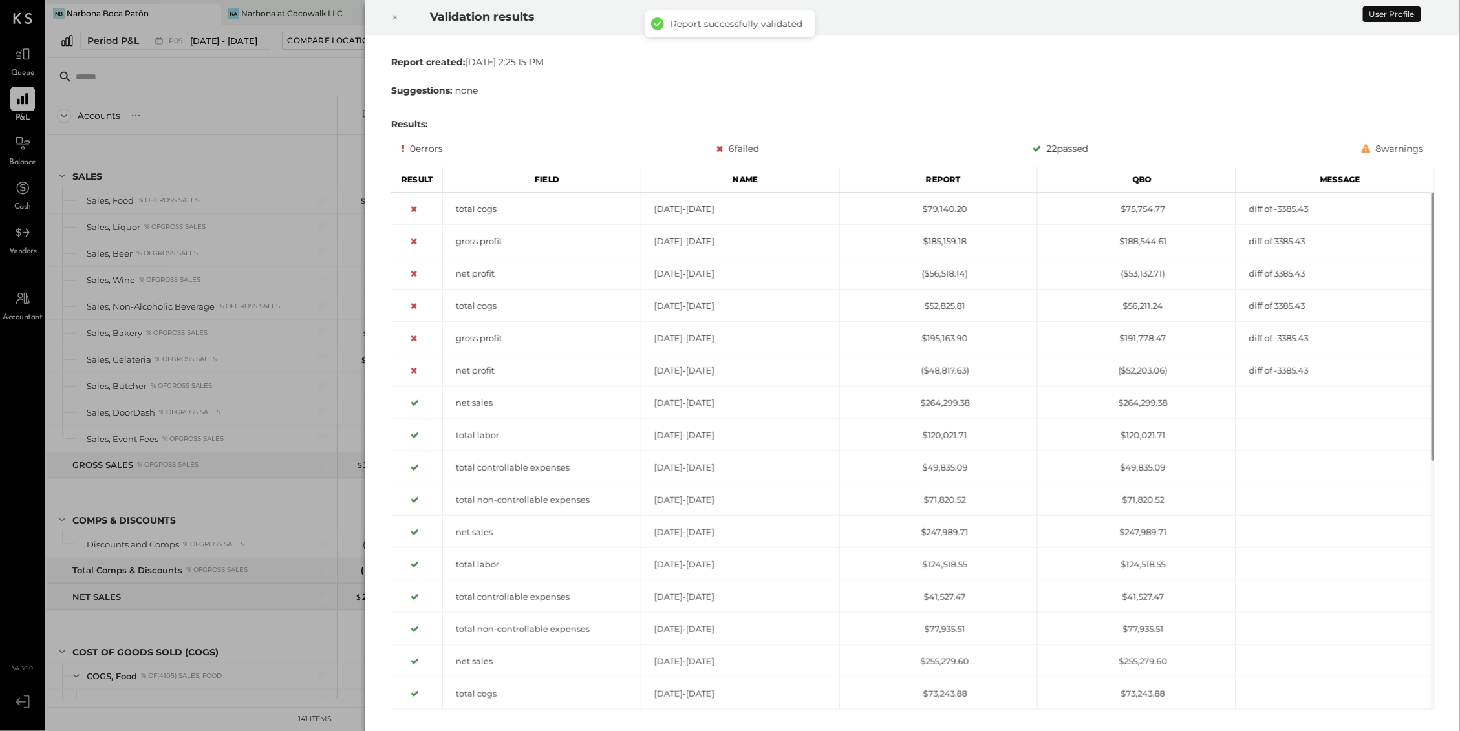
scroll to position [515, 0]
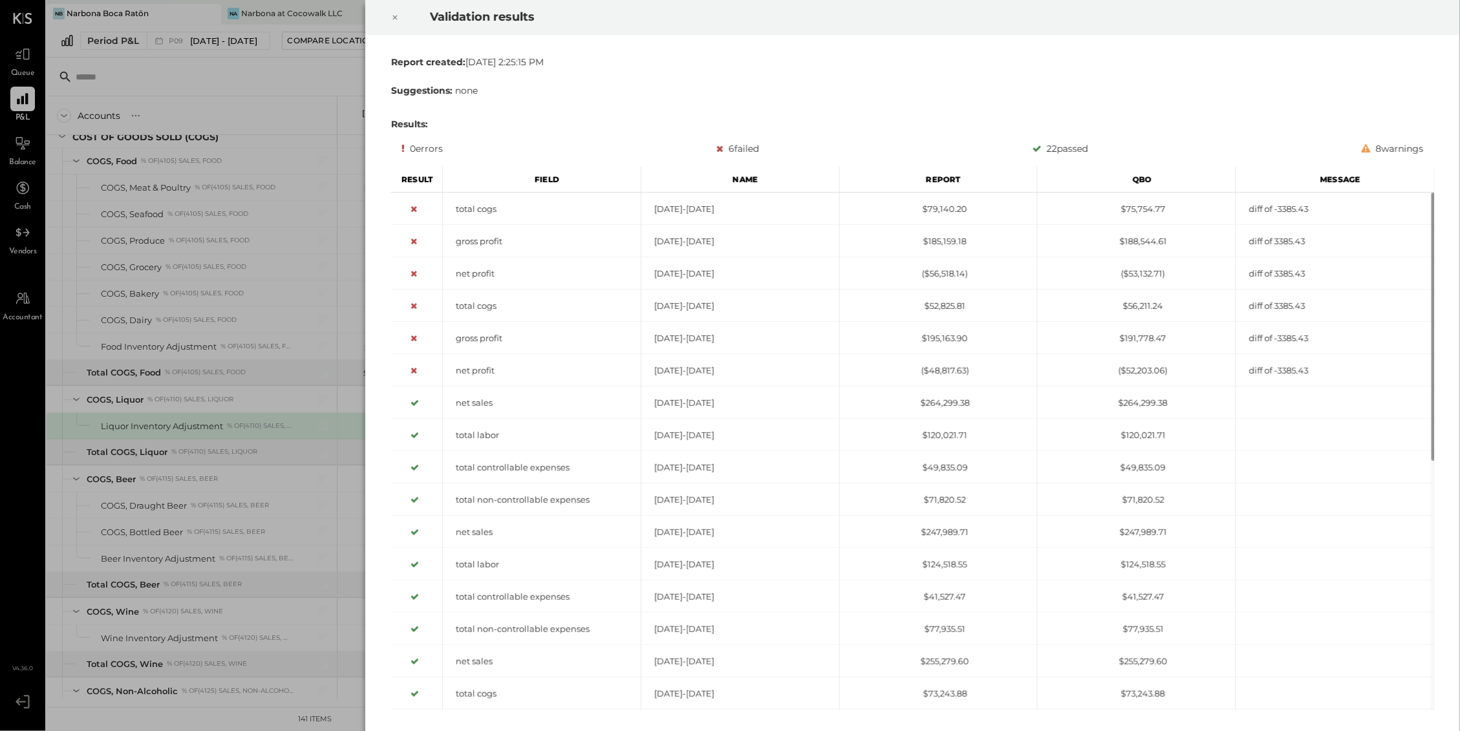
click at [396, 14] on icon at bounding box center [395, 18] width 8 height 16
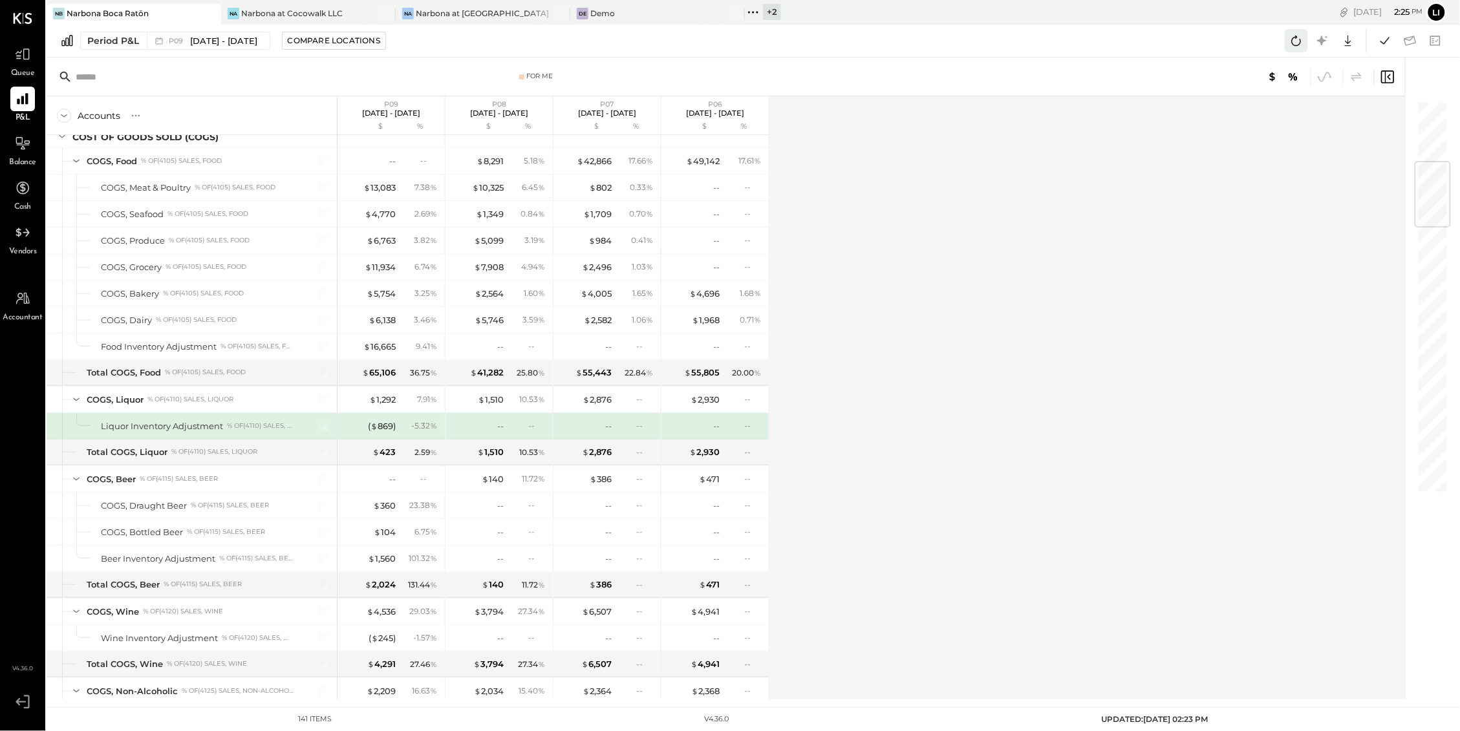
click at [1301, 44] on icon at bounding box center [1296, 40] width 17 height 17
click at [1378, 45] on icon at bounding box center [1384, 40] width 17 height 17
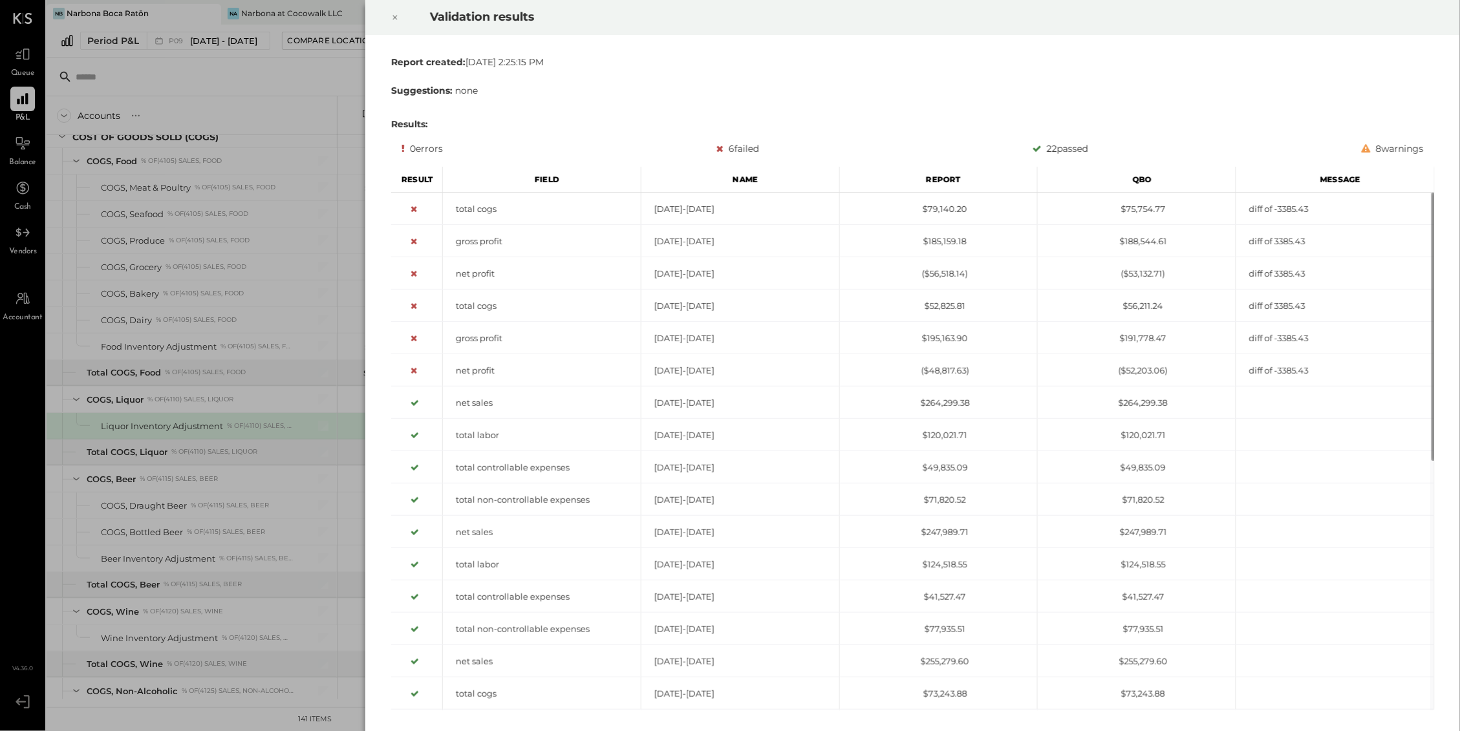
click at [403, 17] on div at bounding box center [395, 17] width 28 height 36
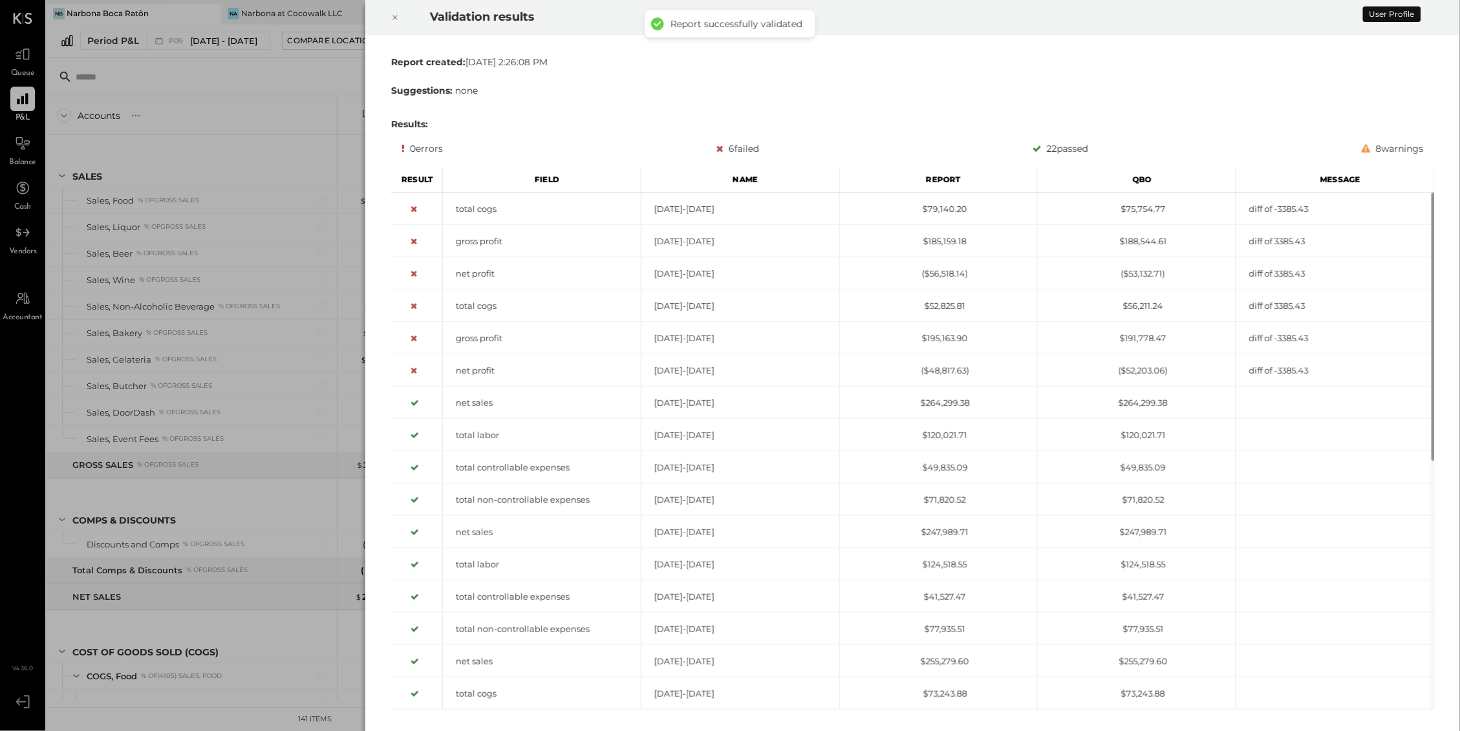
scroll to position [515, 0]
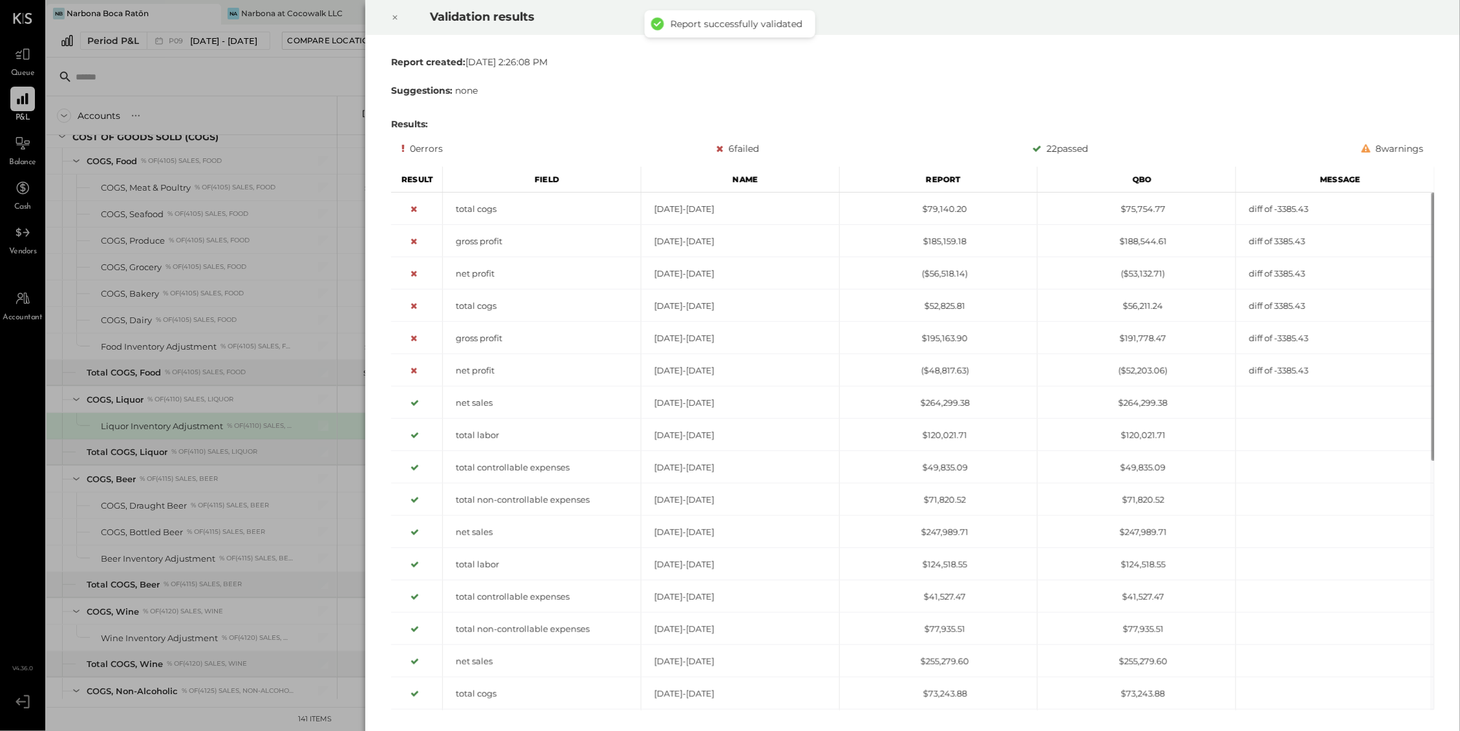
click at [405, 15] on div at bounding box center [395, 17] width 28 height 36
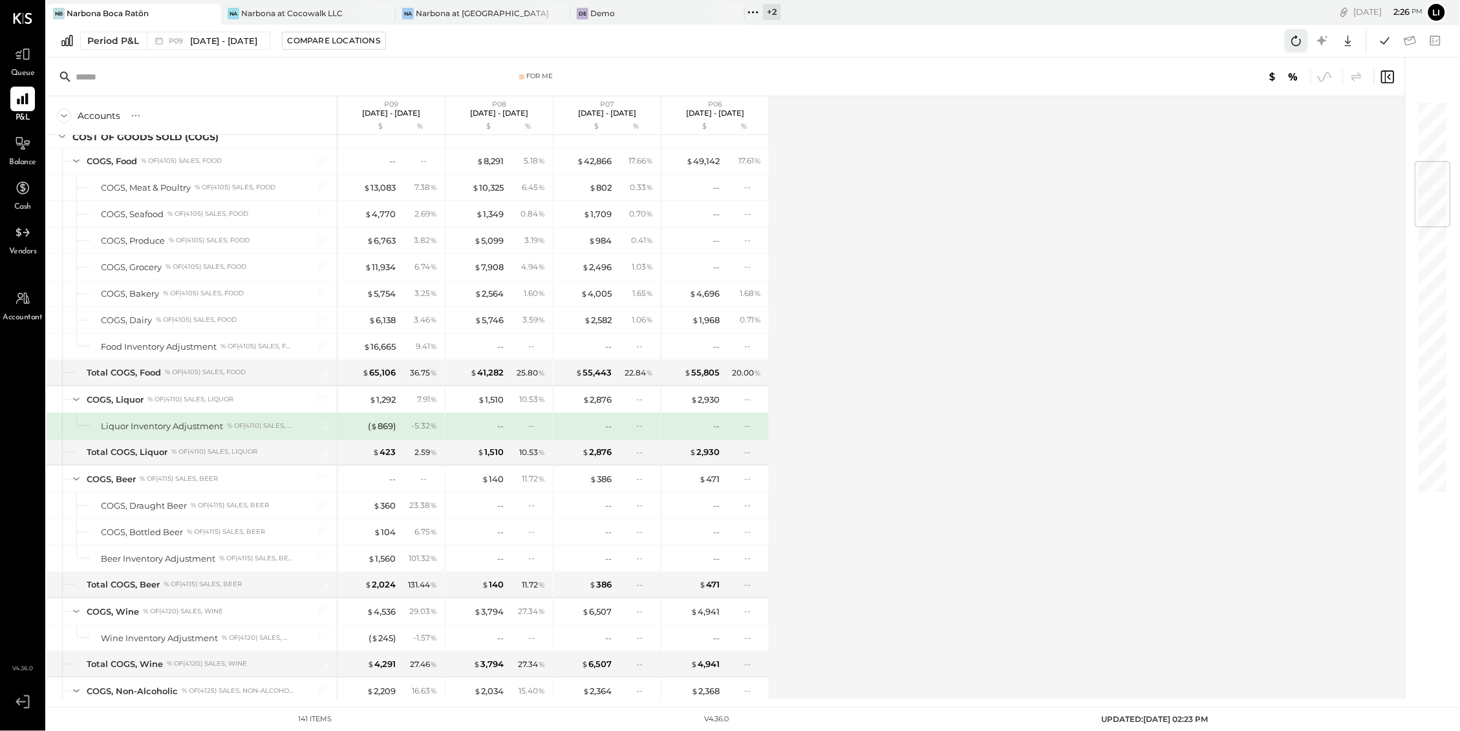
click at [1295, 42] on icon at bounding box center [1296, 40] width 17 height 17
click at [1383, 38] on icon at bounding box center [1384, 40] width 17 height 17
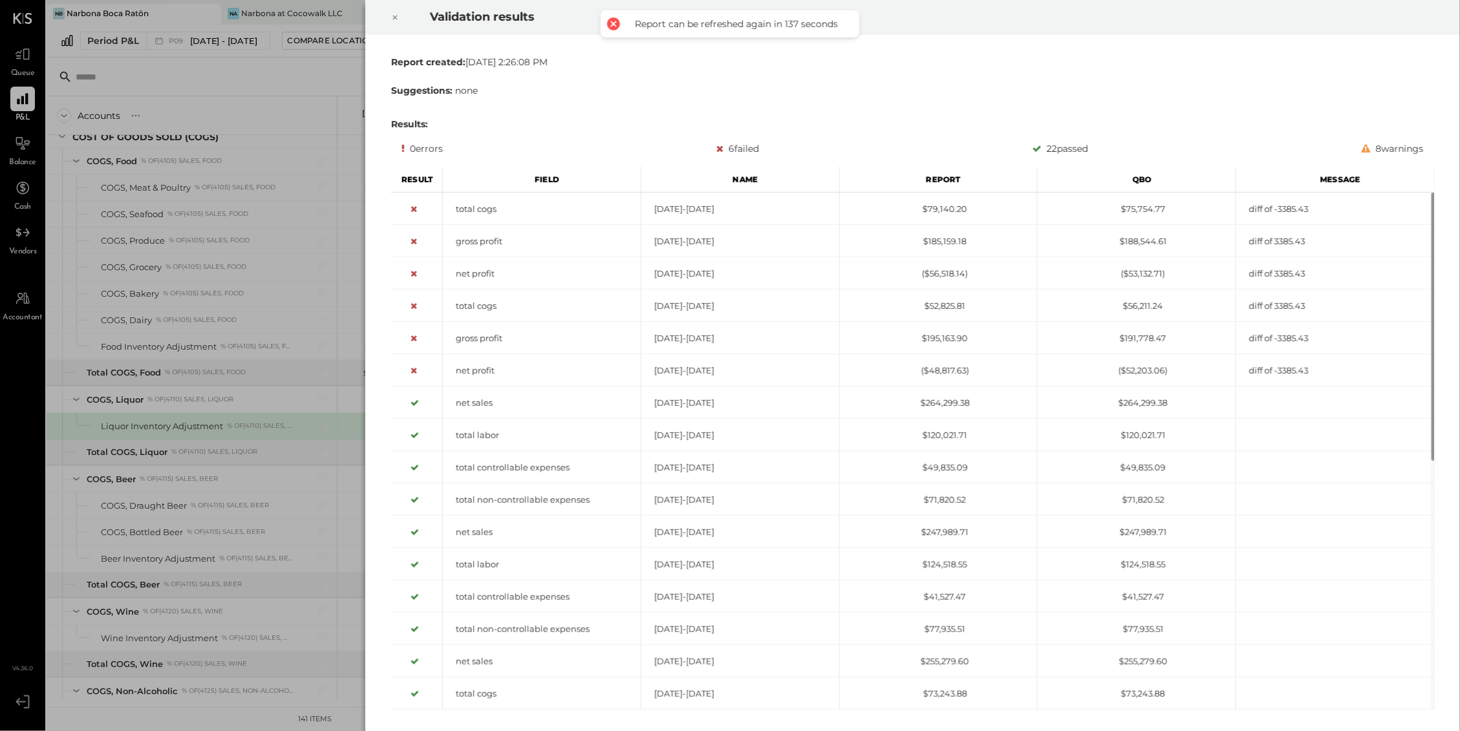
click at [391, 16] on icon at bounding box center [395, 18] width 8 height 16
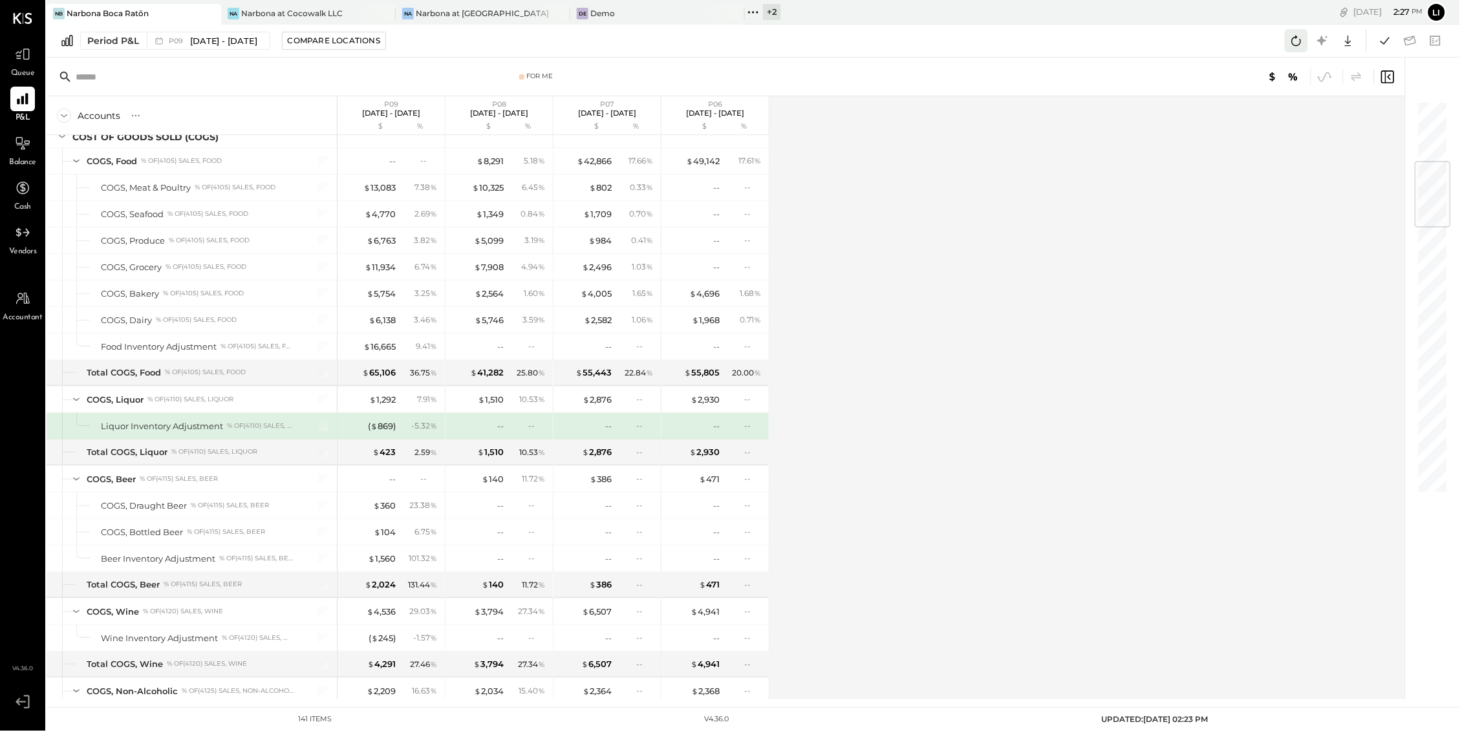
click at [1292, 41] on icon at bounding box center [1297, 41] width 10 height 10
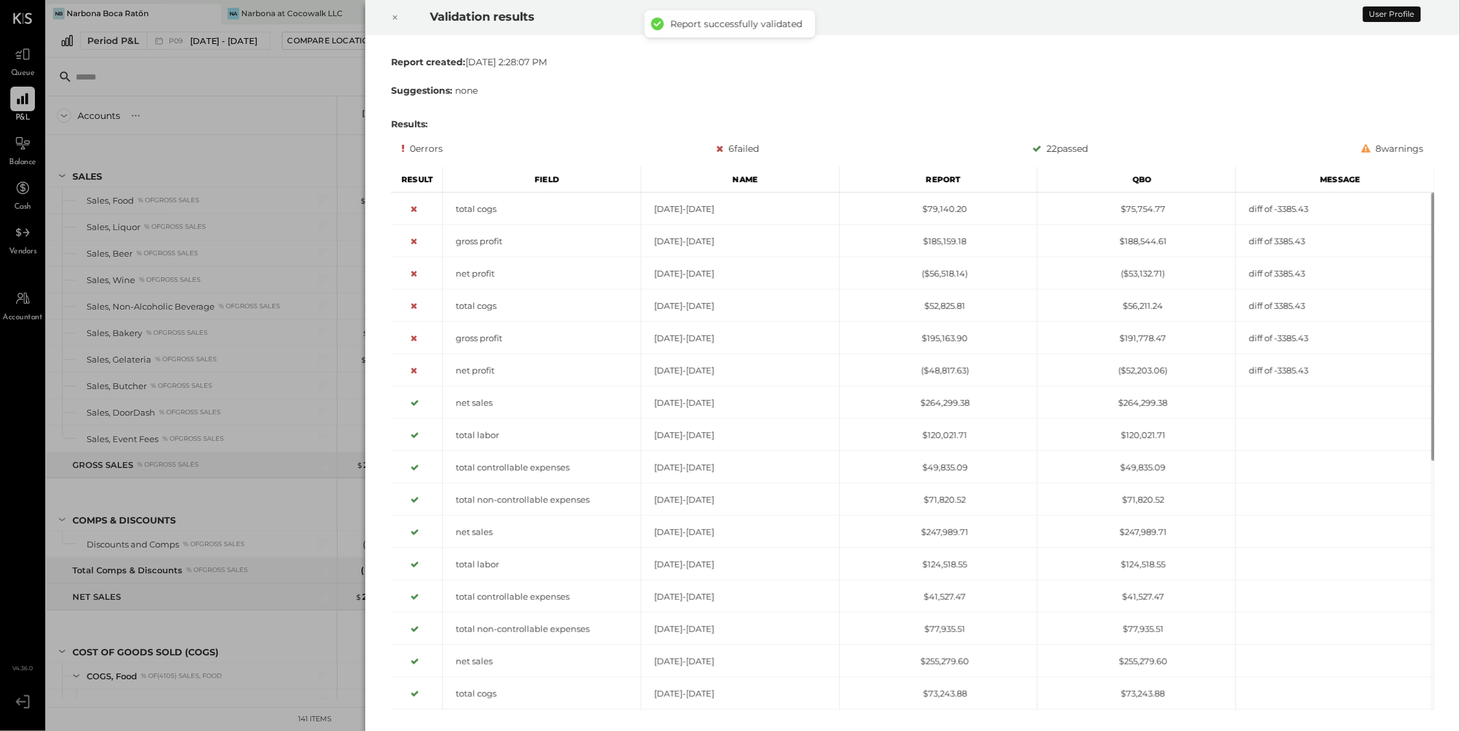
scroll to position [515, 0]
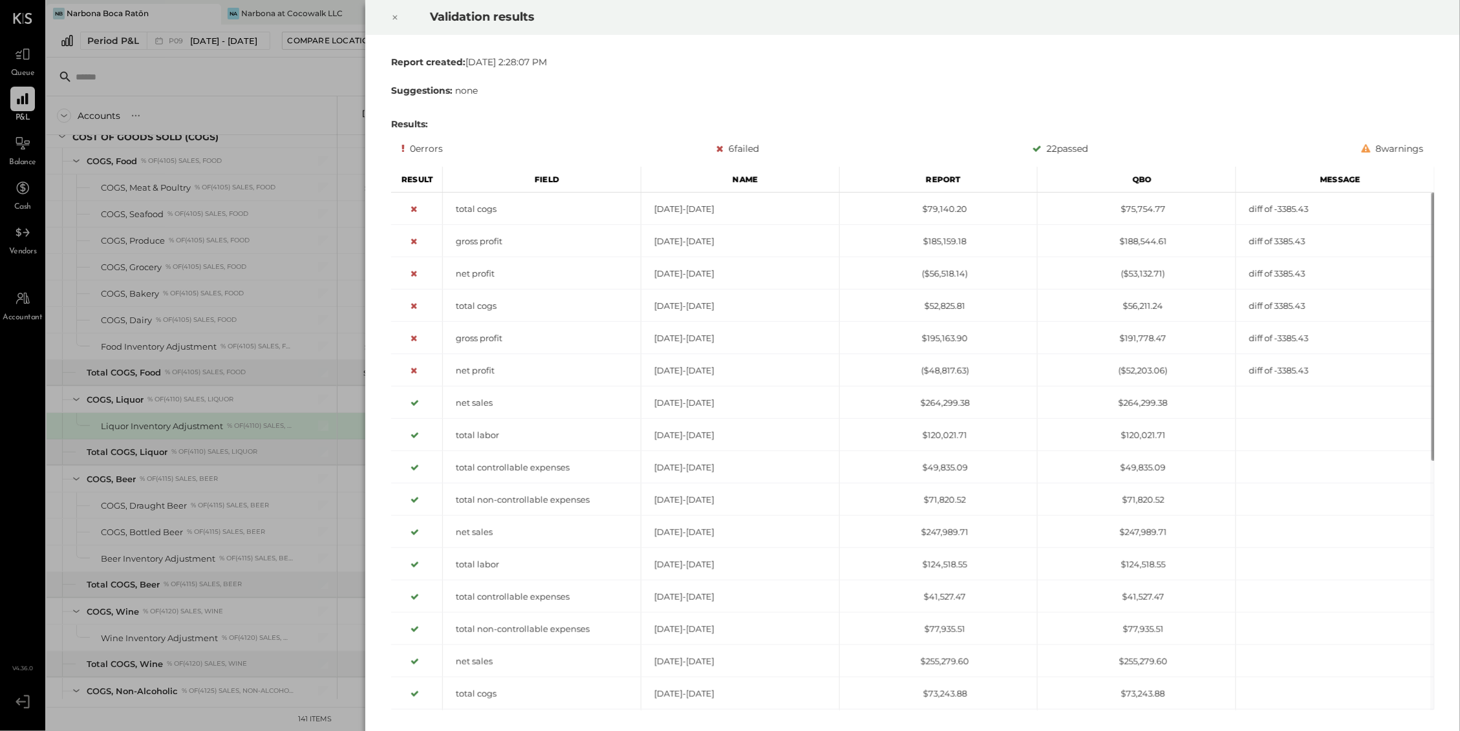
click at [398, 21] on icon at bounding box center [395, 18] width 8 height 16
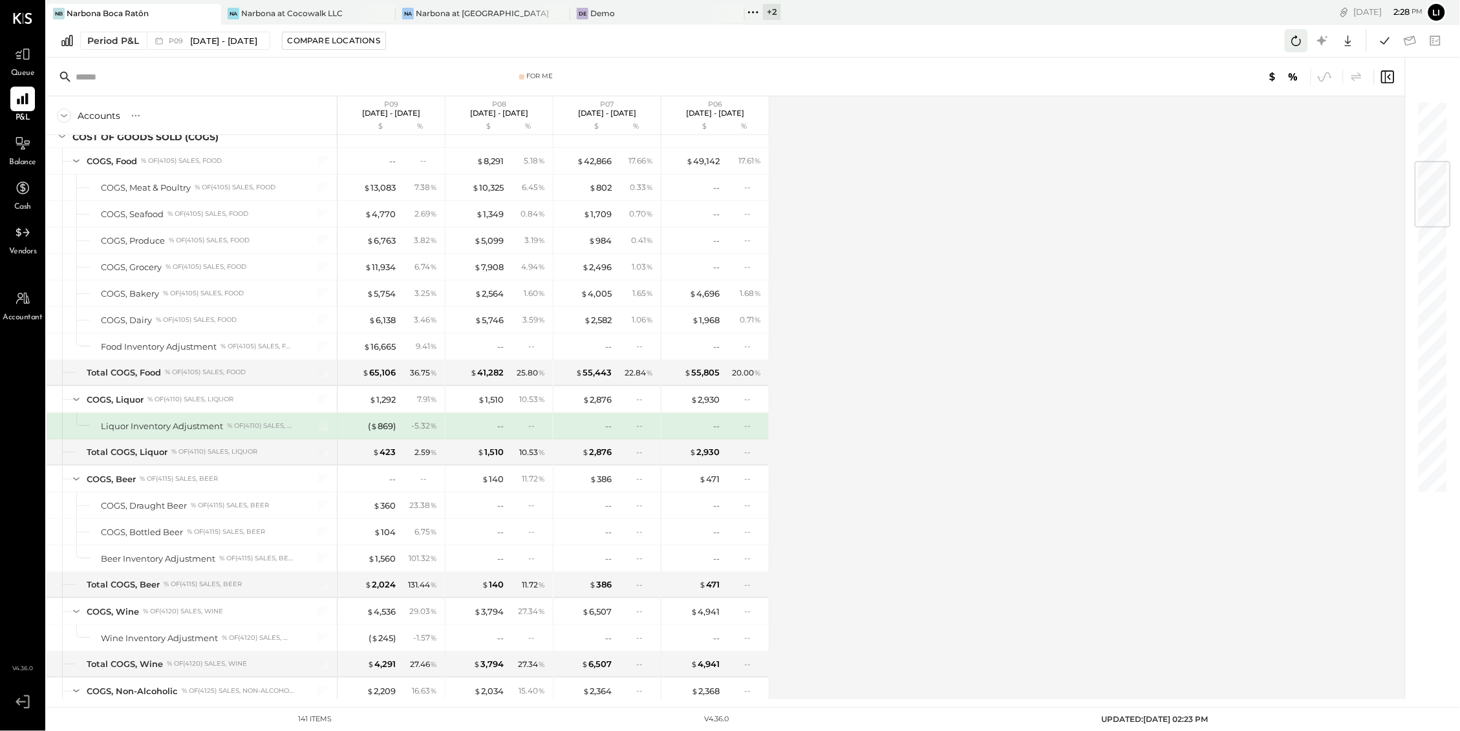
click at [1290, 38] on icon at bounding box center [1296, 40] width 17 height 17
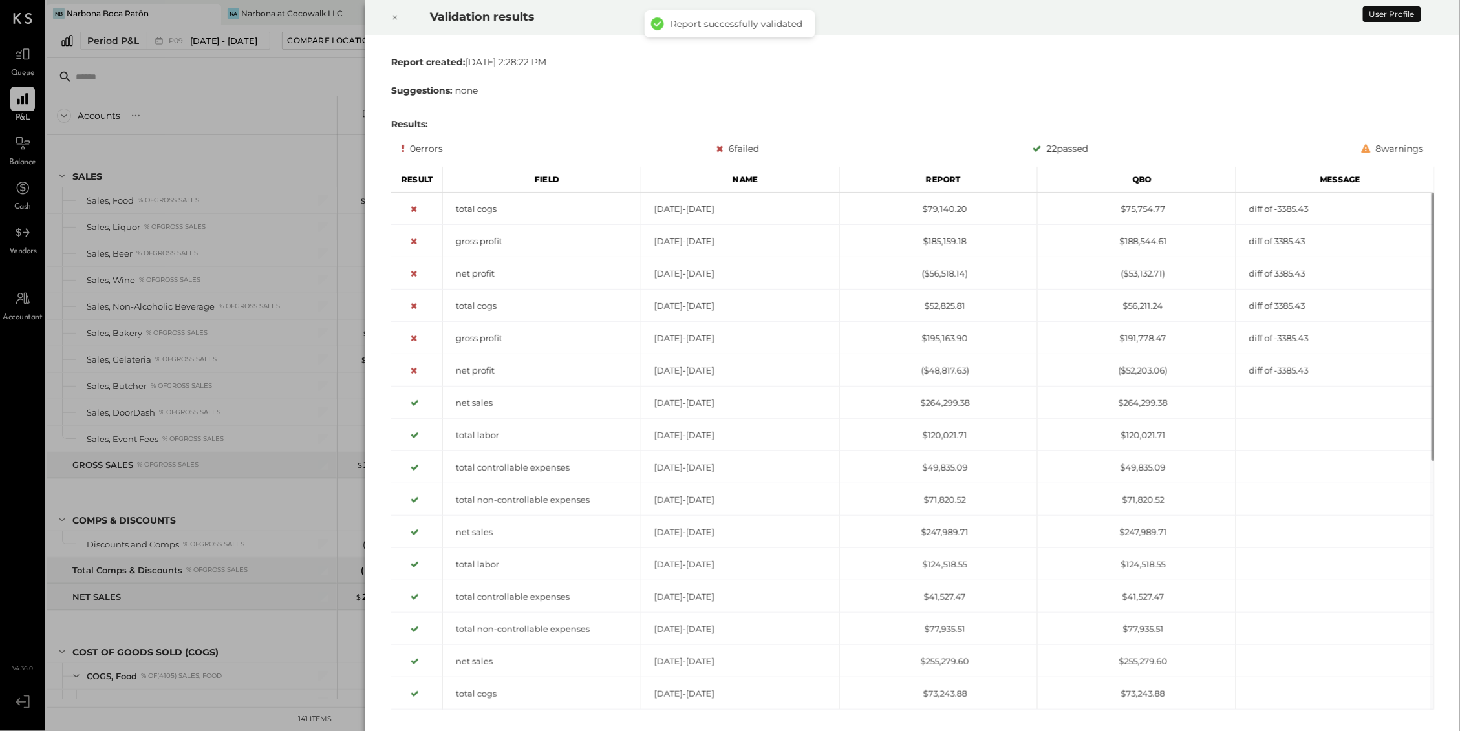
scroll to position [515, 0]
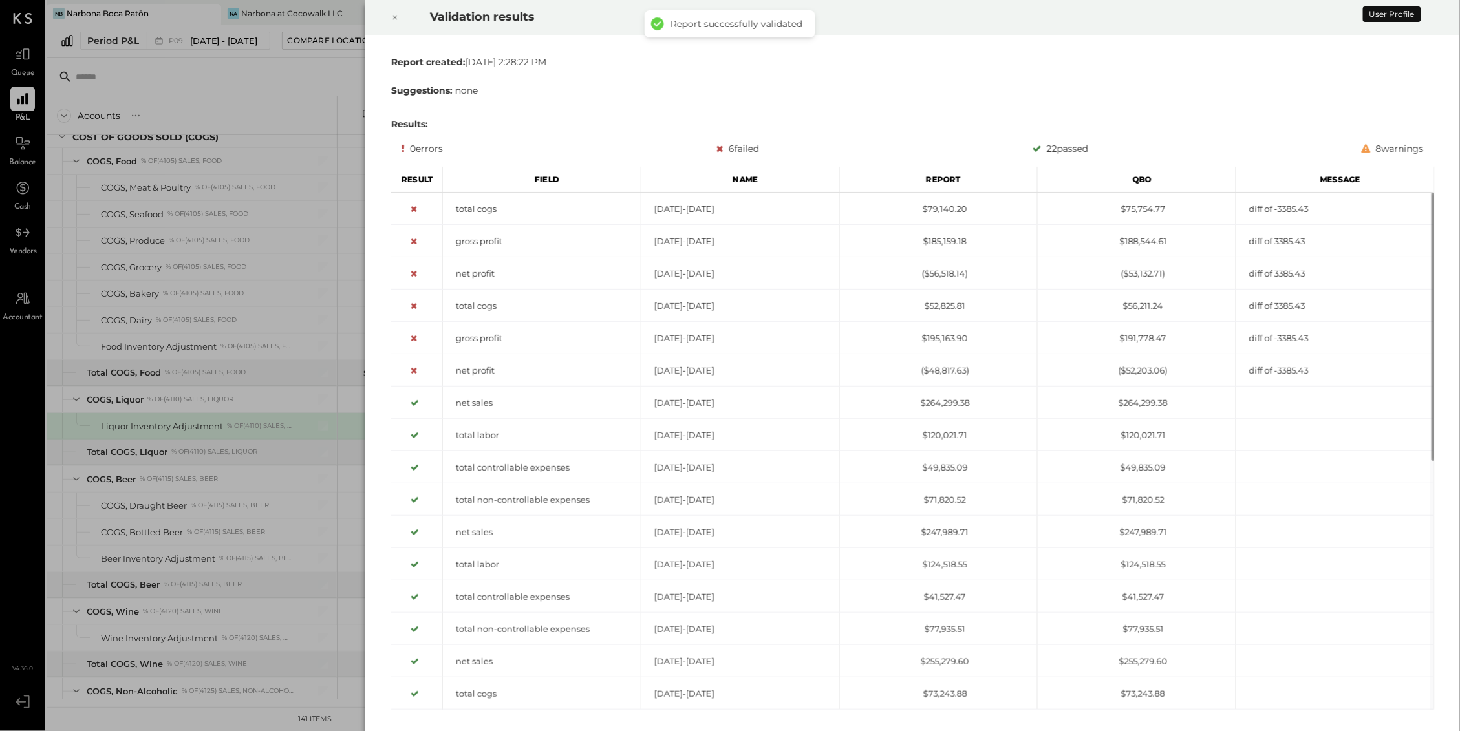
click at [390, 21] on div at bounding box center [395, 17] width 28 height 36
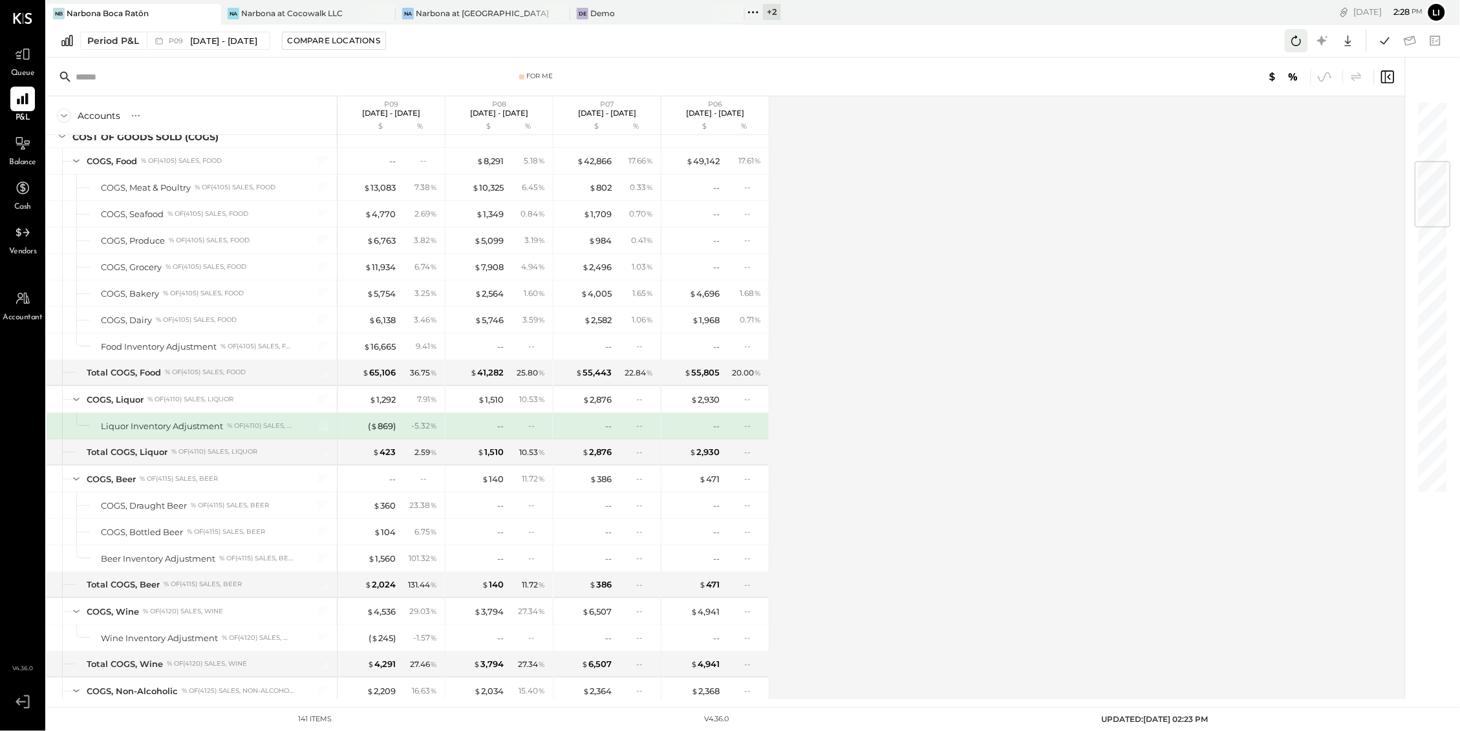
click at [1298, 43] on icon at bounding box center [1296, 40] width 17 height 17
click at [1292, 47] on icon at bounding box center [1296, 40] width 17 height 17
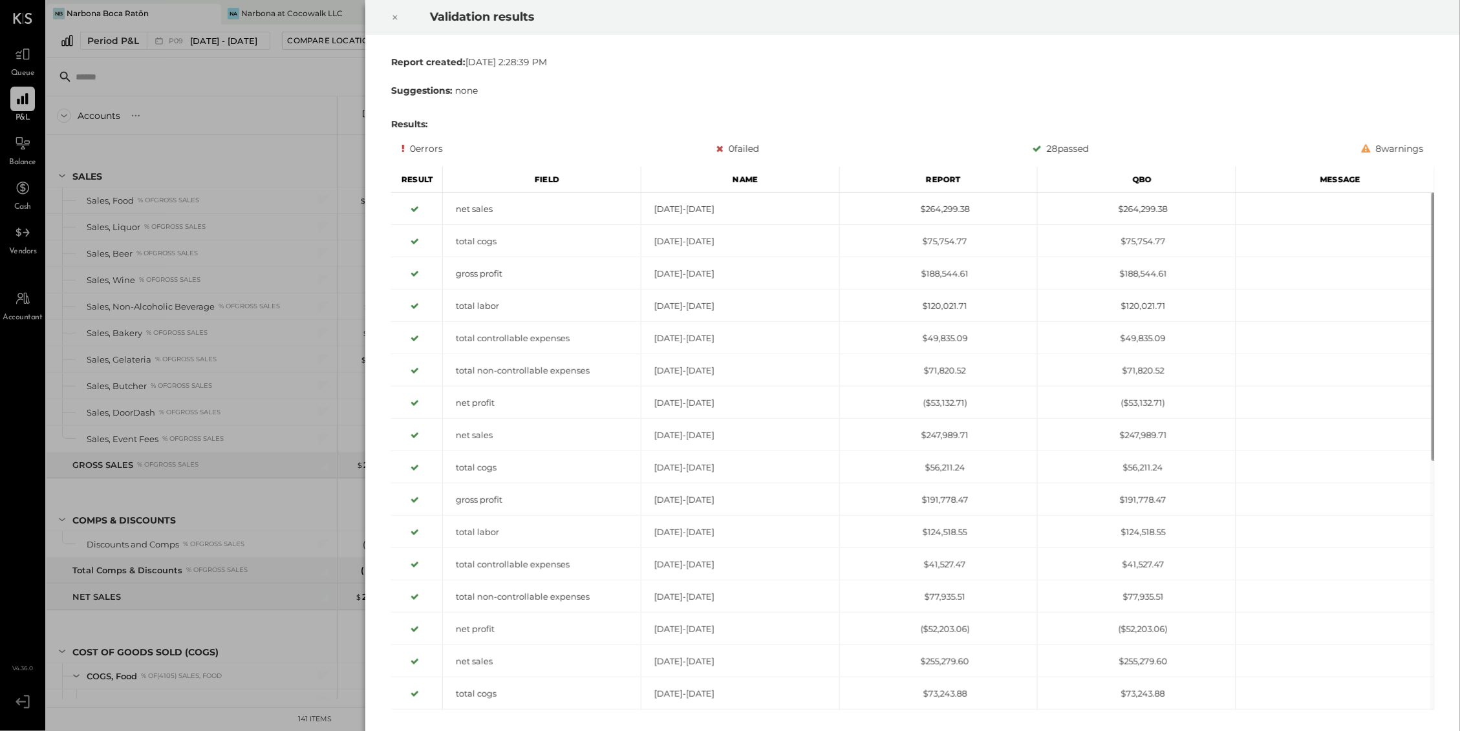
click at [393, 17] on icon at bounding box center [395, 18] width 8 height 16
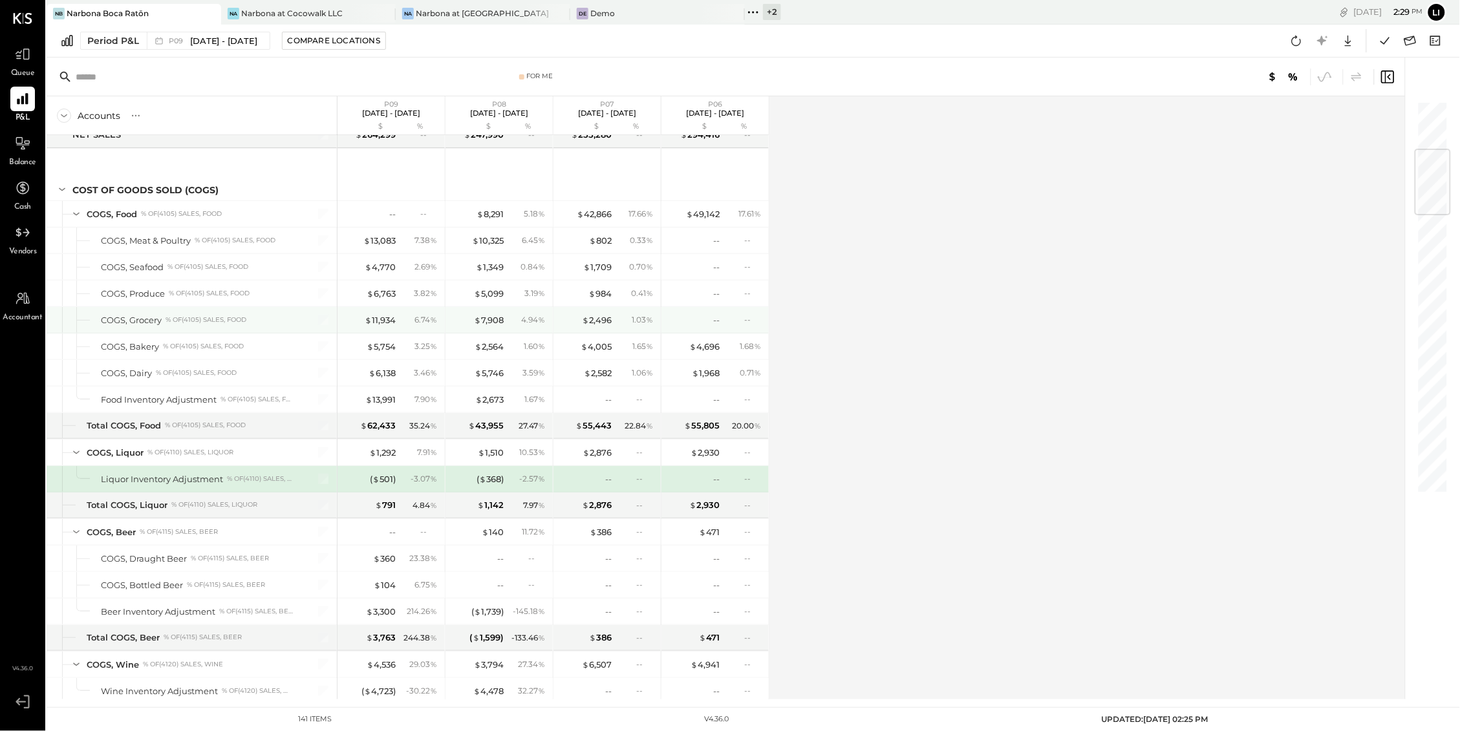
scroll to position [476, 0]
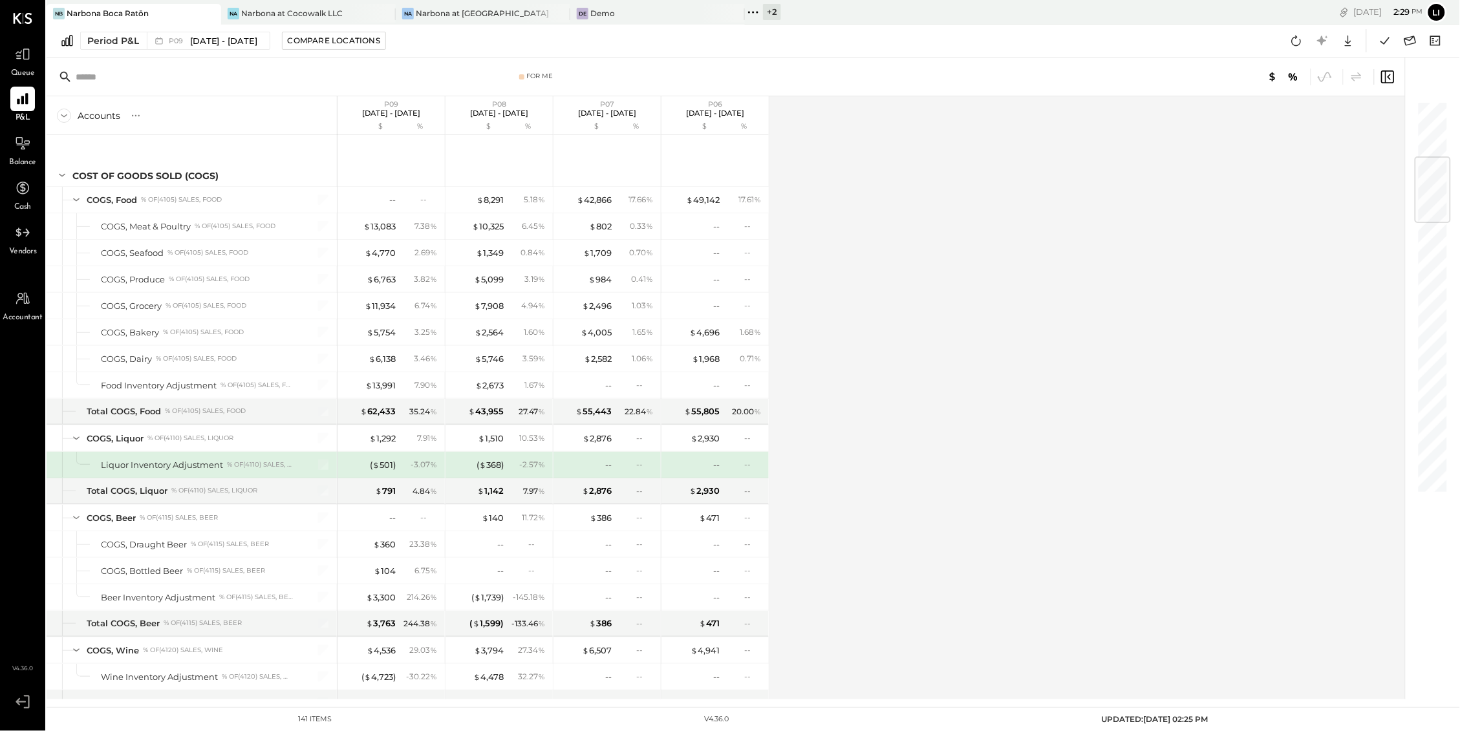
click at [976, 338] on div "Accounts S % GL P09 [DATE] - [DATE] $ % P08 [DATE] - [DATE] $ % P07 [DATE] - [D…" at bounding box center [727, 397] width 1360 height 603
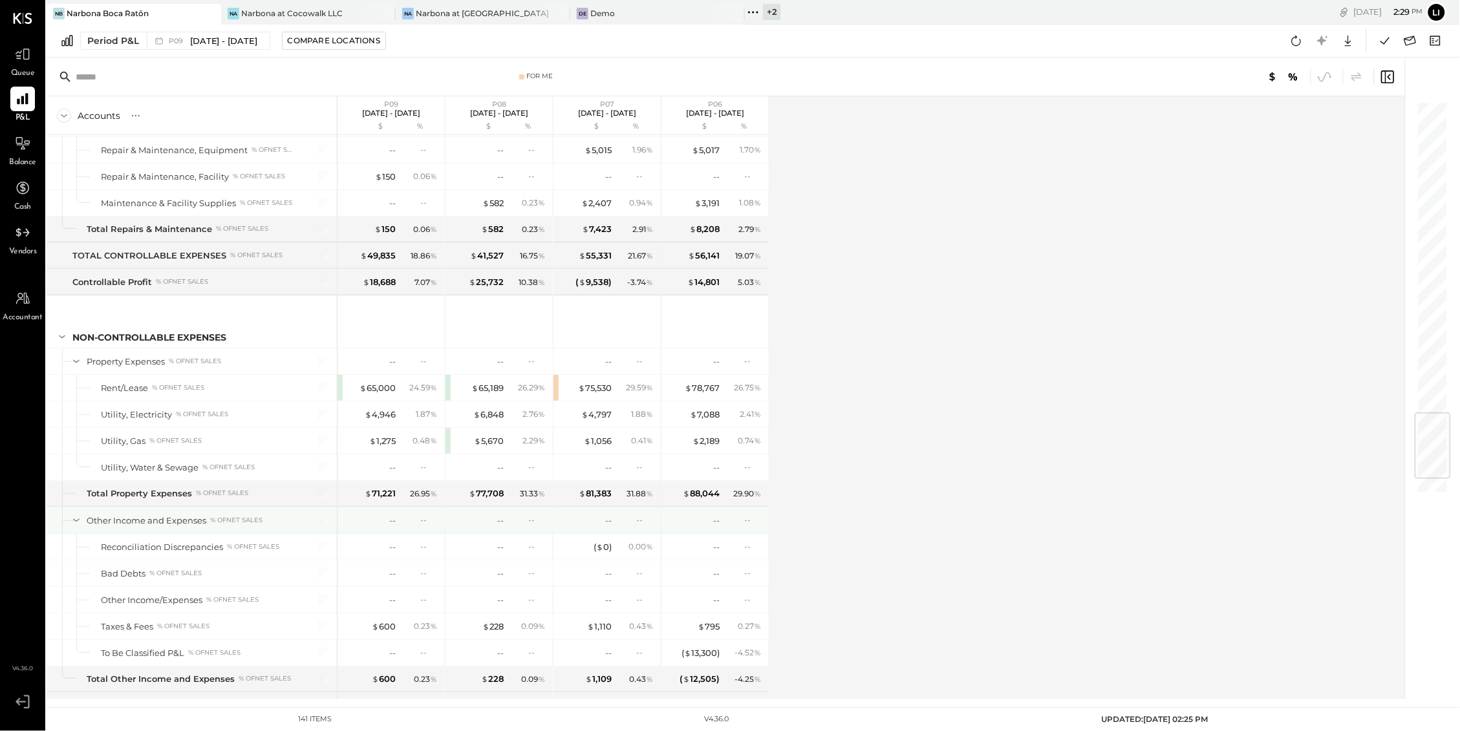
scroll to position [2706, 0]
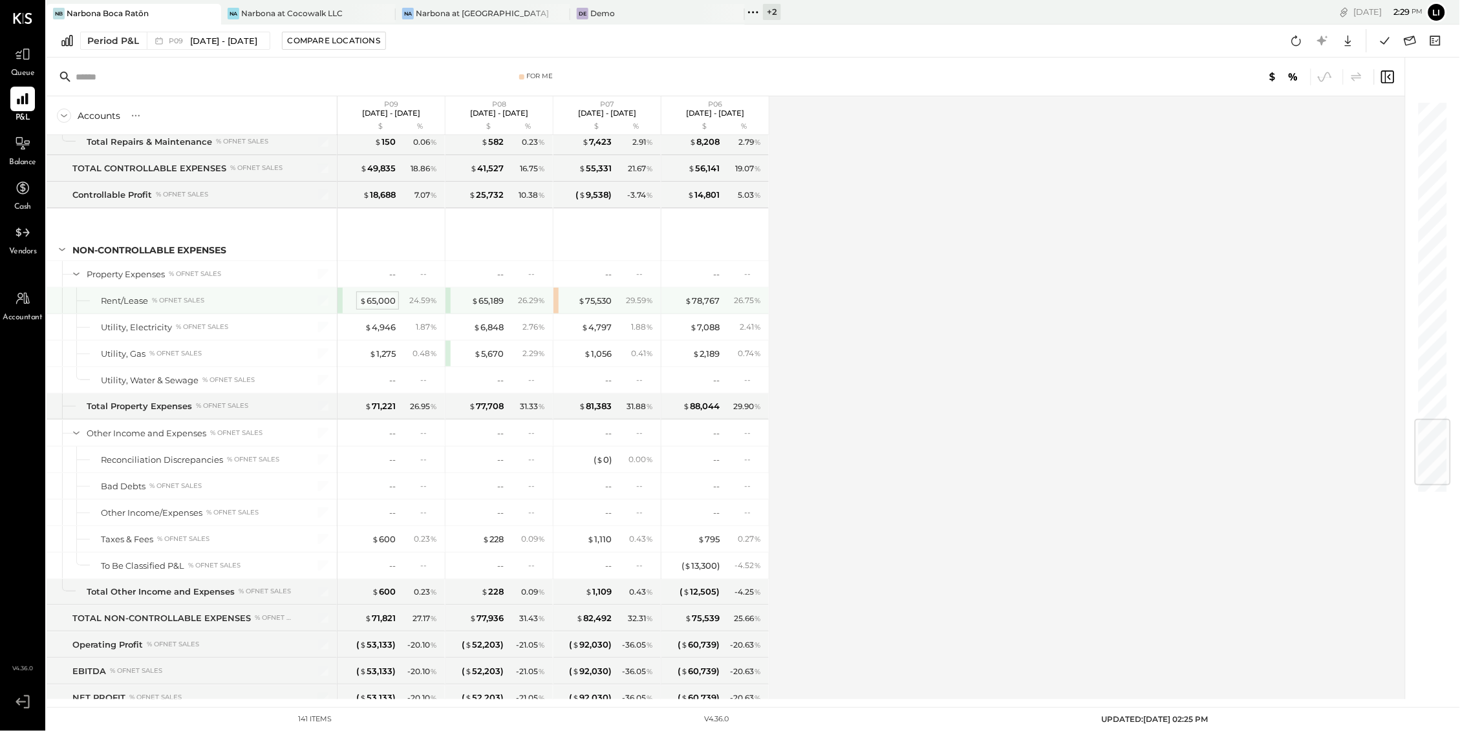
click at [376, 307] on div "$ 65,000" at bounding box center [377, 301] width 36 height 12
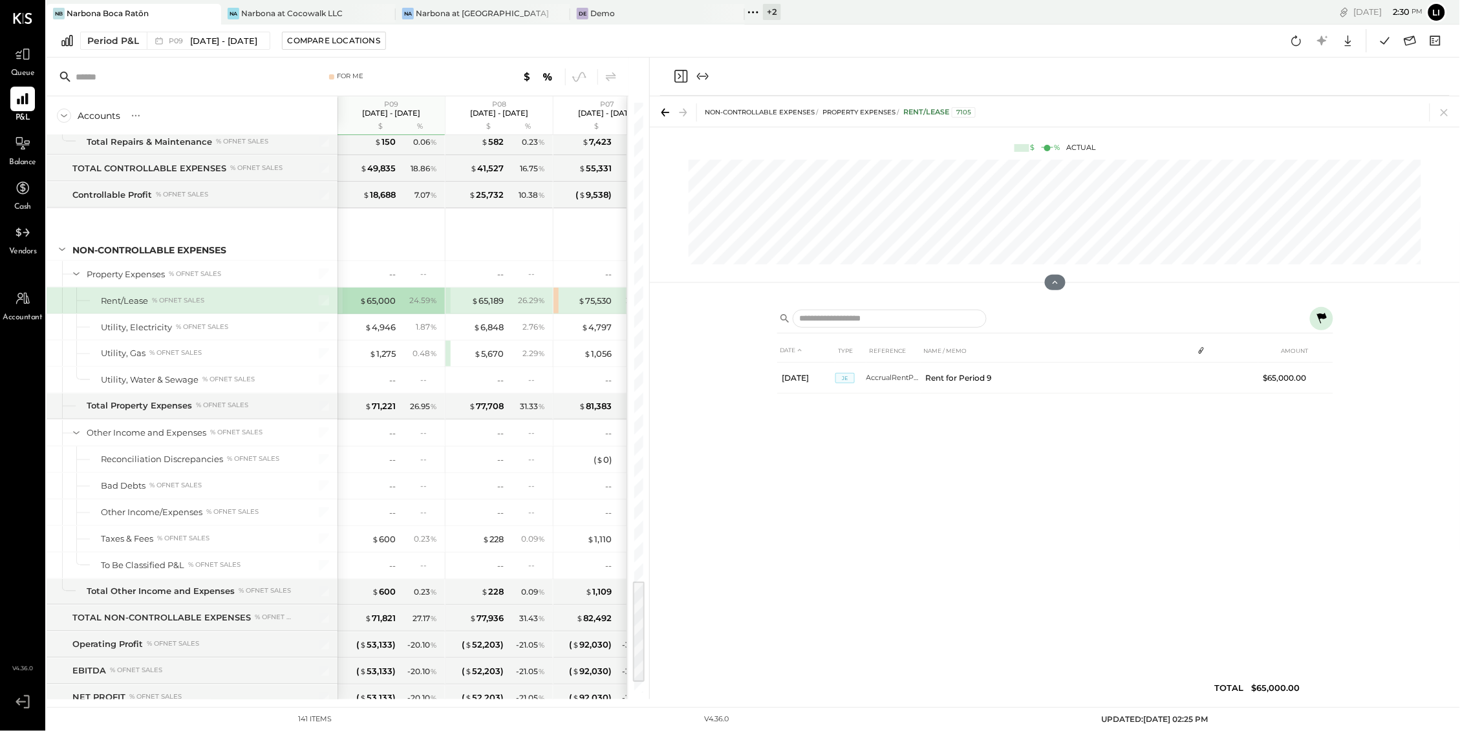
click at [683, 78] on icon "Close panel" at bounding box center [681, 77] width 16 height 16
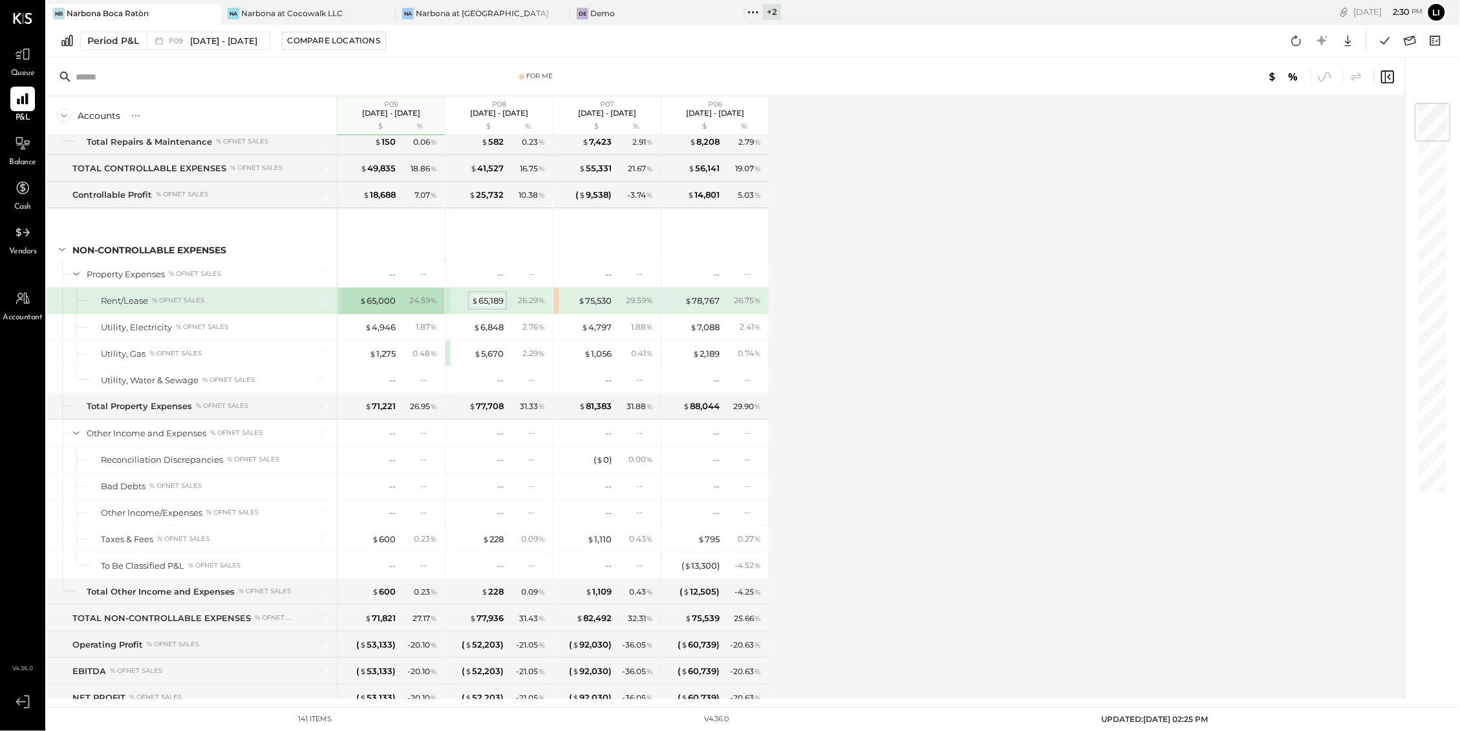
click at [482, 307] on div "$ 65,189" at bounding box center [487, 301] width 32 height 12
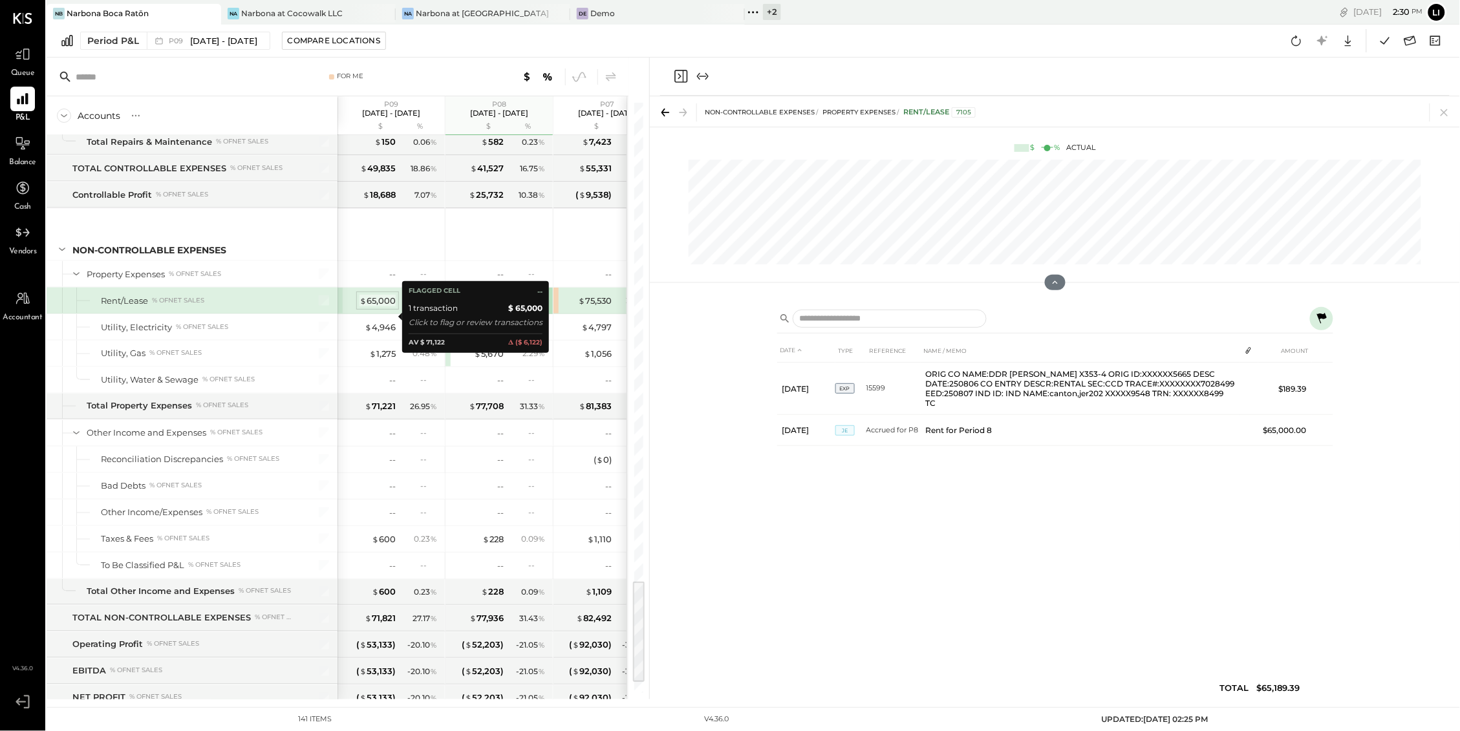
click at [376, 307] on div "$ 65,000" at bounding box center [377, 301] width 36 height 12
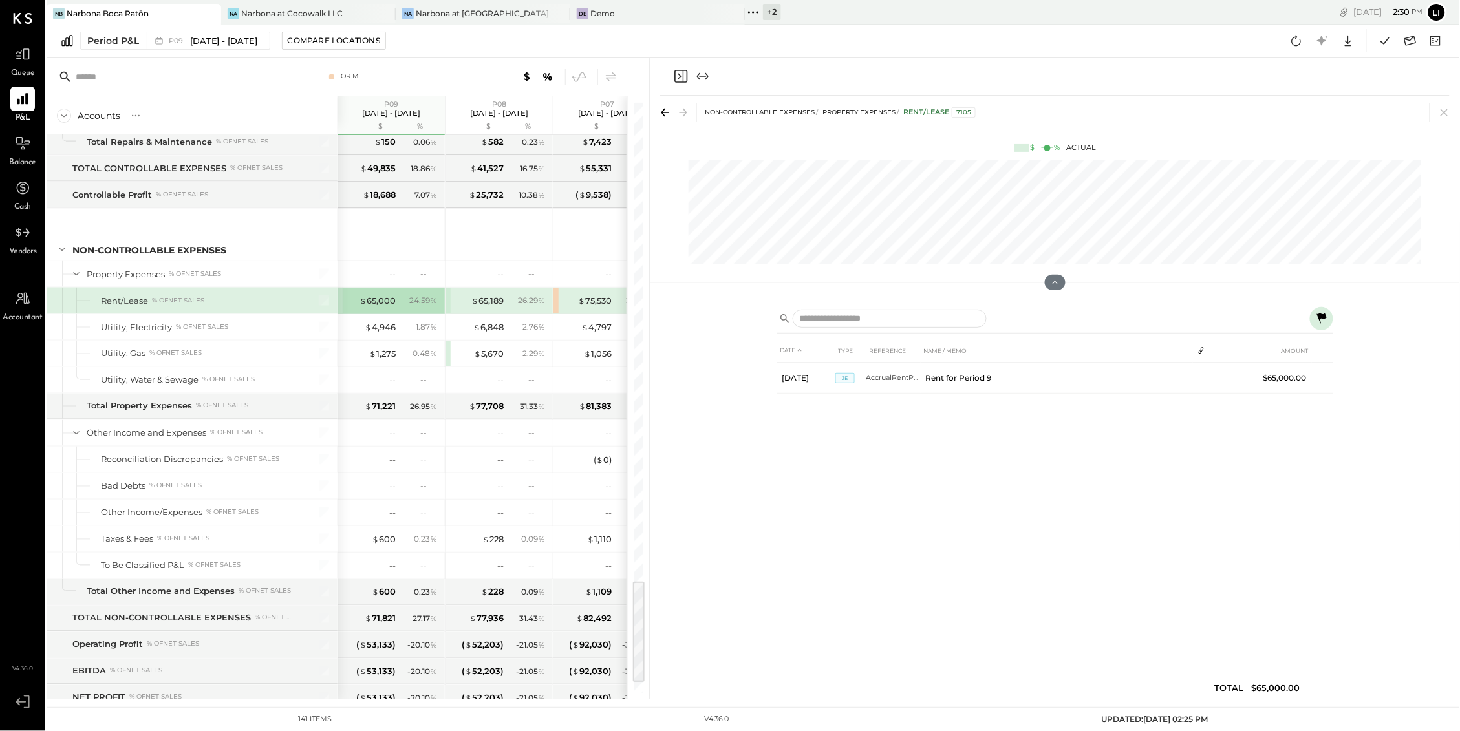
click at [687, 76] on icon "Close panel" at bounding box center [681, 77] width 16 height 16
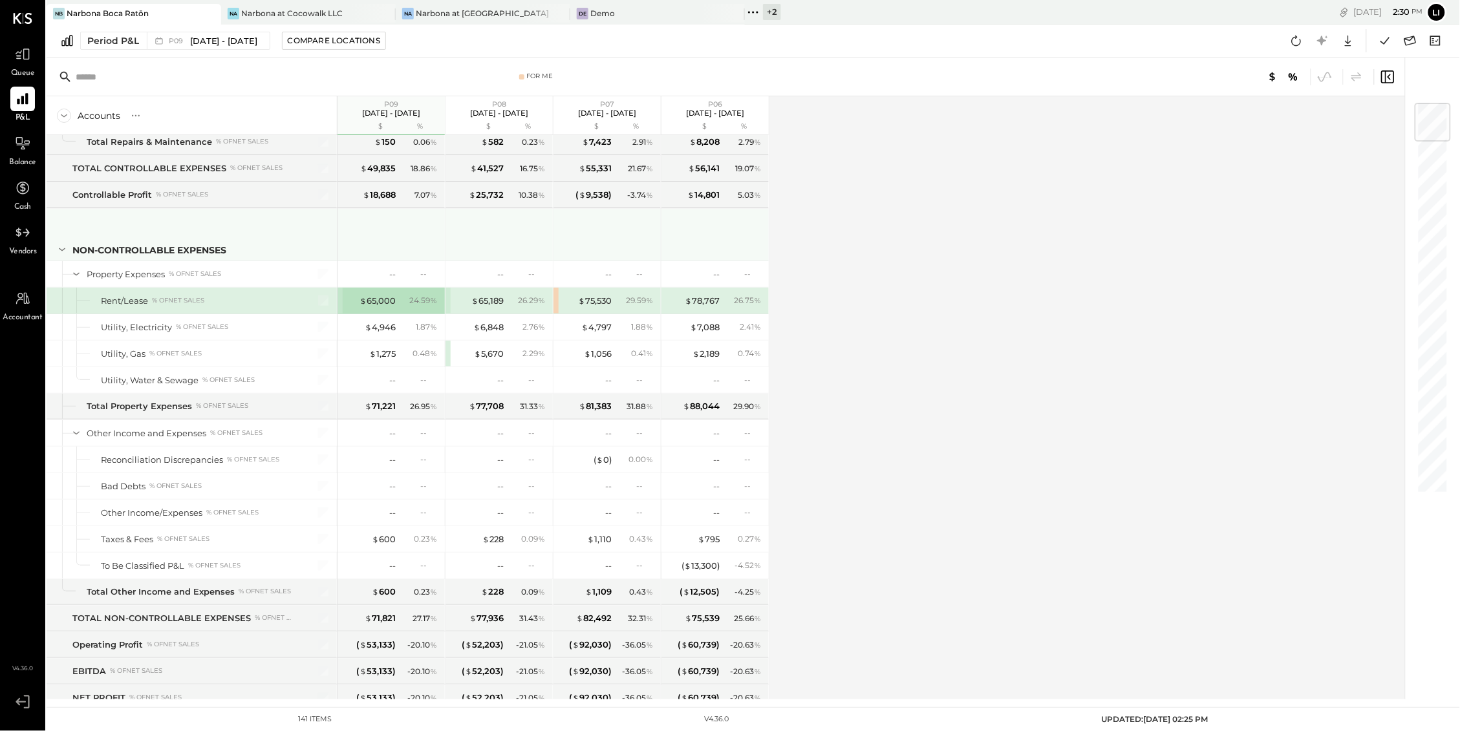
scroll to position [2768, 0]
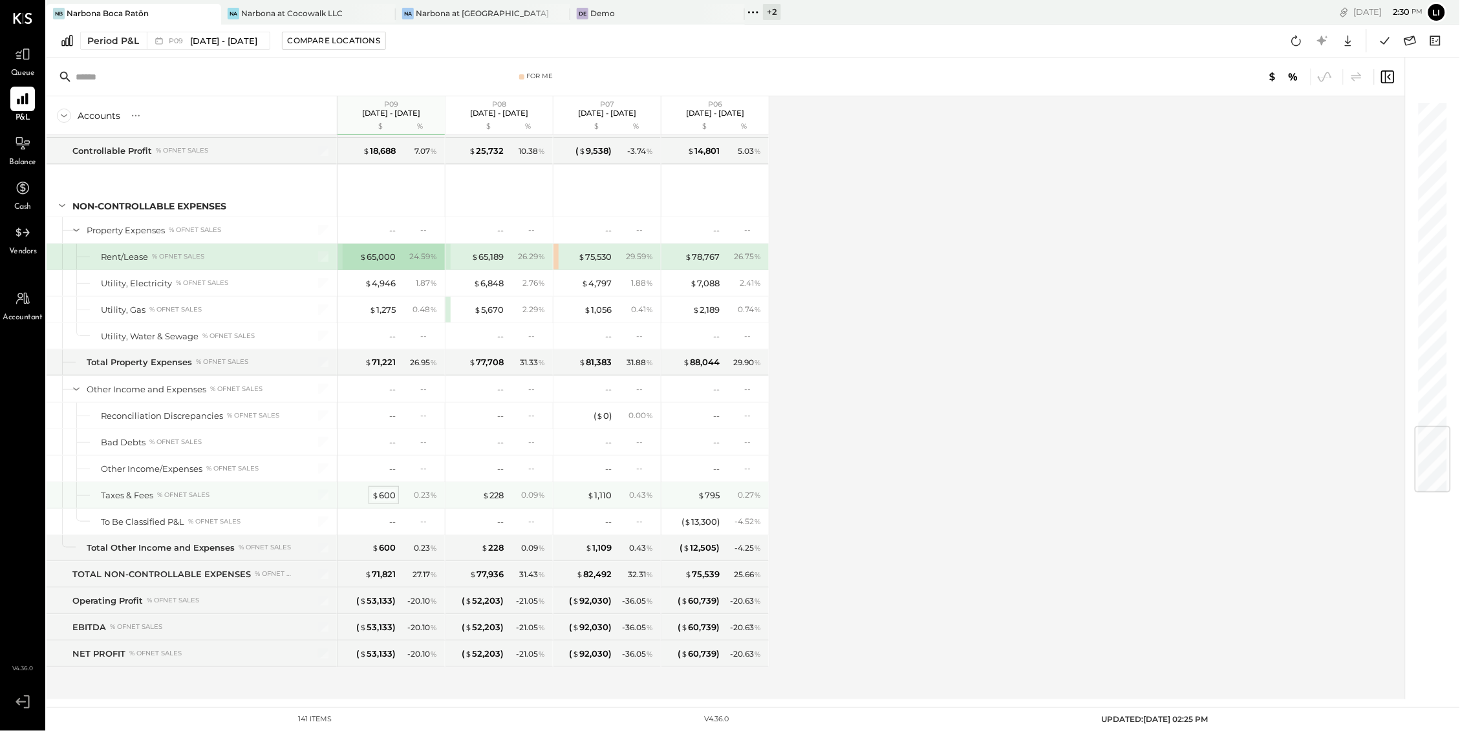
click at [381, 496] on div "$ 600" at bounding box center [384, 495] width 24 height 12
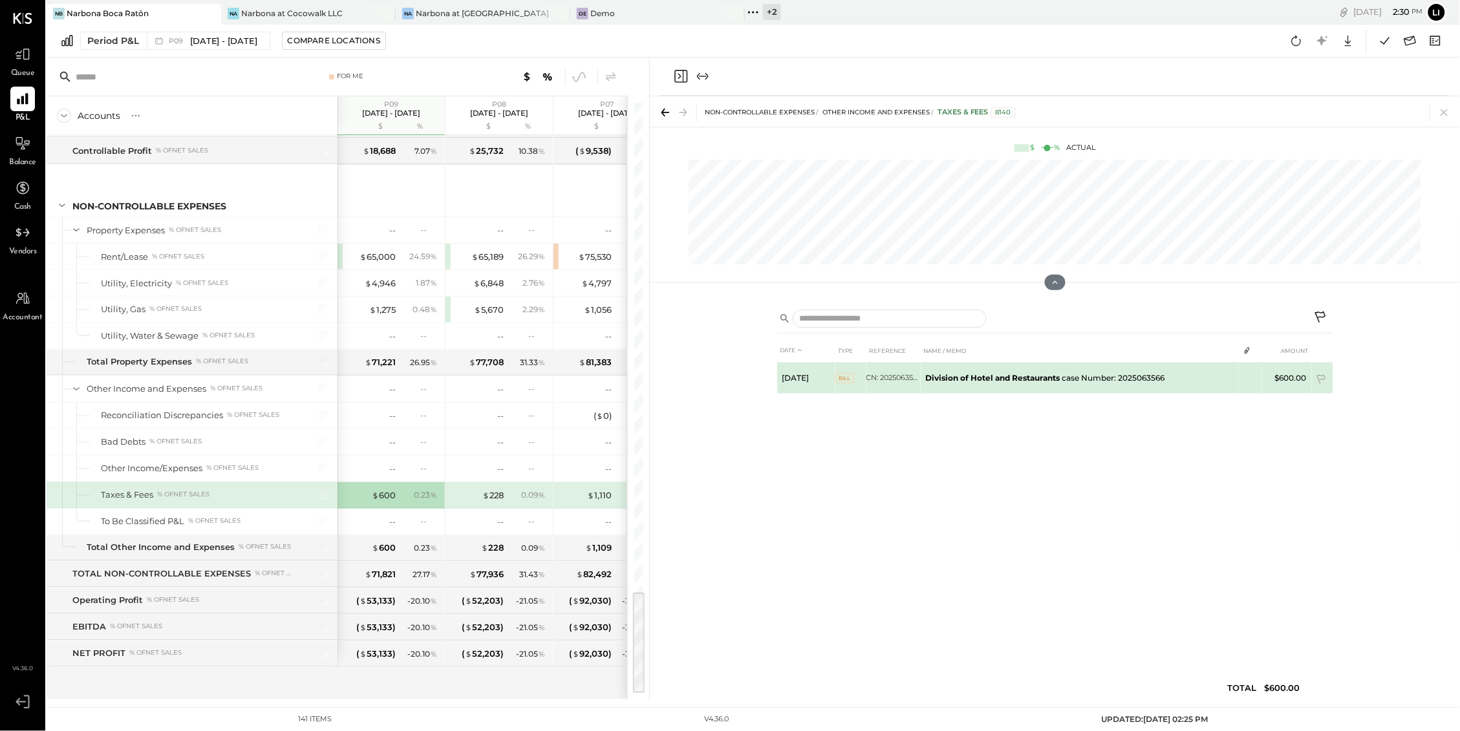
click at [1025, 373] on b "Division of Hotel and Restaurants" at bounding box center [993, 378] width 134 height 10
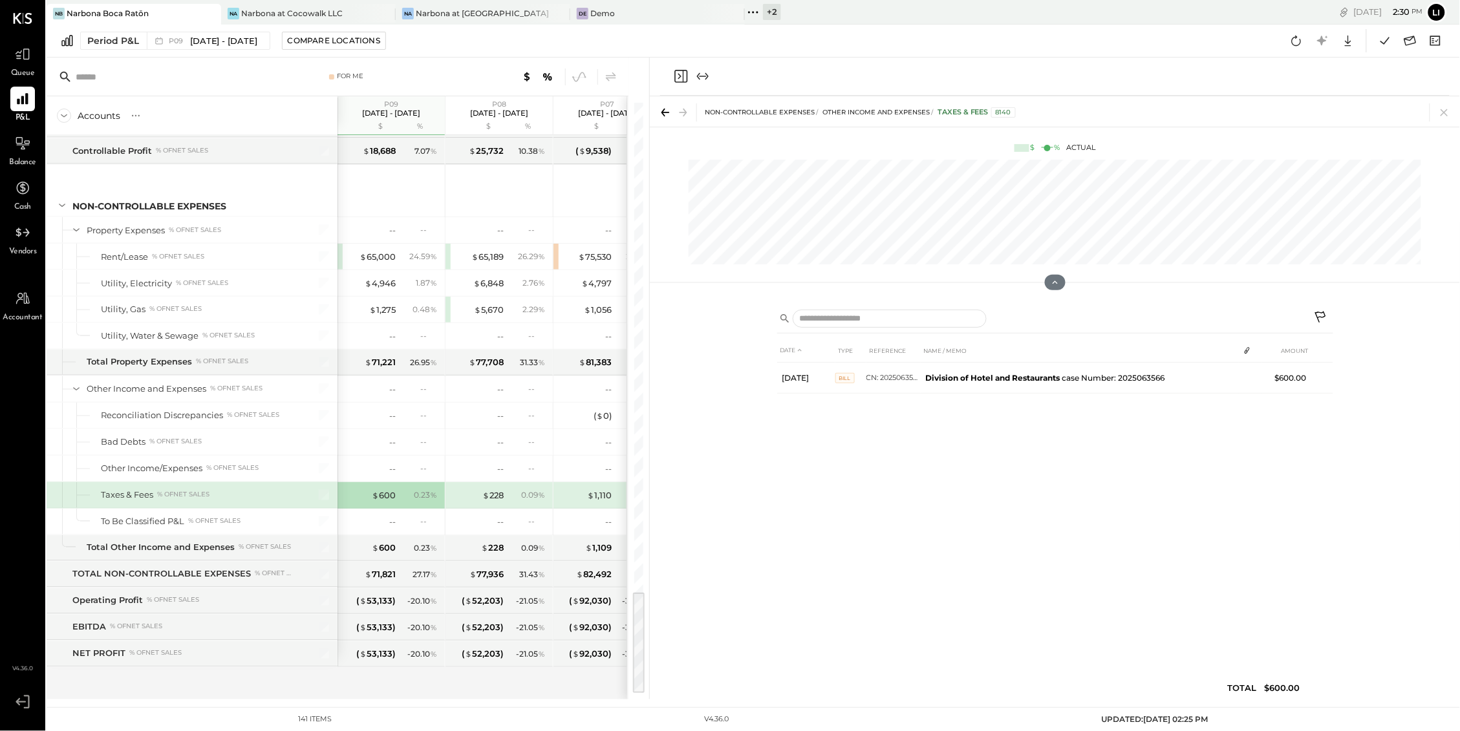
click at [507, 493] on div "0.09 %" at bounding box center [528, 495] width 42 height 12
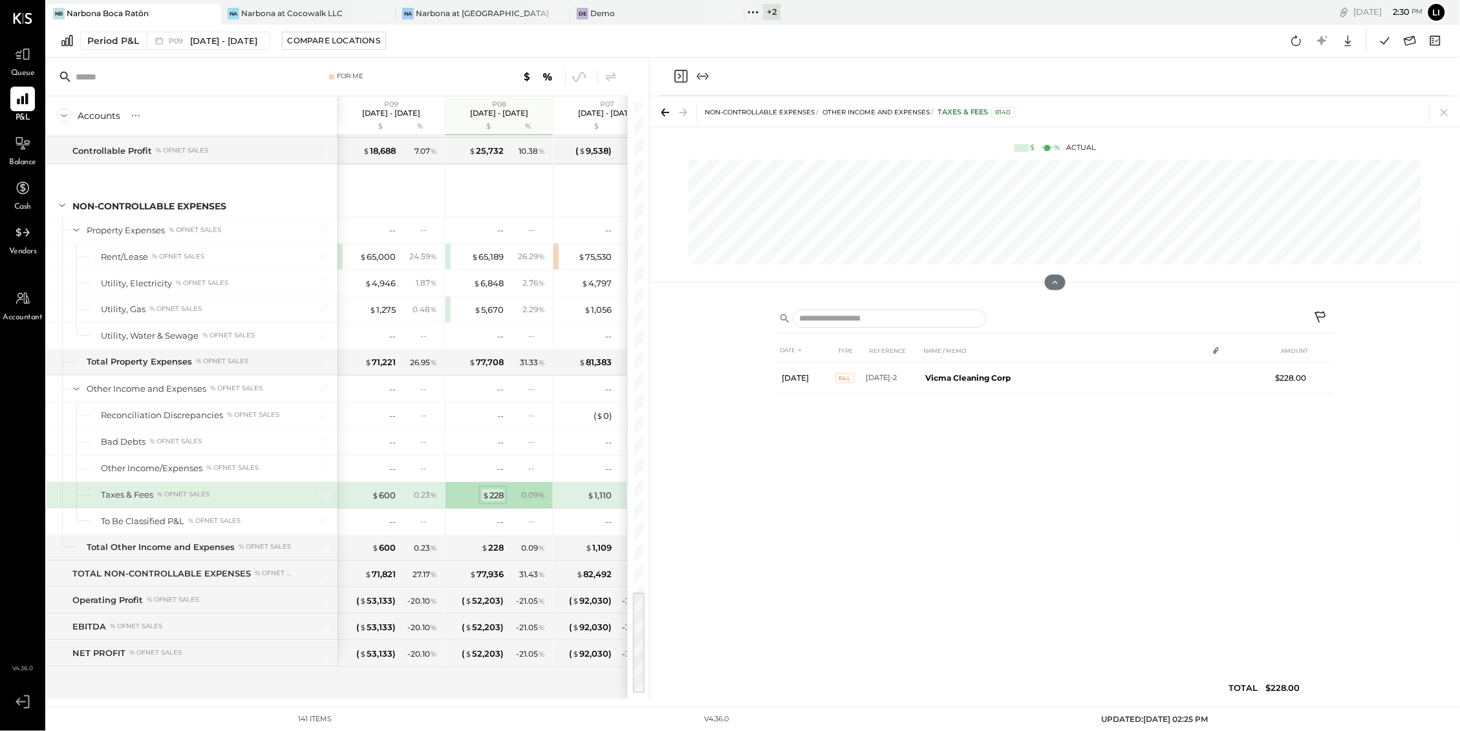
click at [498, 493] on div "$ 228" at bounding box center [492, 495] width 21 height 12
click at [403, 500] on div "$ 600 0.23 %" at bounding box center [392, 495] width 97 height 26
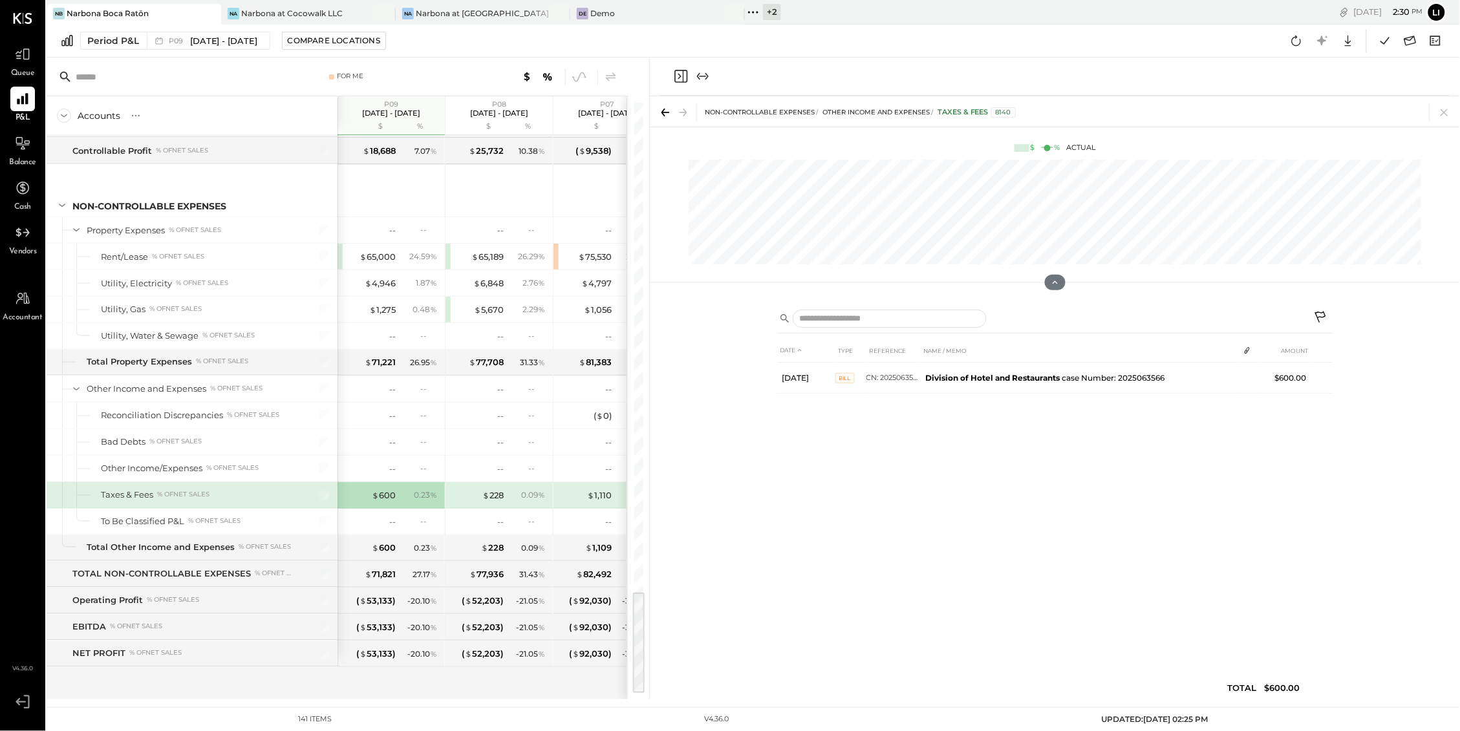
click at [468, 507] on div "$ 228 0.09 %" at bounding box center [500, 495] width 97 height 26
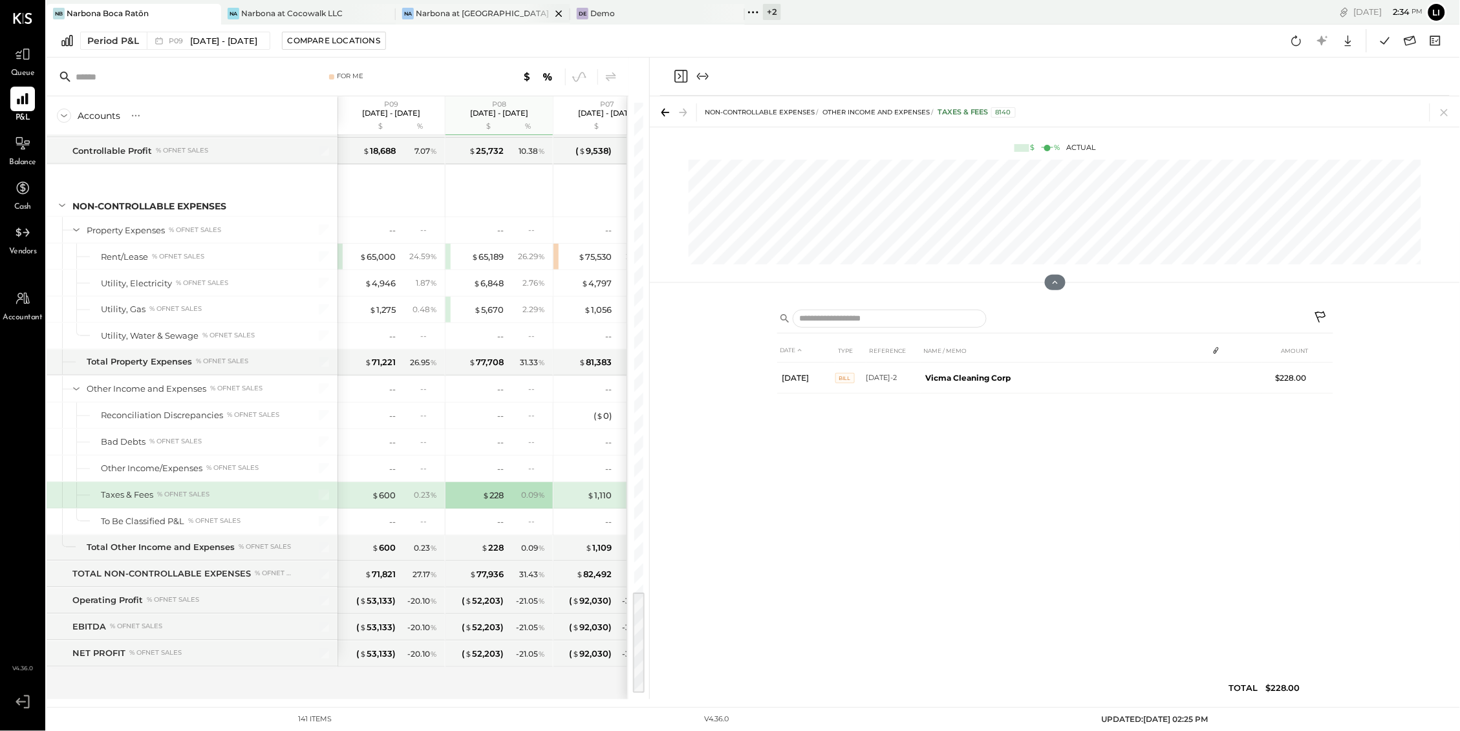
click at [484, 12] on div "Narbona at [GEOGRAPHIC_DATA] LLC" at bounding box center [483, 13] width 135 height 11
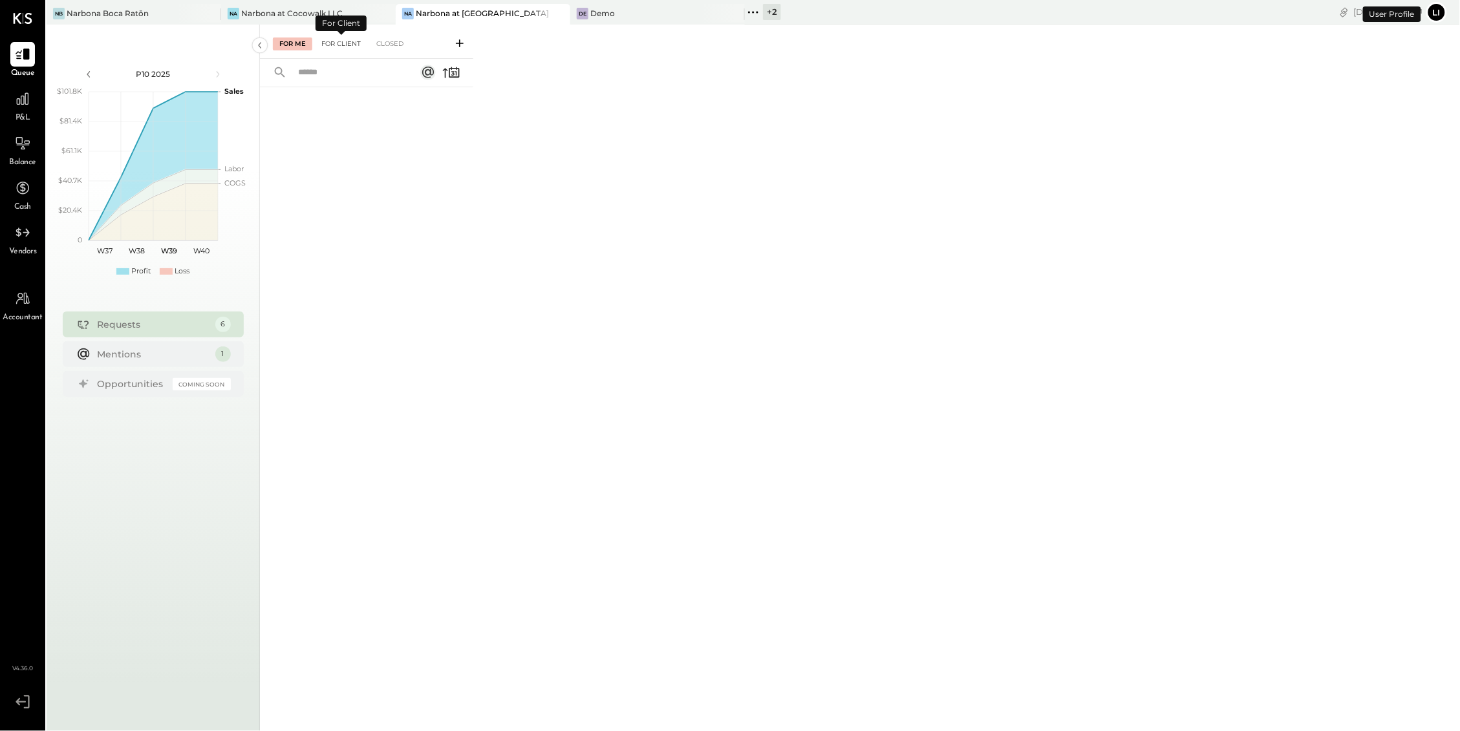
click at [348, 39] on div "For Client" at bounding box center [341, 43] width 52 height 13
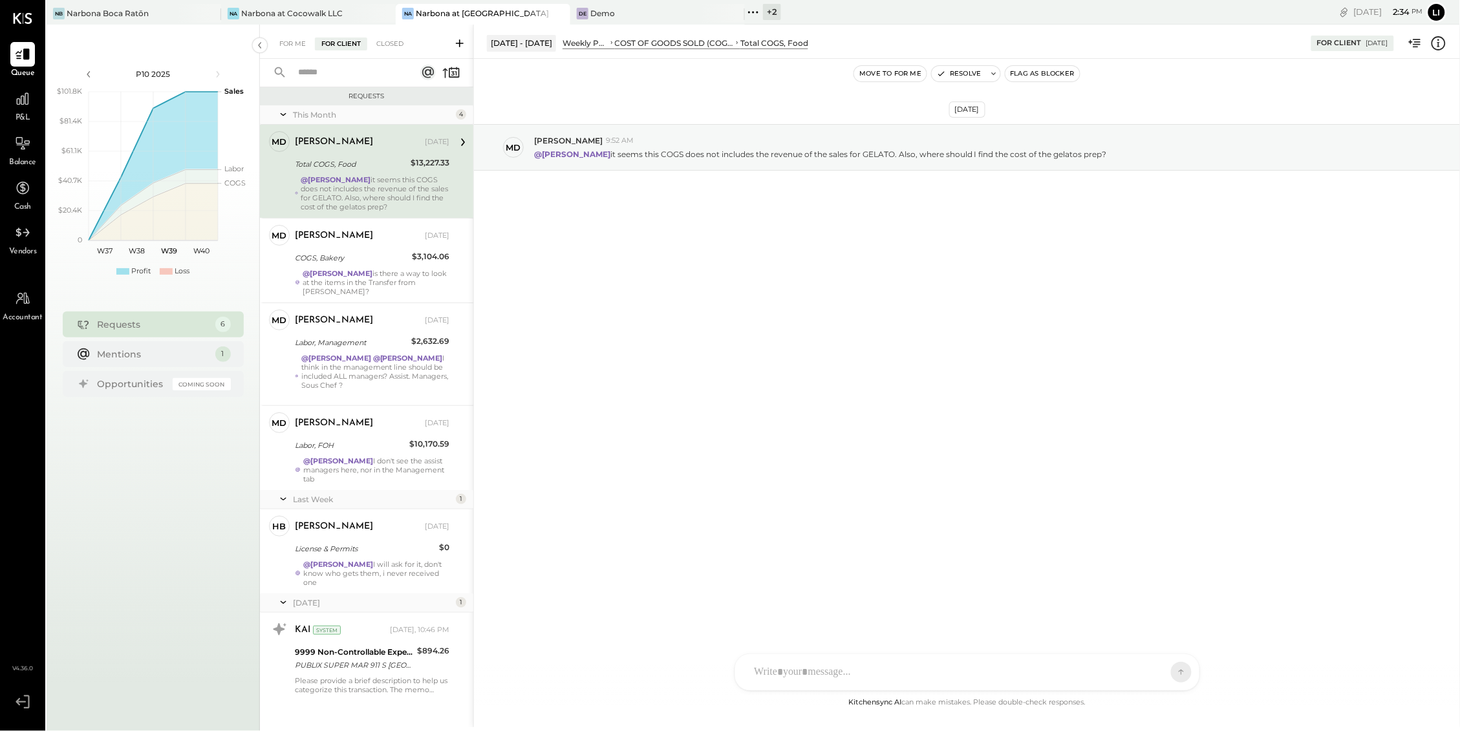
scroll to position [6, 0]
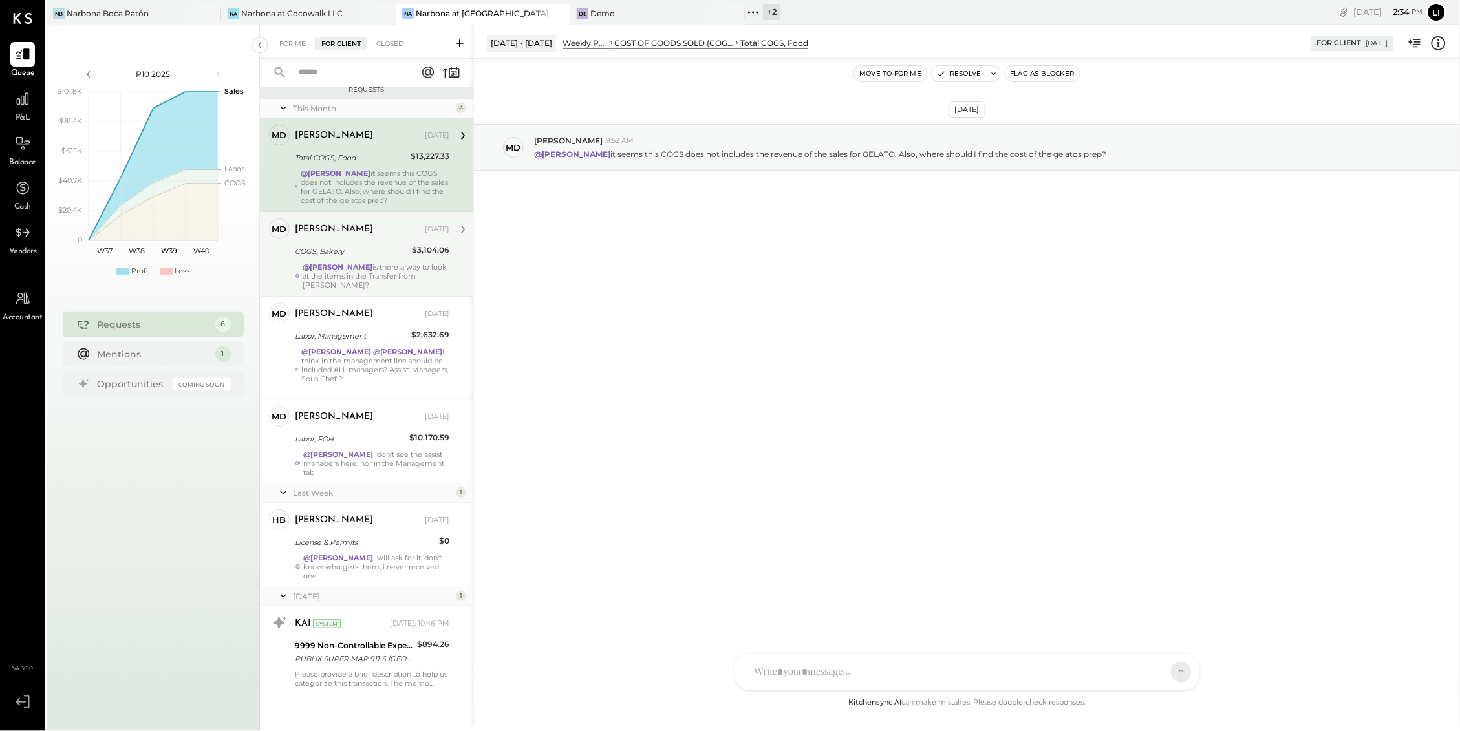
click at [405, 240] on div "[PERSON_NAME] [DATE]" at bounding box center [372, 230] width 155 height 22
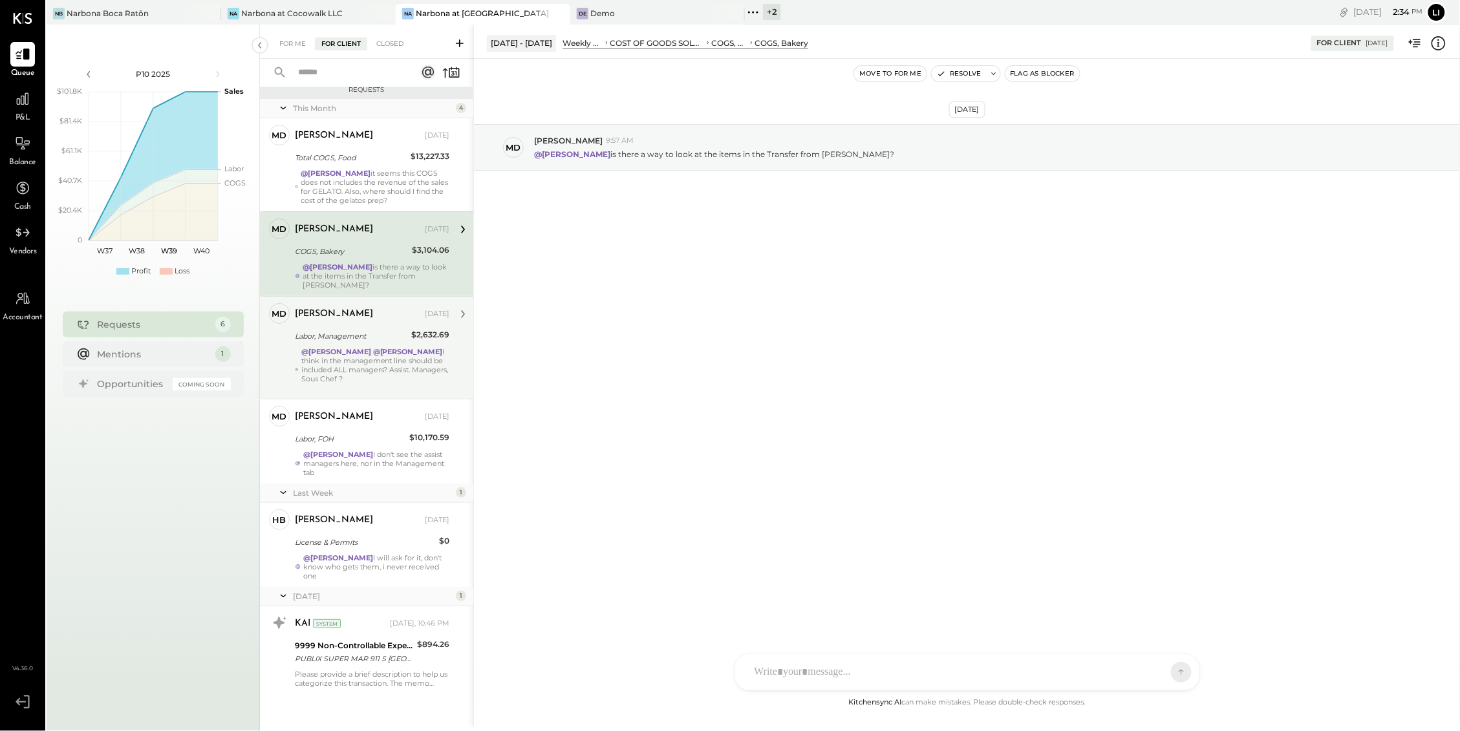
click at [393, 317] on div "[PERSON_NAME] [DATE] Labor, Management $2,632.69 @[PERSON_NAME] @[PERSON_NAME] …" at bounding box center [372, 347] width 155 height 89
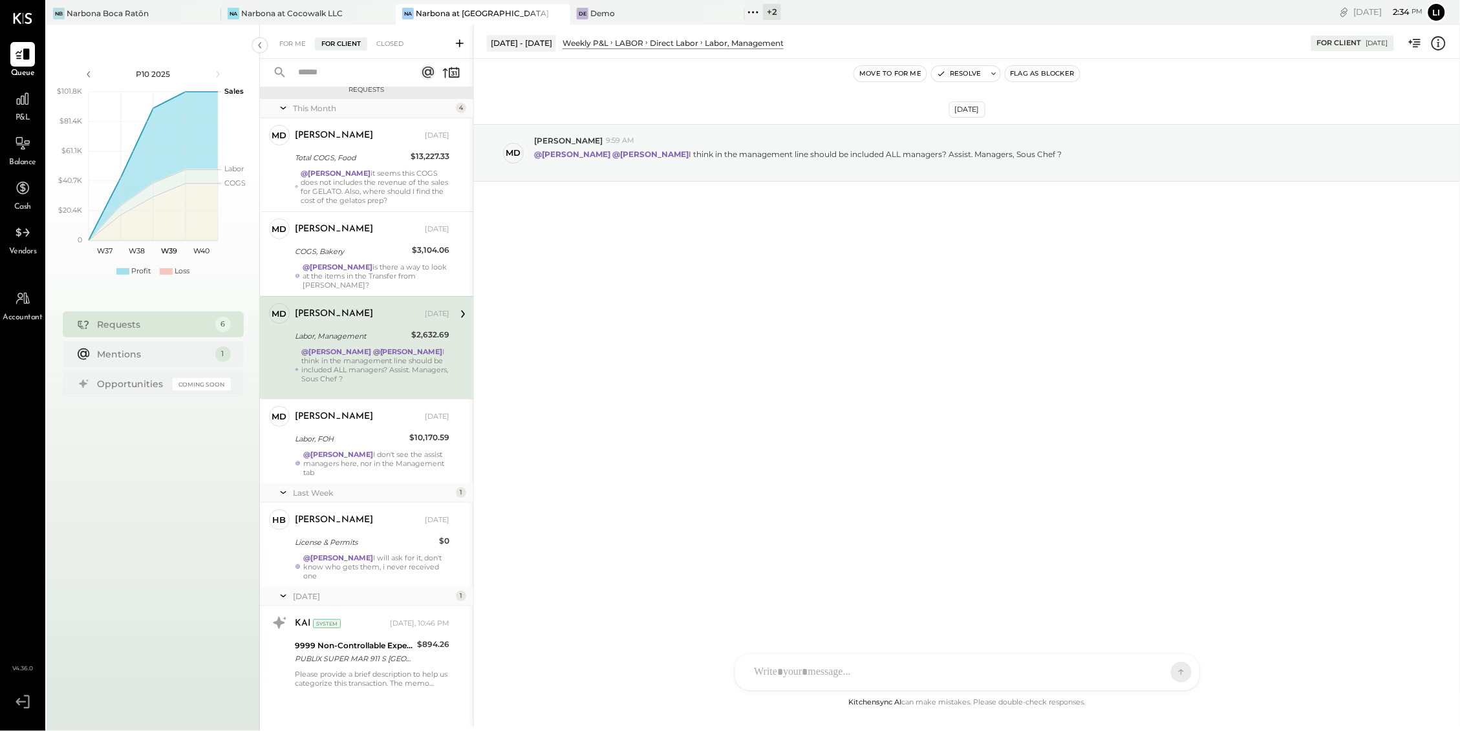
click at [379, 383] on div at bounding box center [375, 387] width 148 height 9
click at [373, 419] on div "[PERSON_NAME] [DATE]" at bounding box center [372, 417] width 155 height 22
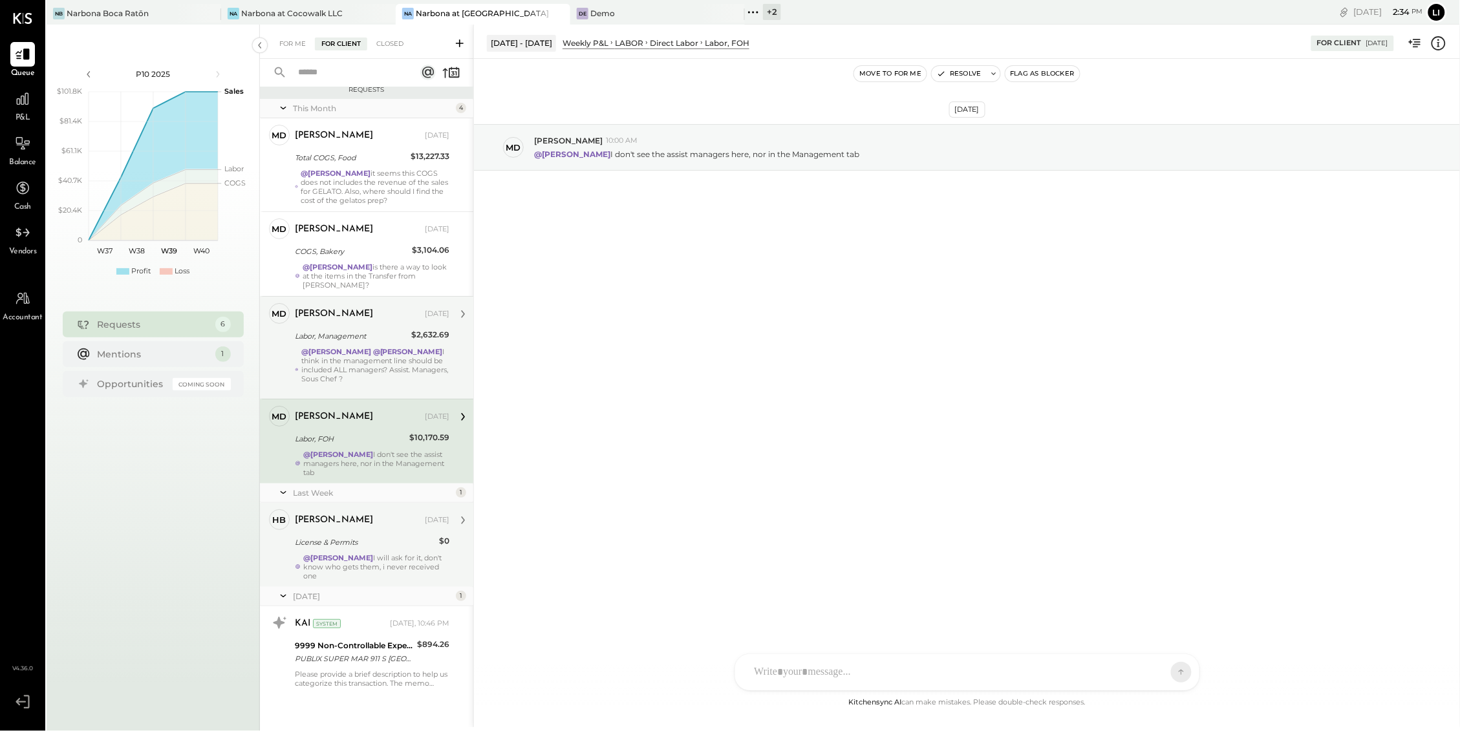
click at [340, 540] on div "License & Permits" at bounding box center [365, 543] width 140 height 16
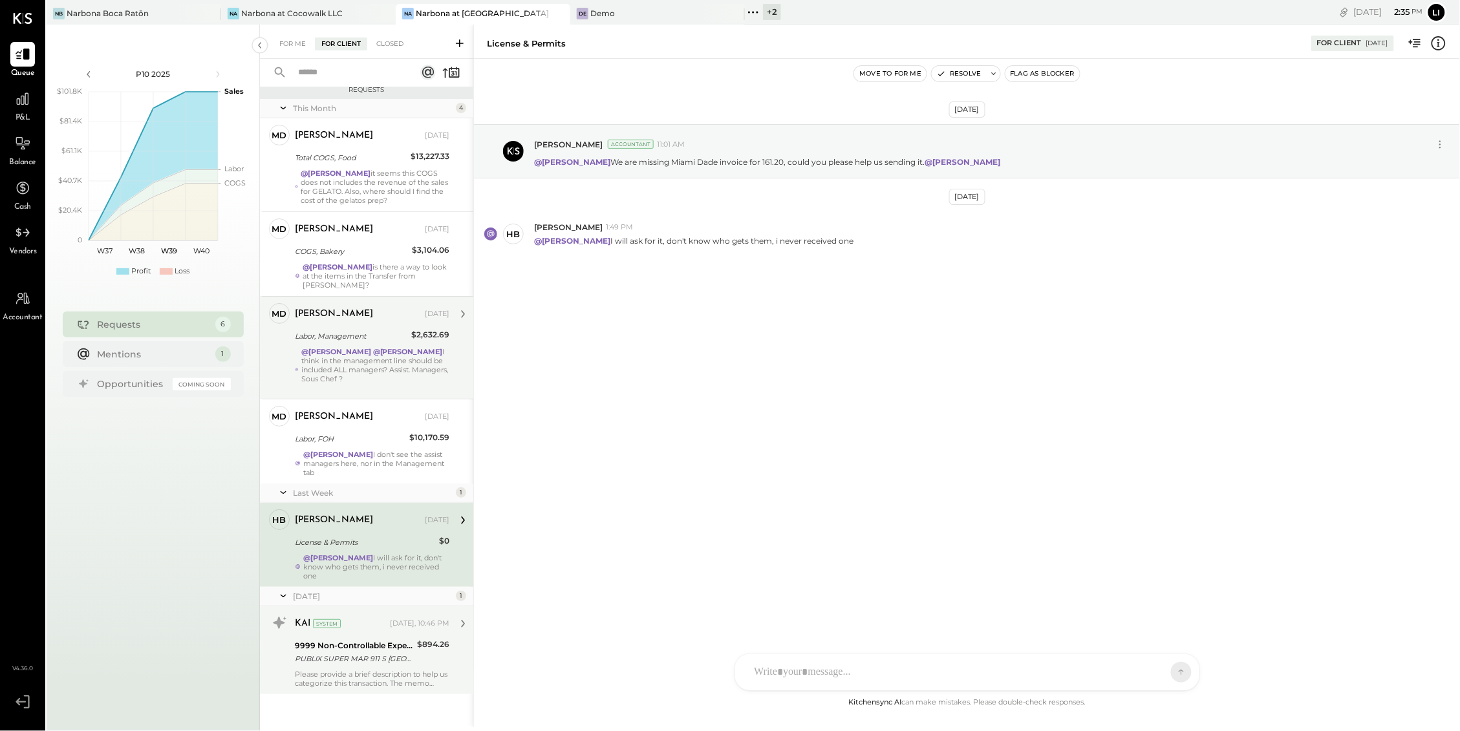
click at [336, 639] on div "9999 Non-Controllable Expenses:Other Income and Expenses:To Be Classified P&L" at bounding box center [354, 645] width 118 height 13
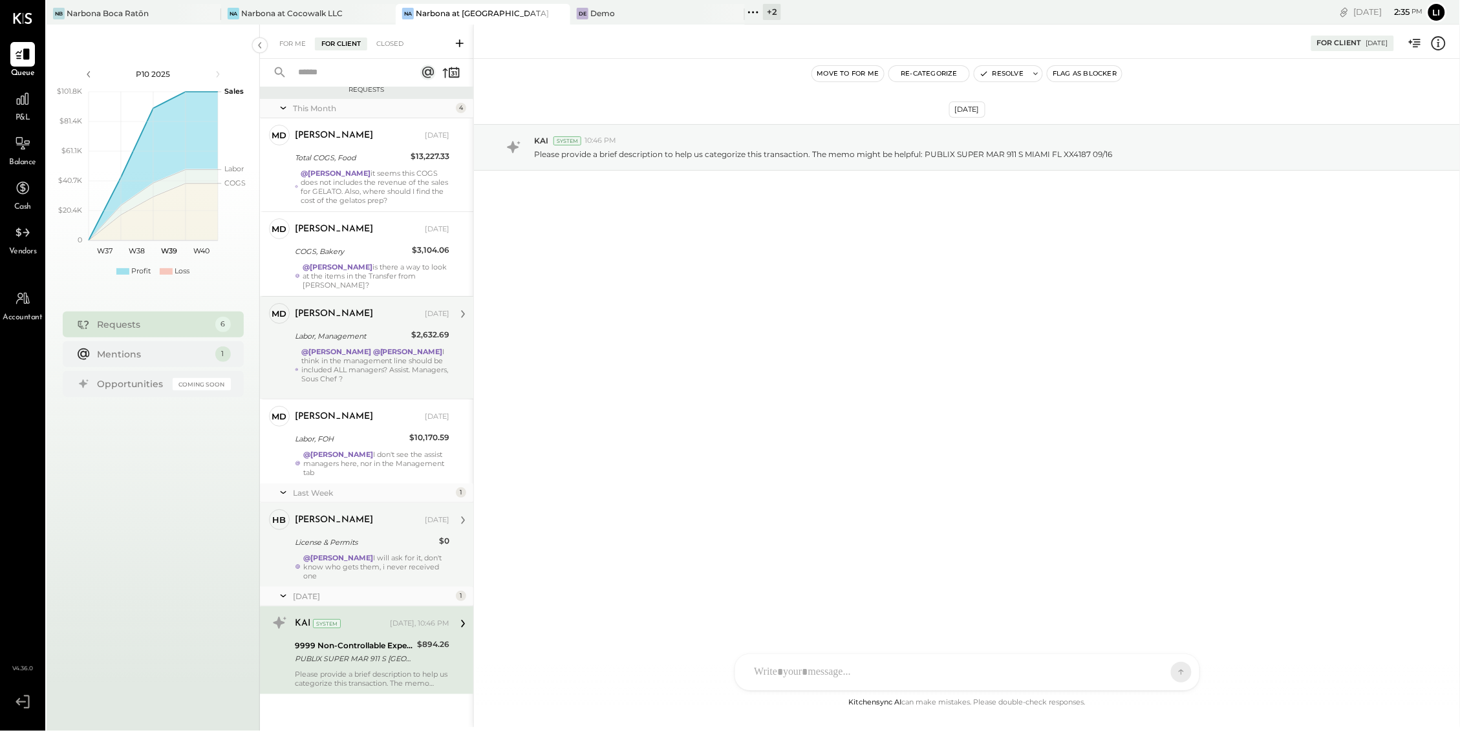
click at [376, 536] on div "License & Permits" at bounding box center [365, 542] width 140 height 13
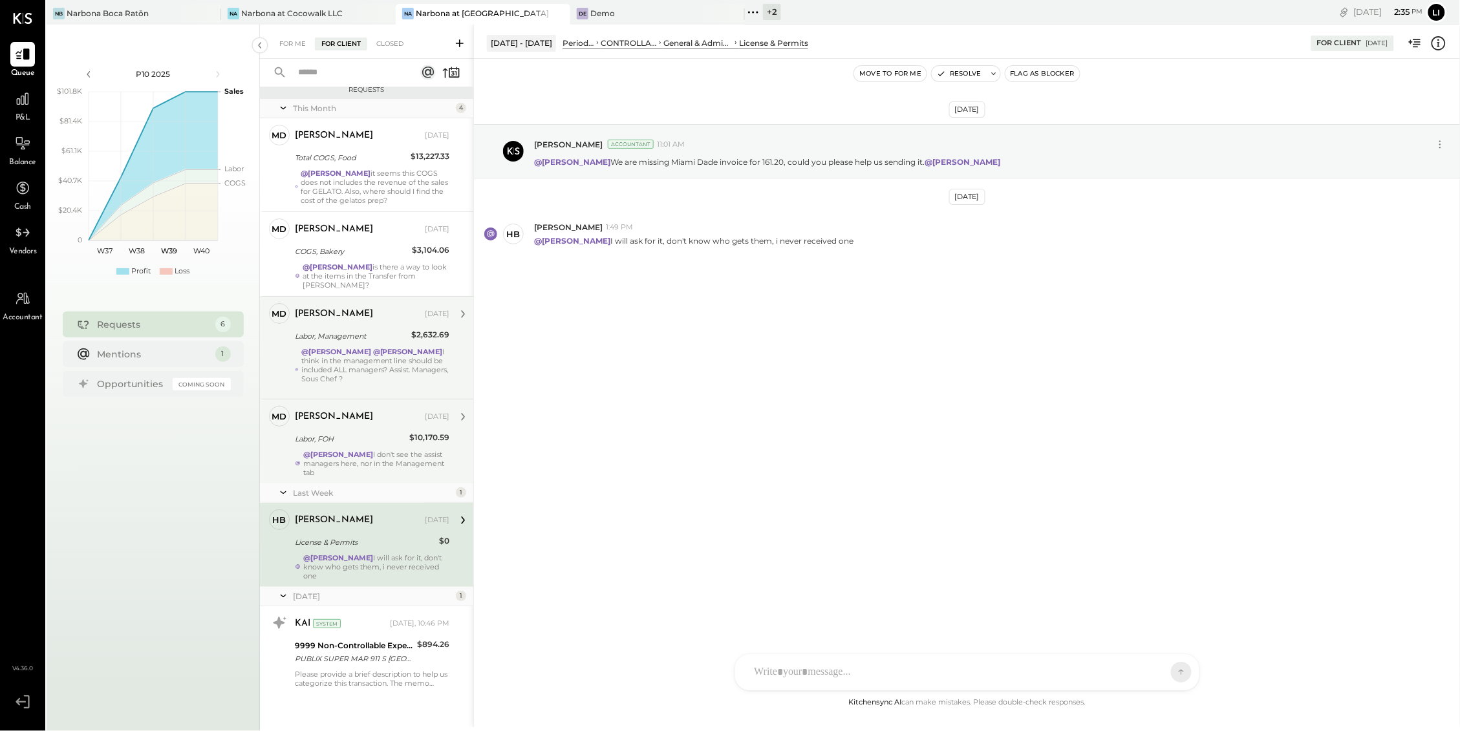
click at [374, 465] on div "@[PERSON_NAME] I don't see the assist managers here, nor in the Management tab" at bounding box center [376, 463] width 146 height 27
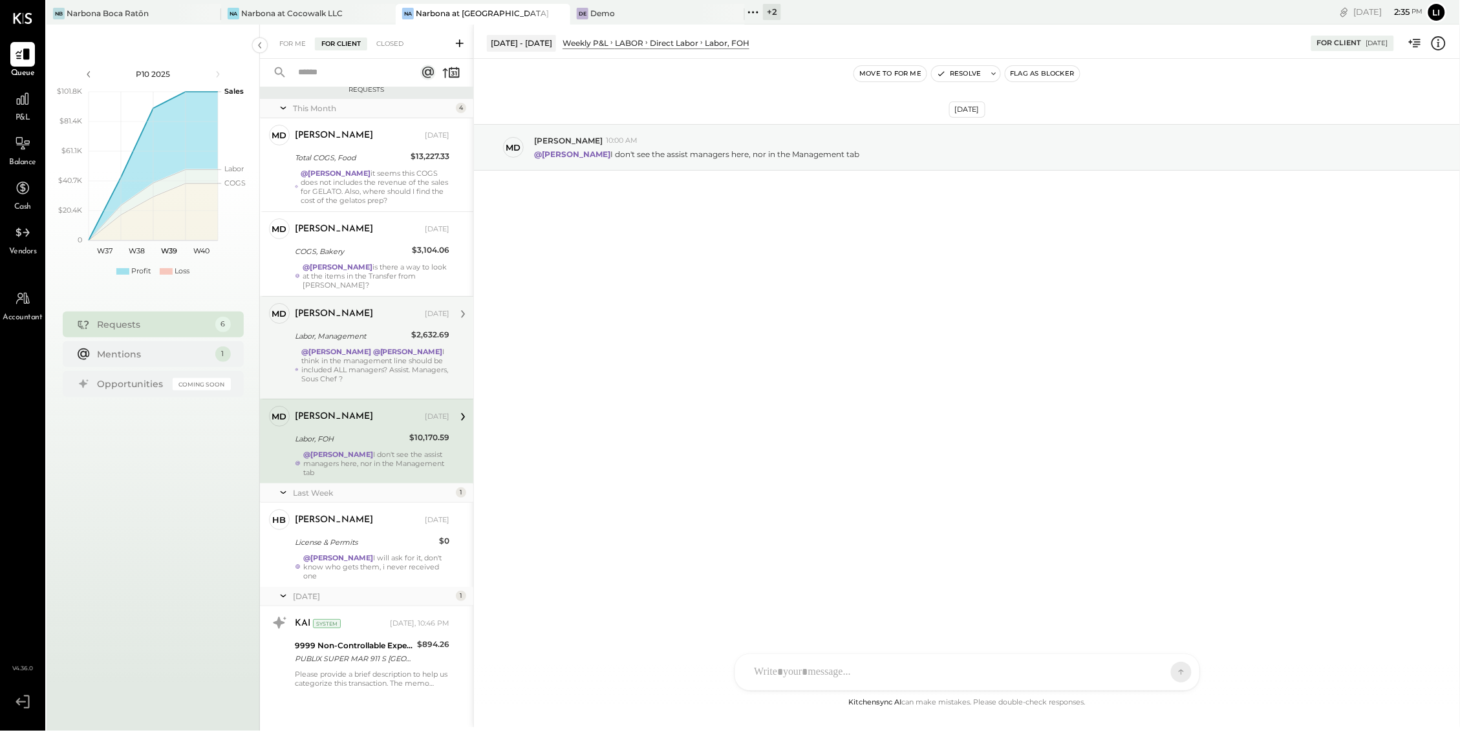
click at [379, 361] on div "@[PERSON_NAME] @[PERSON_NAME] I think in the management line should be included…" at bounding box center [375, 369] width 148 height 45
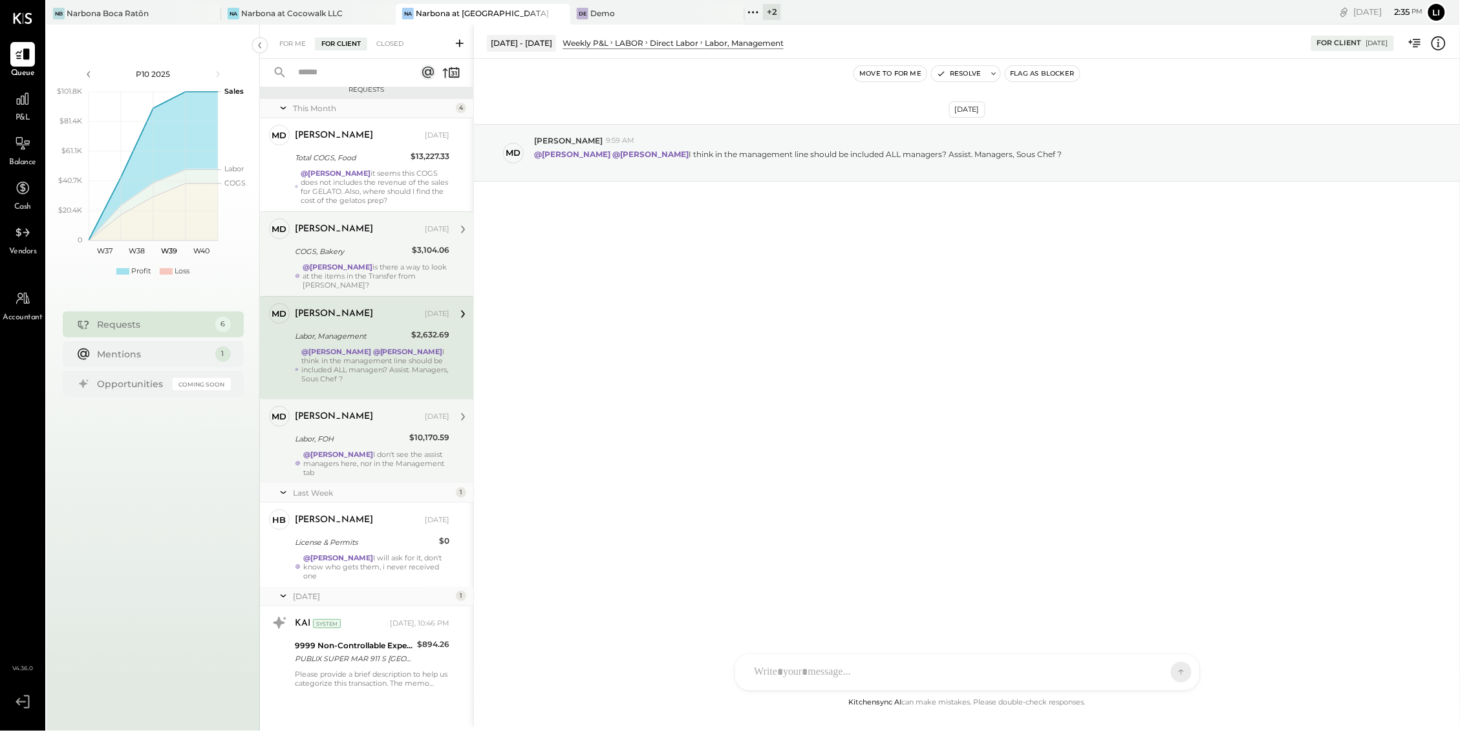
click at [384, 275] on div "@[PERSON_NAME] is there a way to look at the items in the Transfer from Coco?" at bounding box center [376, 275] width 147 height 27
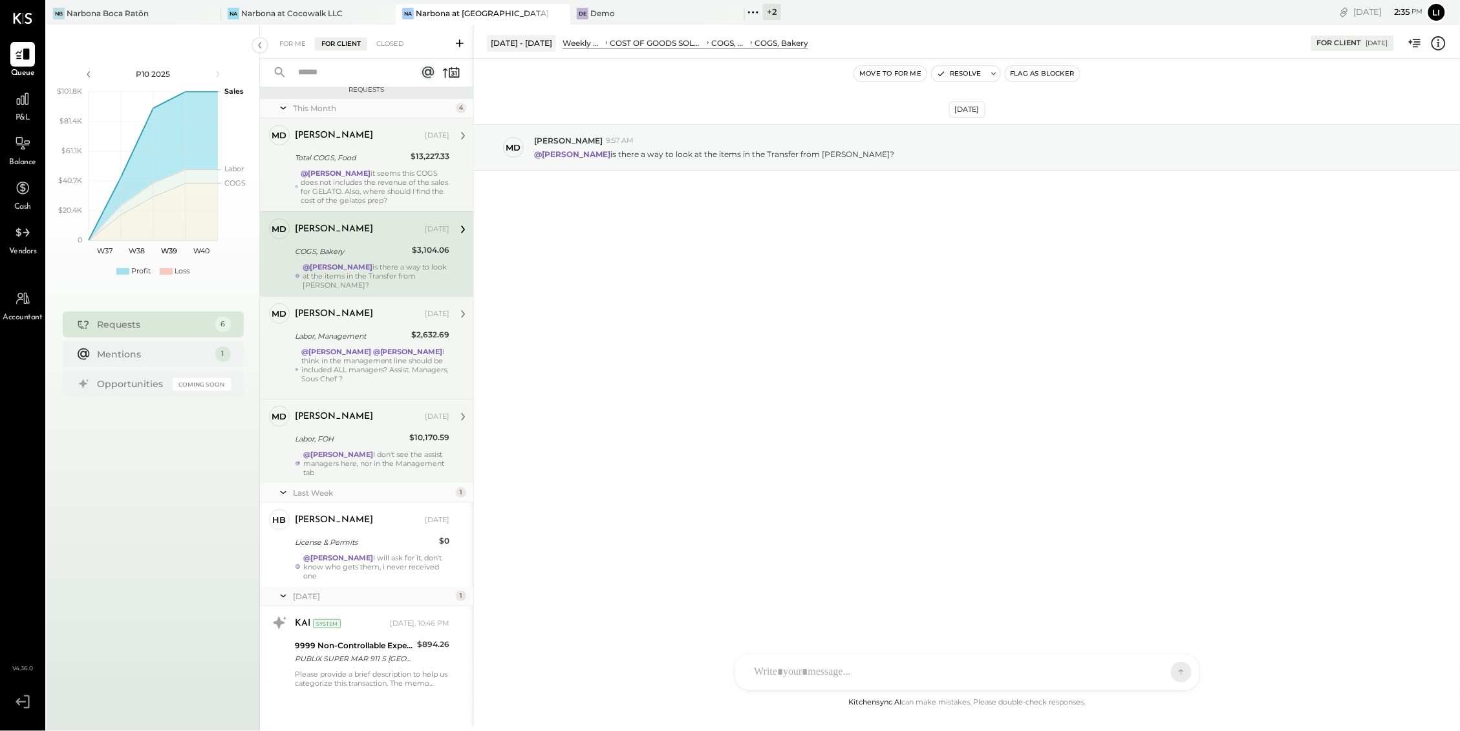
click at [384, 186] on div "@[PERSON_NAME] it seems this COGS does not includes the revenue of the sales fo…" at bounding box center [375, 187] width 149 height 36
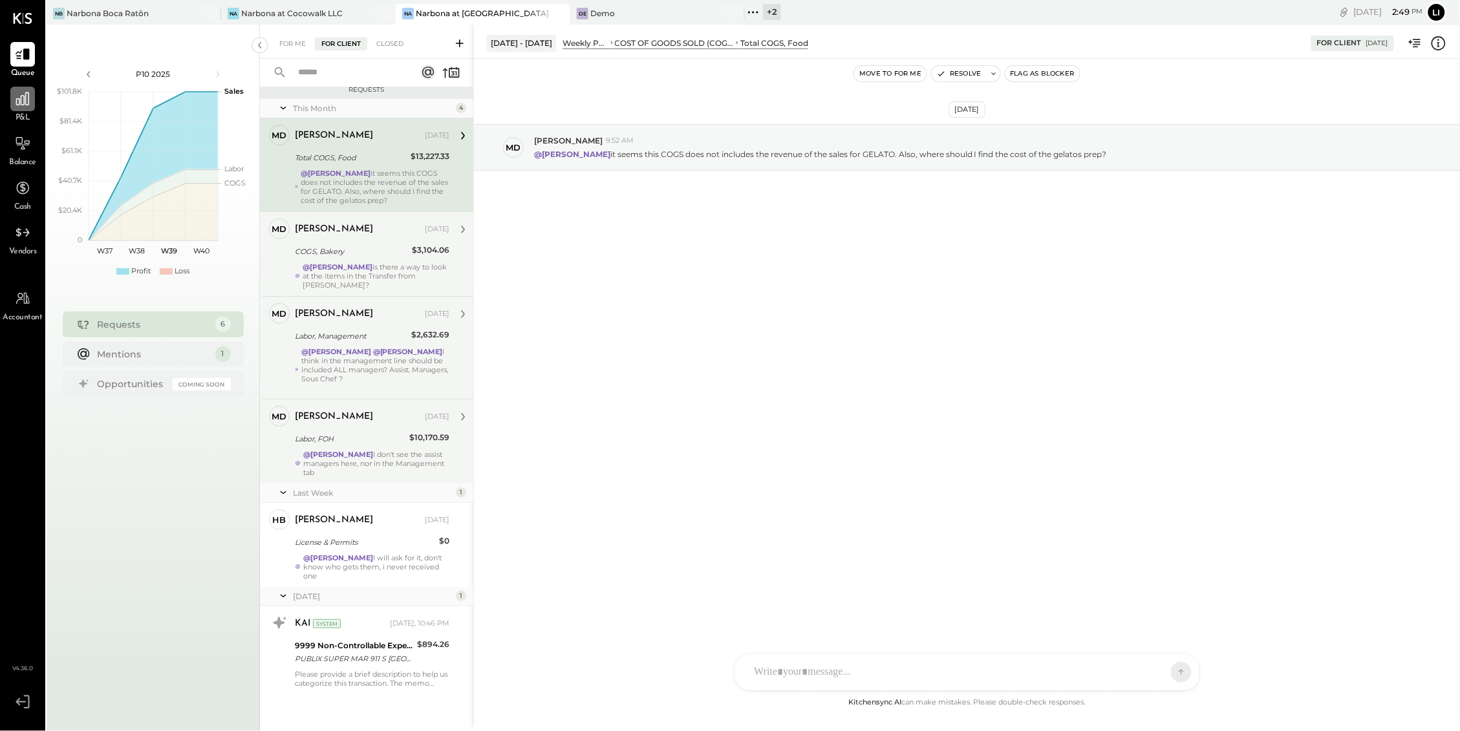
click at [27, 96] on icon at bounding box center [22, 99] width 17 height 17
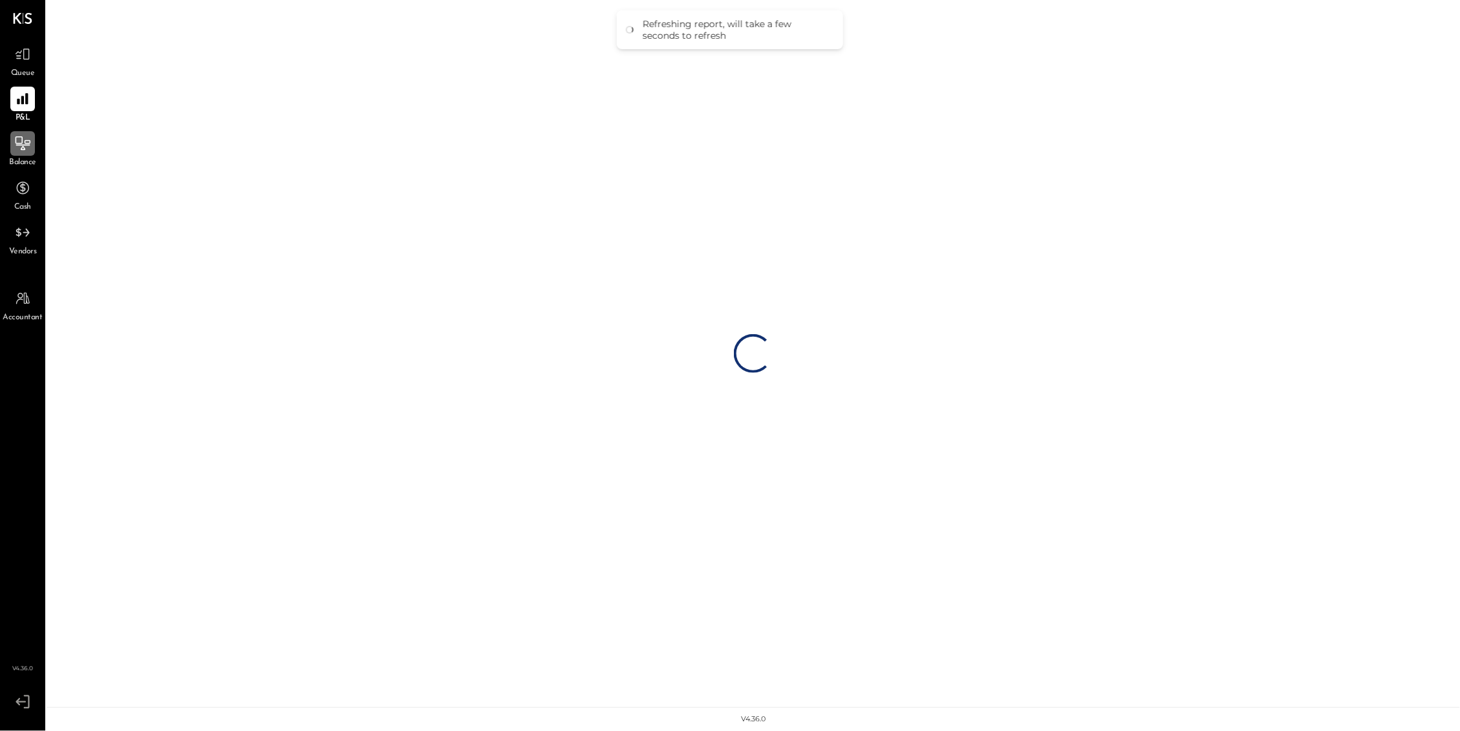
click at [30, 148] on icon at bounding box center [22, 143] width 17 height 17
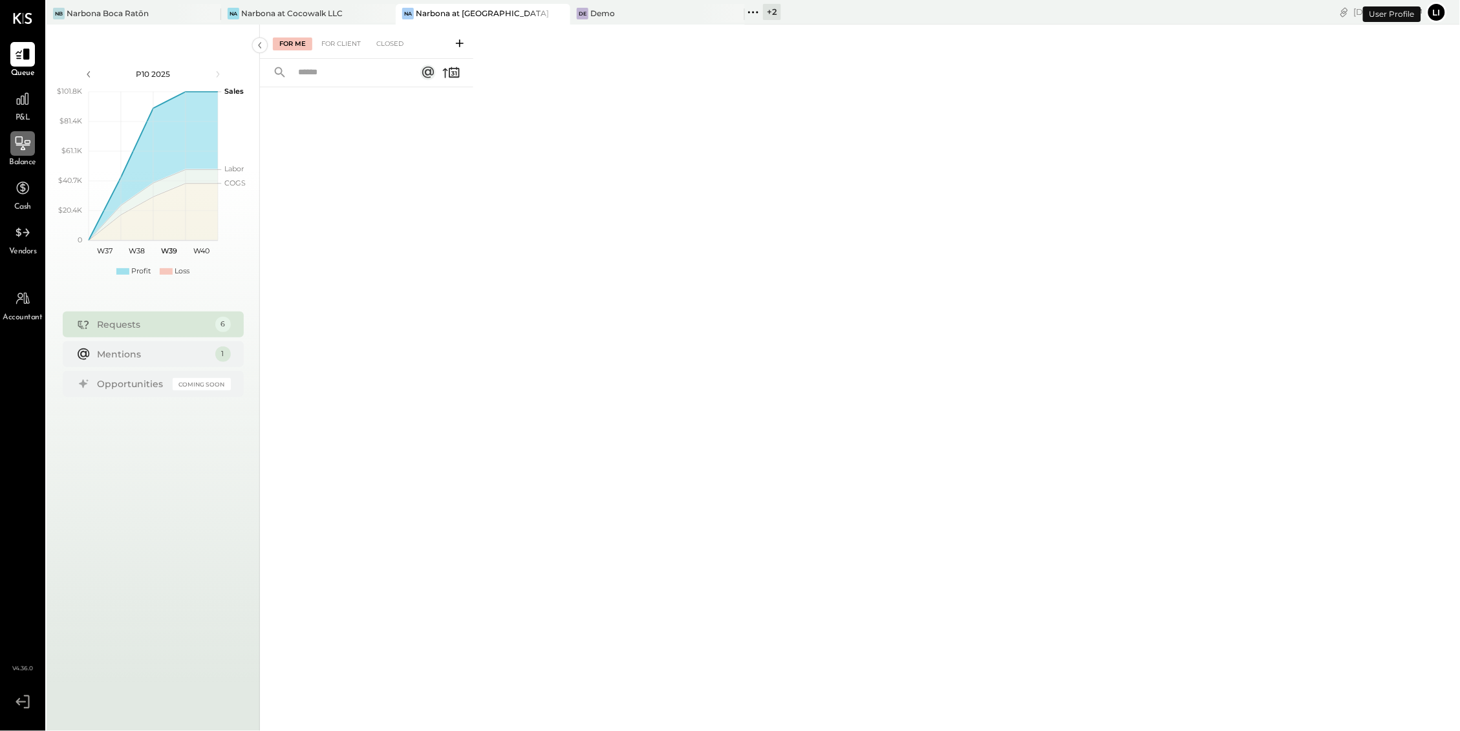
click at [19, 146] on icon at bounding box center [22, 143] width 17 height 17
